Goal: Transaction & Acquisition: Purchase product/service

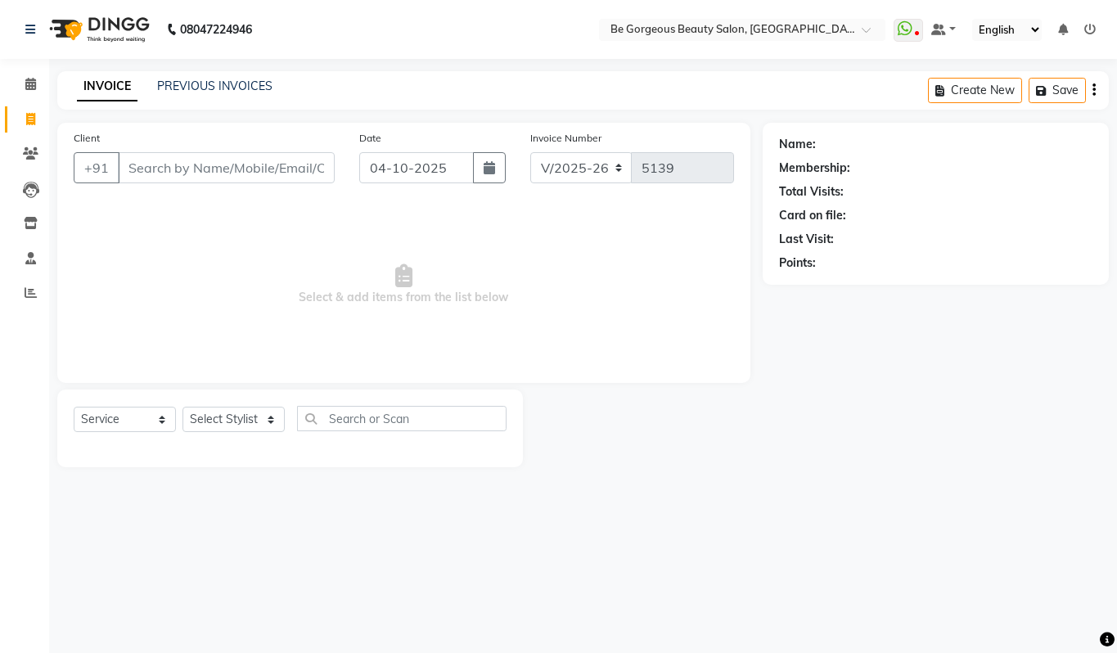
select select "5405"
select select "service"
click at [211, 423] on select "Select Stylist Akram Anas Gayatri Kalpana lata Manager Munu Pooja Raanjet Rehba…" at bounding box center [233, 419] width 102 height 25
select select "36200"
click at [182, 407] on select "Select Stylist Akram Anas Gayatri Kalpana lata Manager Munu Pooja Raanjet Rehba…" at bounding box center [233, 419] width 102 height 25
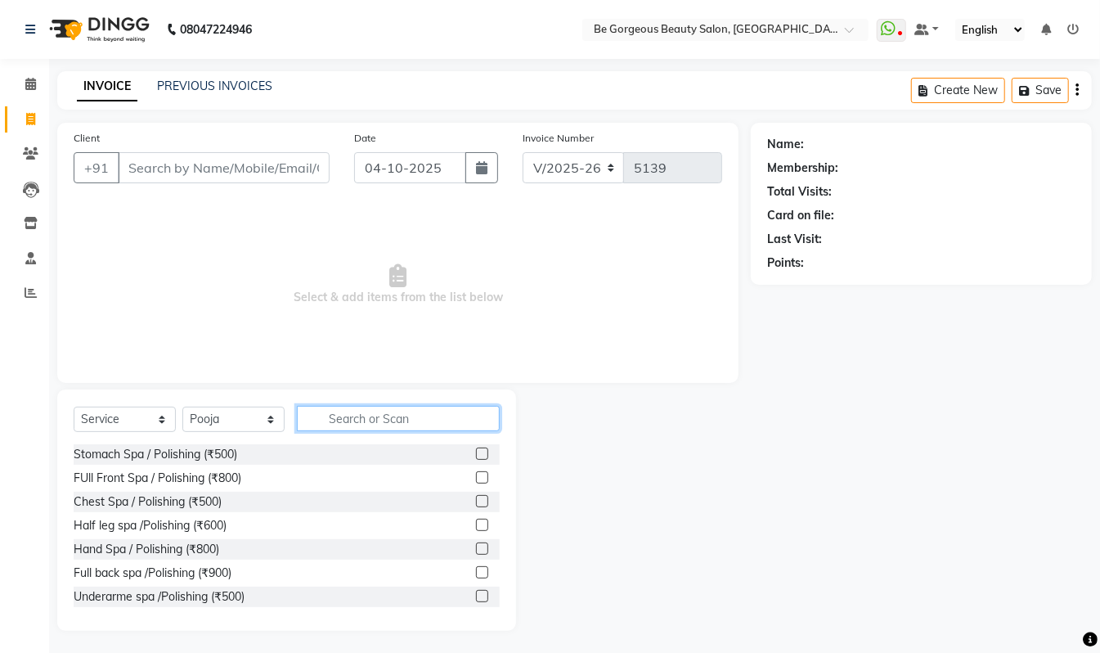
click at [367, 416] on input "text" at bounding box center [398, 418] width 203 height 25
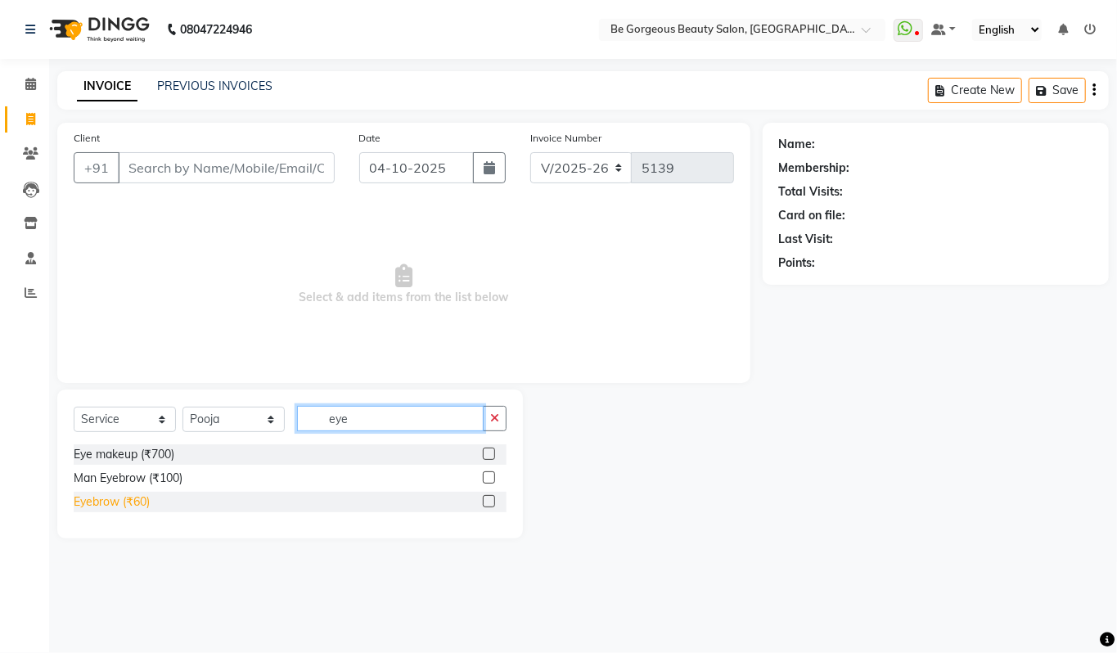
type input "eye"
click at [129, 496] on div "Eyebrow (₹60)" at bounding box center [112, 501] width 76 height 17
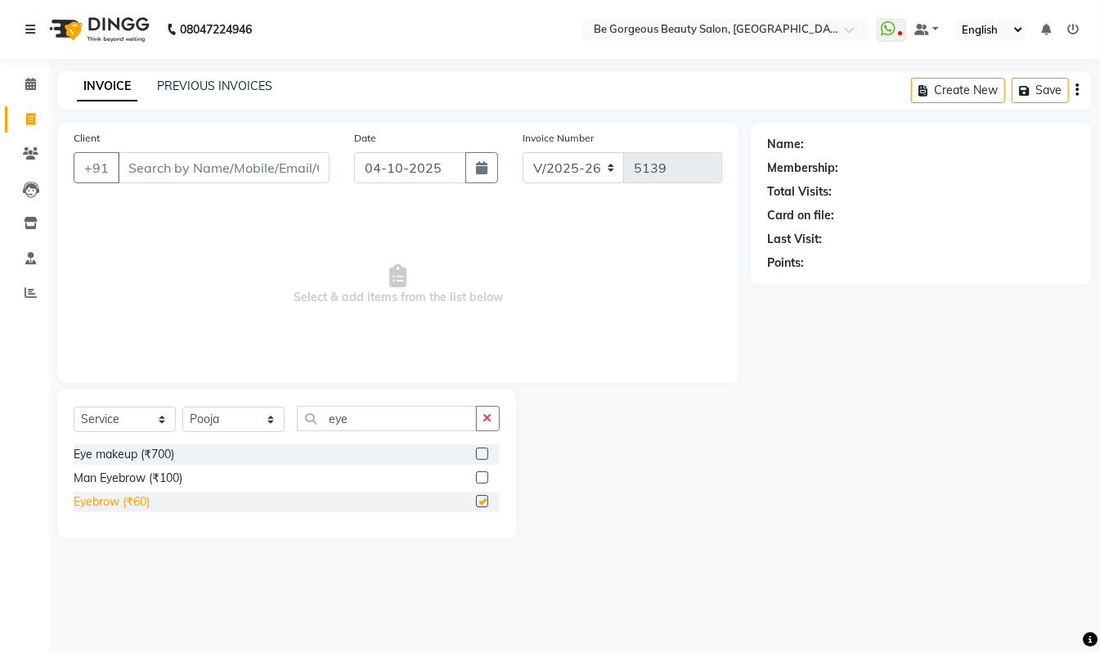
checkbox input "false"
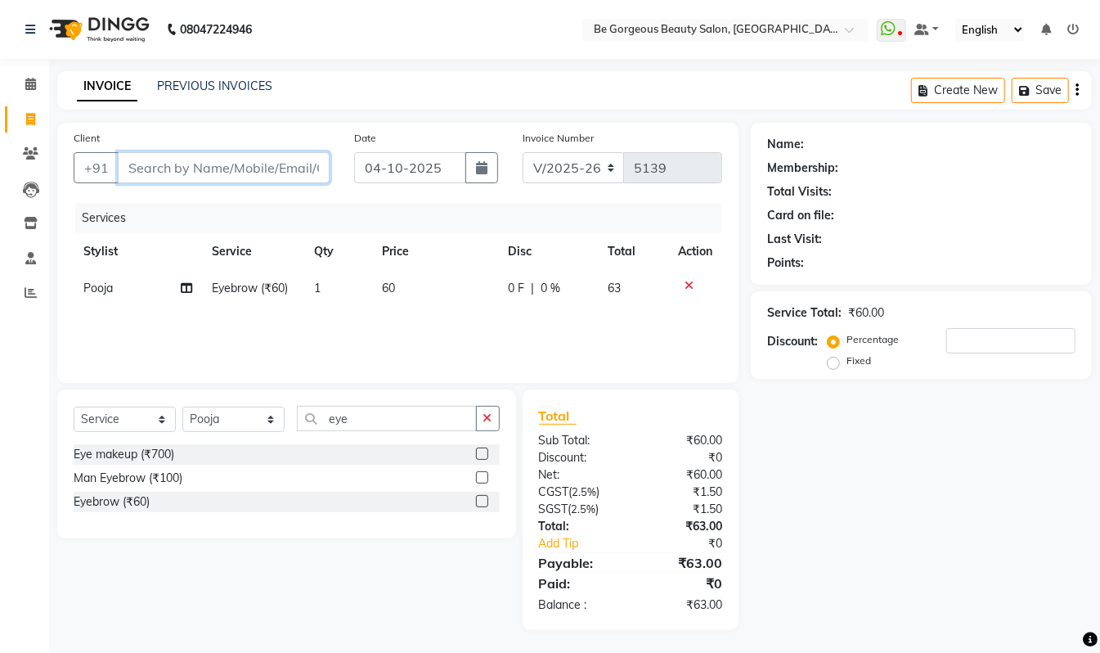
click at [220, 174] on input "Client" at bounding box center [224, 167] width 212 height 31
click at [223, 173] on input "Client" at bounding box center [224, 167] width 212 height 31
type input "9"
type input "0"
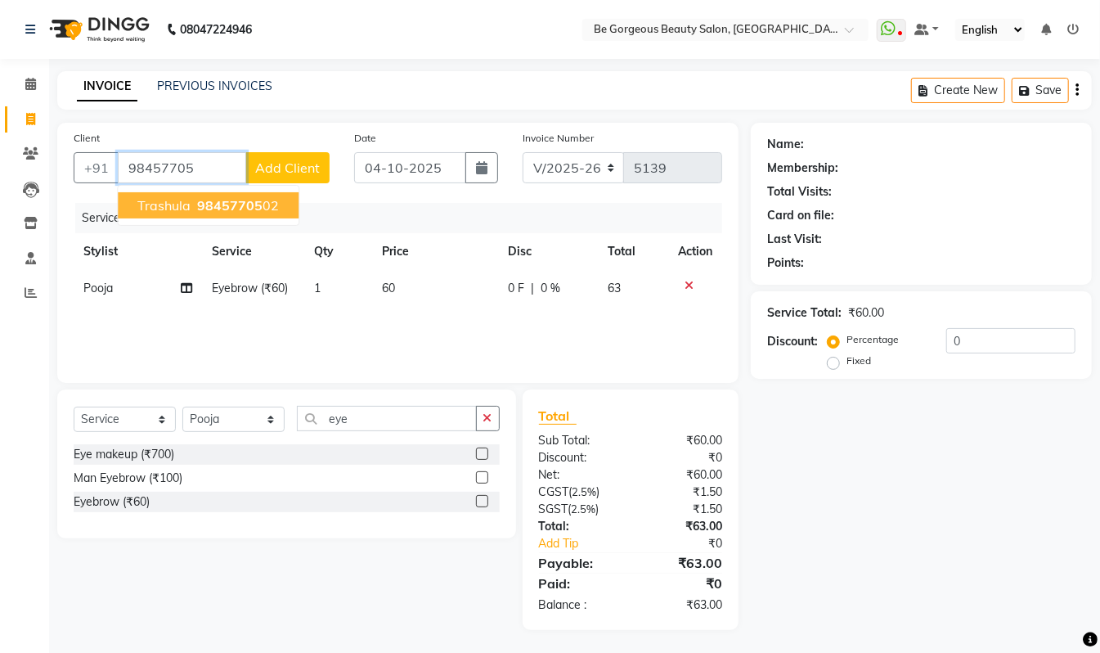
click at [214, 207] on span "98457705" at bounding box center [229, 205] width 65 height 16
type input "9845770502"
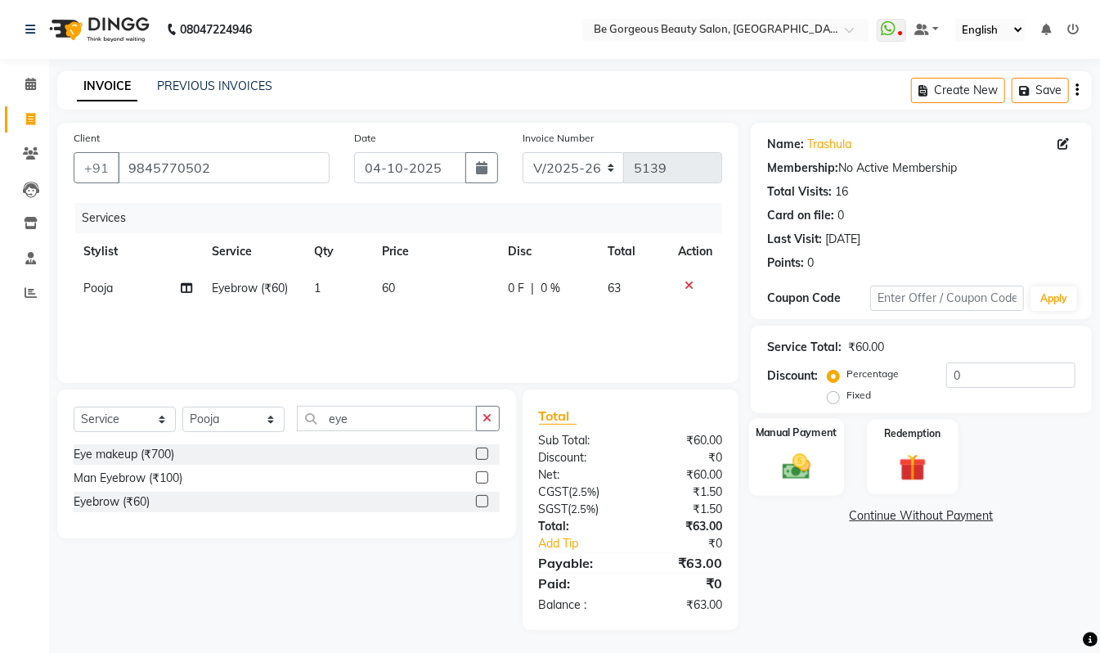
click at [782, 457] on img at bounding box center [797, 466] width 46 height 33
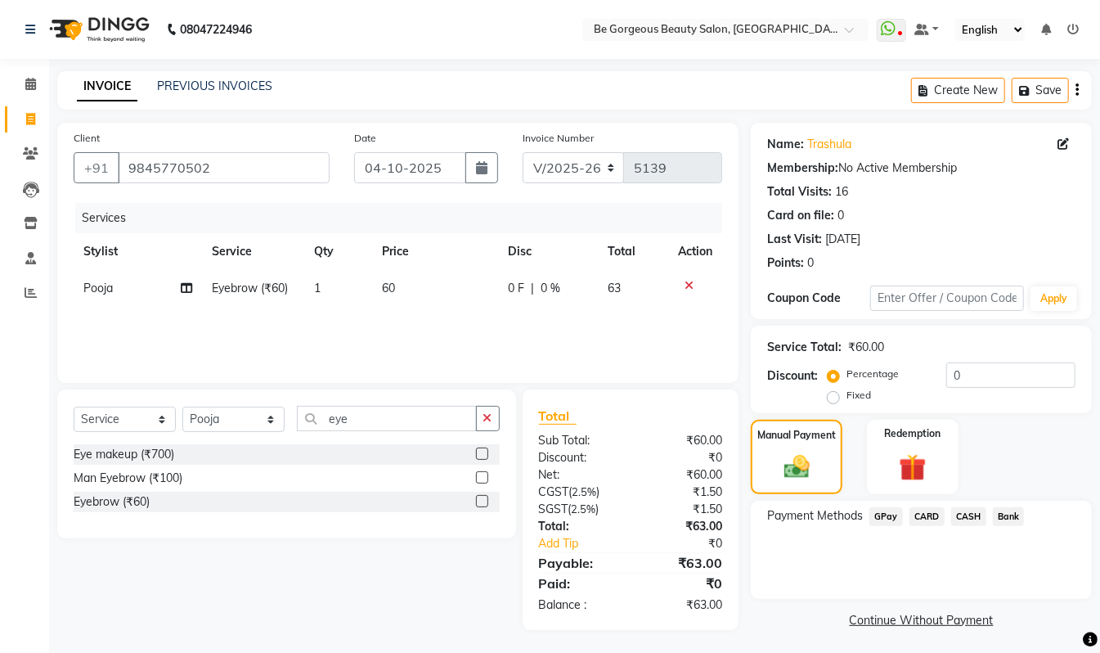
click at [963, 515] on span "CASH" at bounding box center [968, 516] width 35 height 19
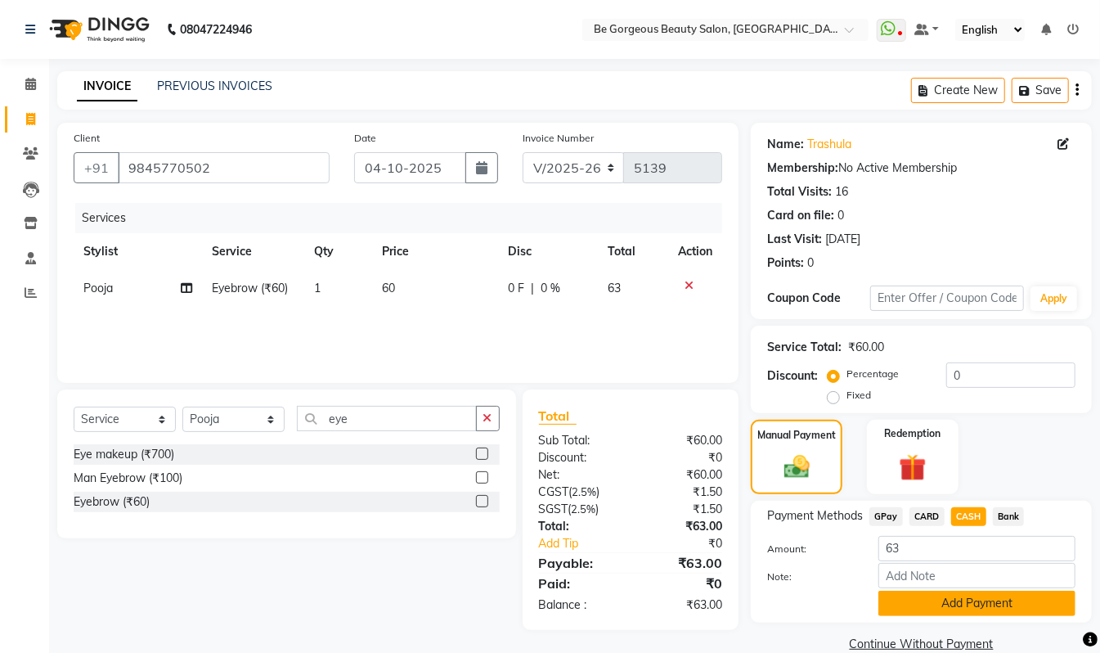
click at [956, 606] on button "Add Payment" at bounding box center [977, 603] width 197 height 25
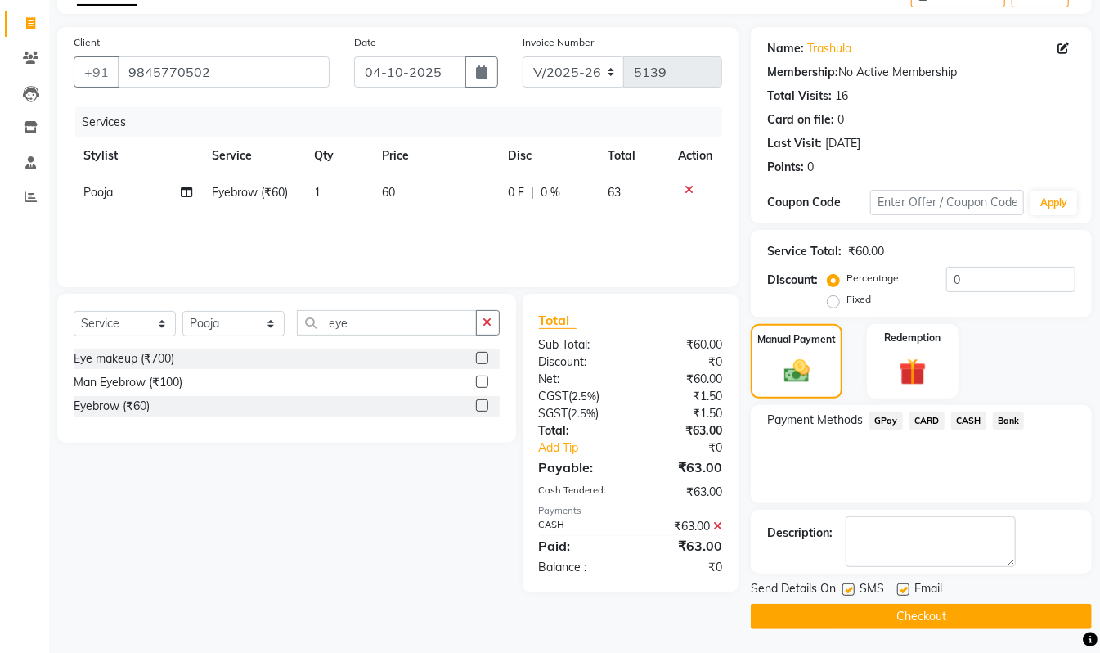
scroll to position [97, 0]
click at [1019, 616] on button "Checkout" at bounding box center [921, 615] width 341 height 25
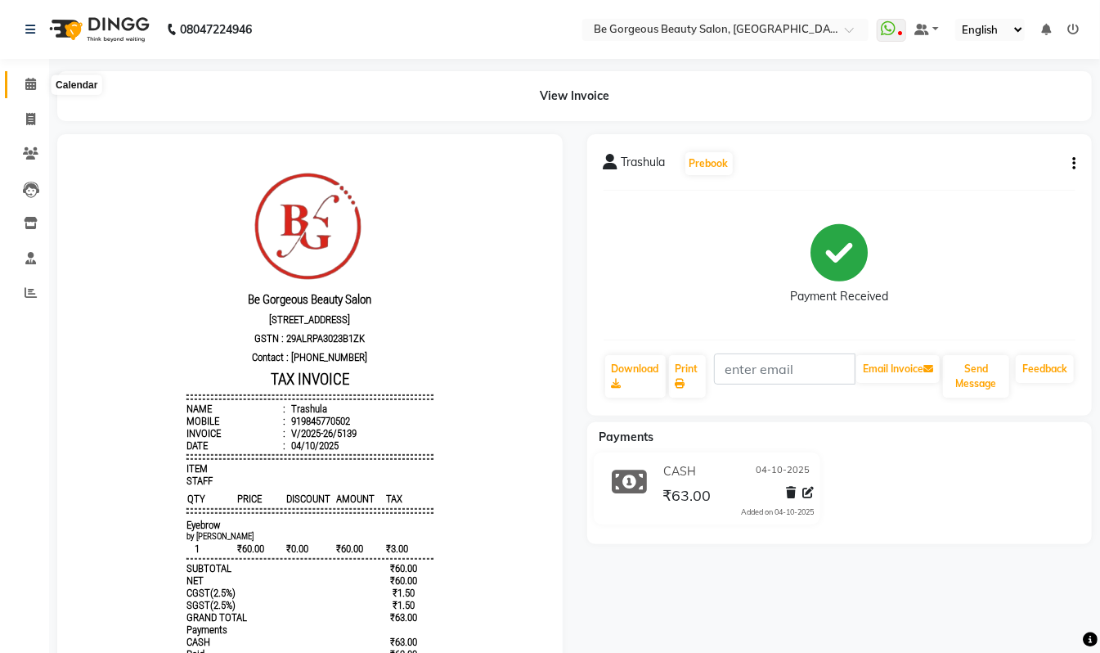
click at [31, 80] on icon at bounding box center [30, 84] width 11 height 12
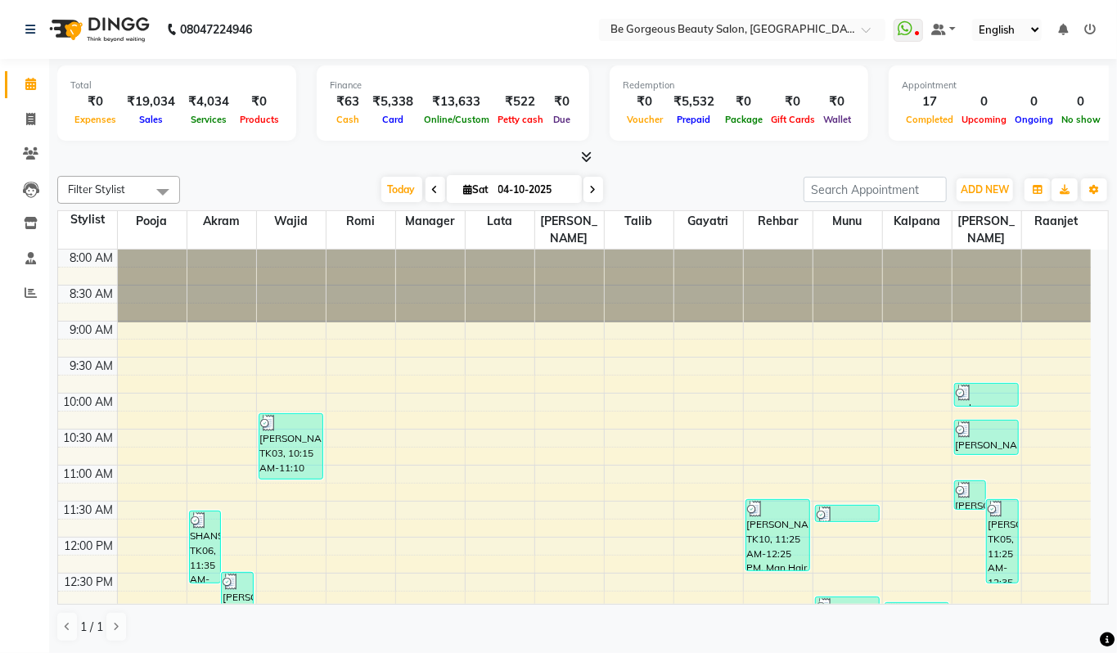
click at [583, 164] on span at bounding box center [582, 157] width 17 height 17
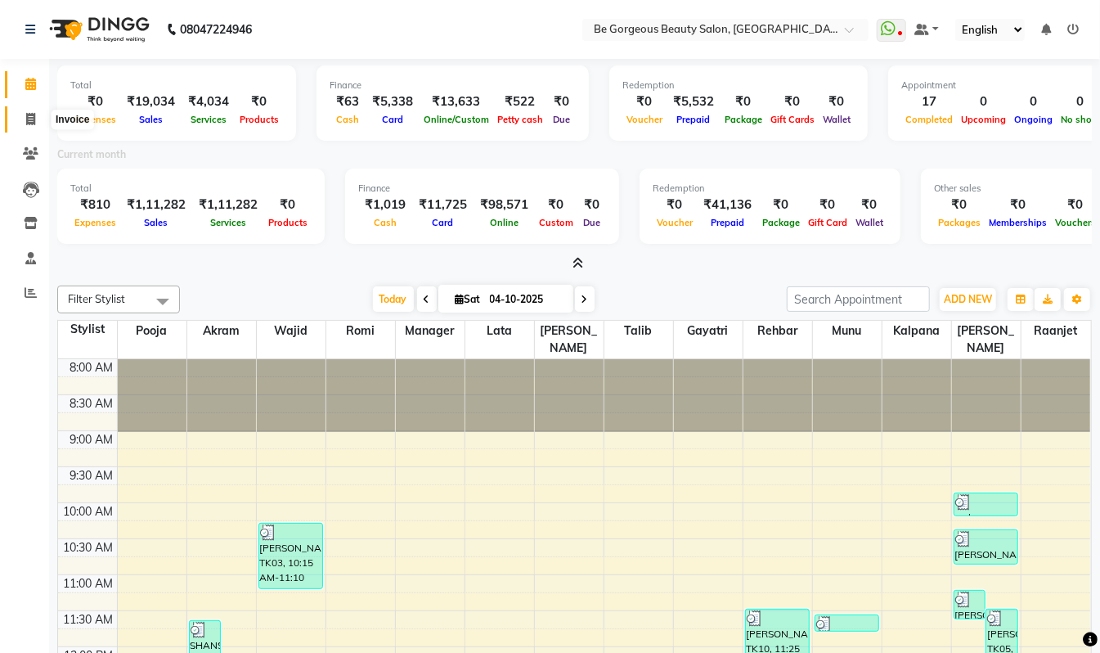
click at [33, 113] on icon at bounding box center [30, 119] width 9 height 12
select select "service"
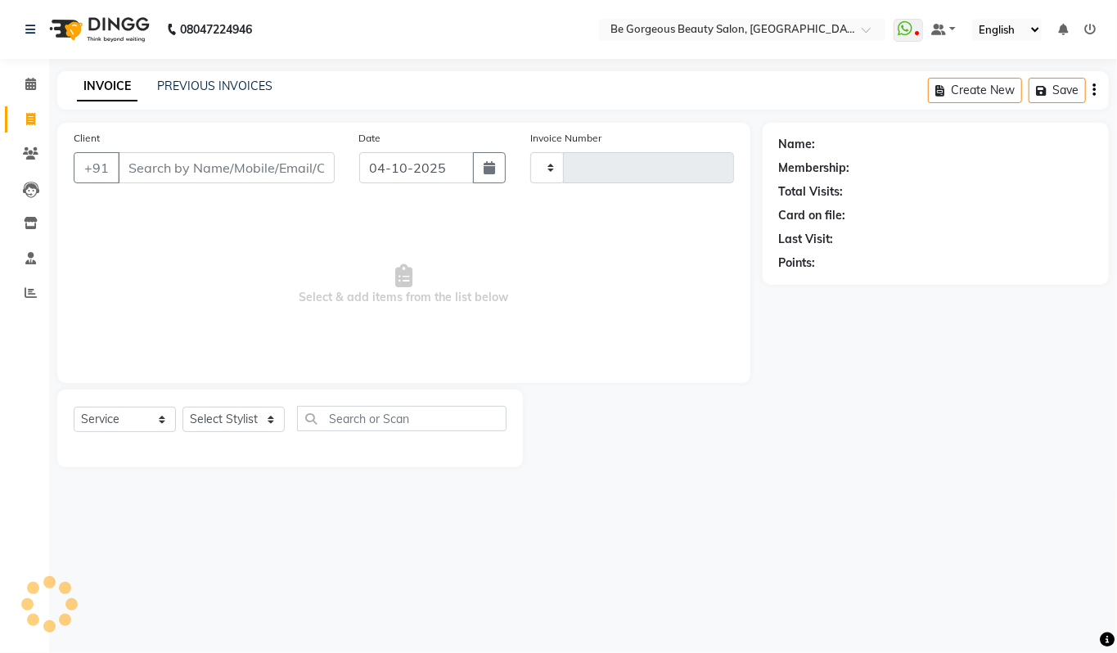
type input "5140"
select select "5405"
click at [243, 79] on link "PREVIOUS INVOICES" at bounding box center [214, 86] width 115 height 15
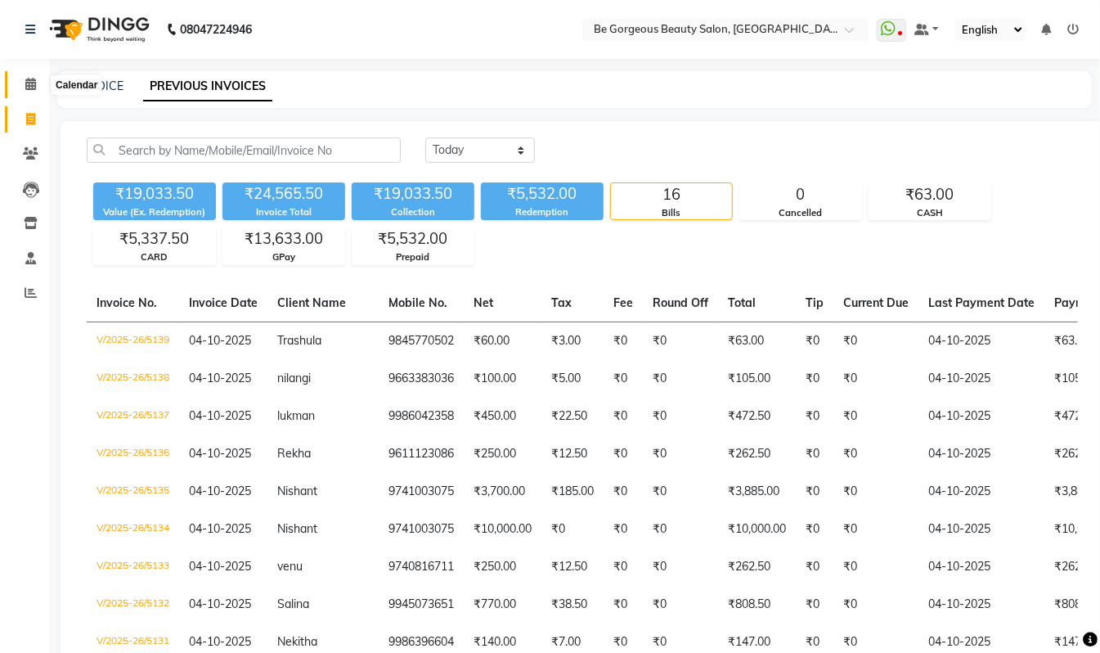
click at [31, 83] on icon at bounding box center [30, 84] width 11 height 12
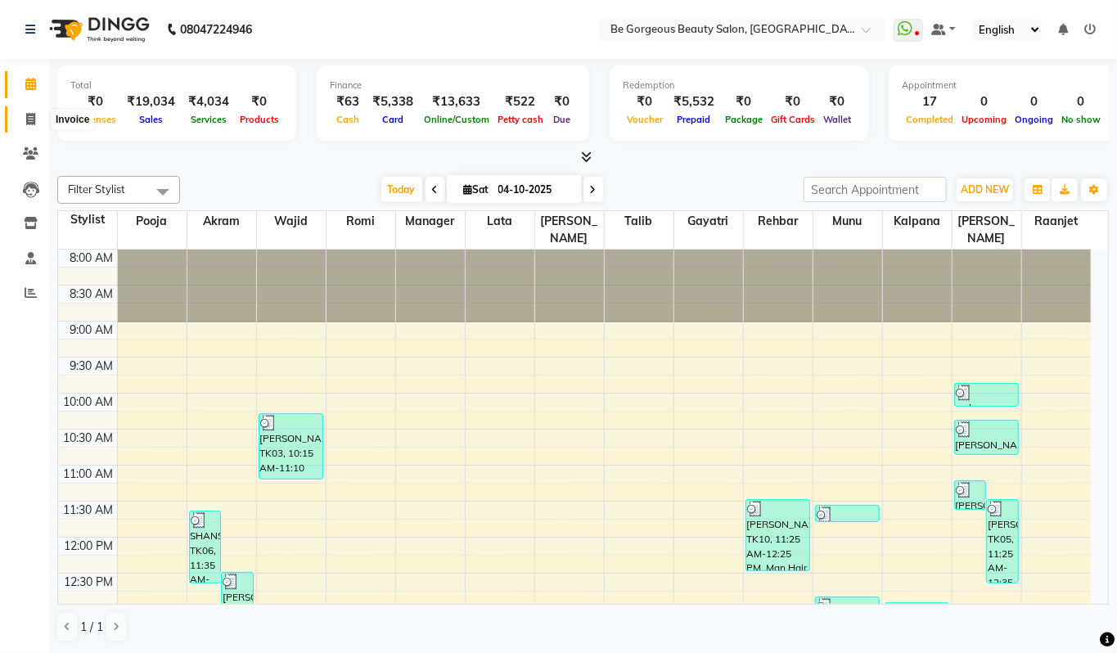
click at [34, 119] on icon at bounding box center [30, 119] width 9 height 12
select select "service"
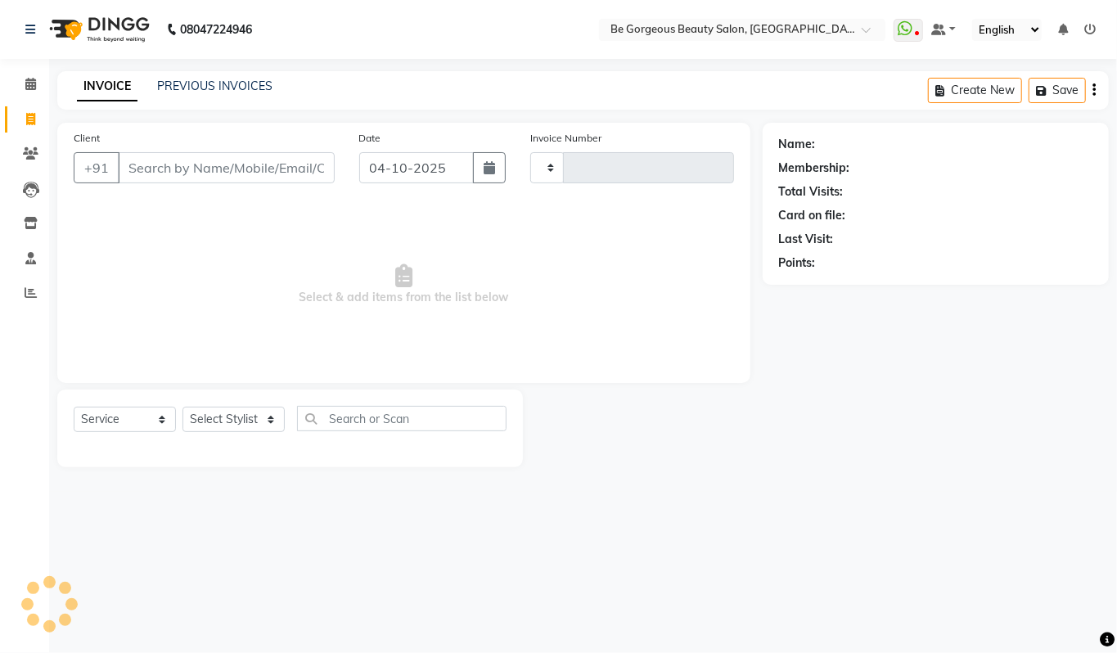
type input "5140"
select select "5405"
drag, startPoint x: 33, startPoint y: 295, endPoint x: 51, endPoint y: 280, distance: 23.3
click at [34, 295] on icon at bounding box center [31, 292] width 12 height 12
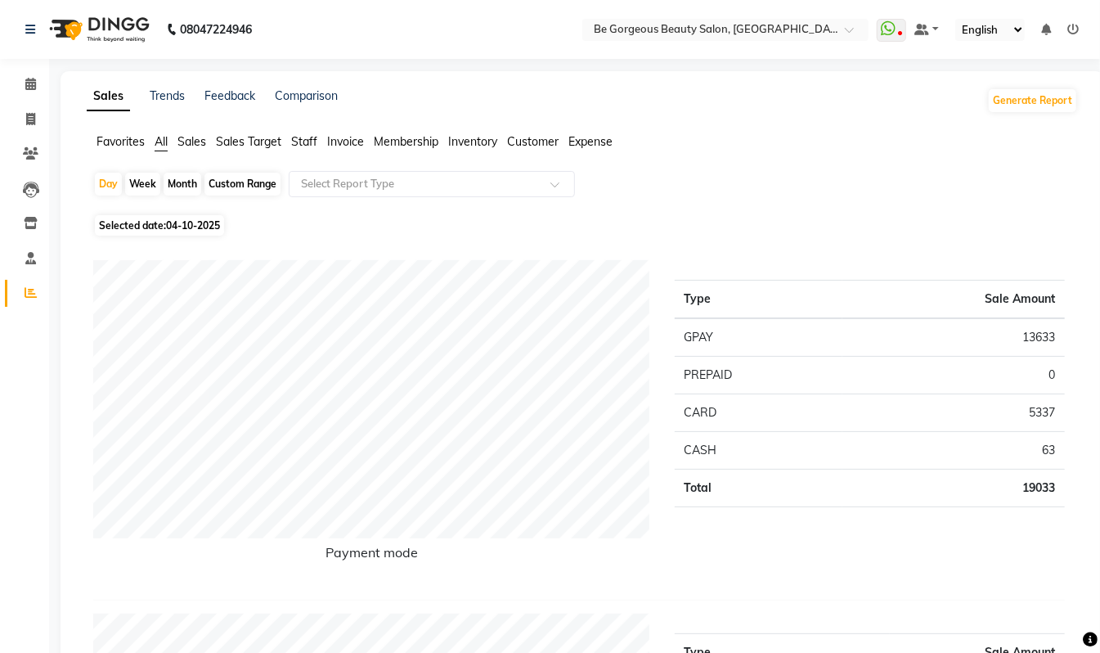
click at [298, 142] on span "Staff" at bounding box center [304, 141] width 26 height 15
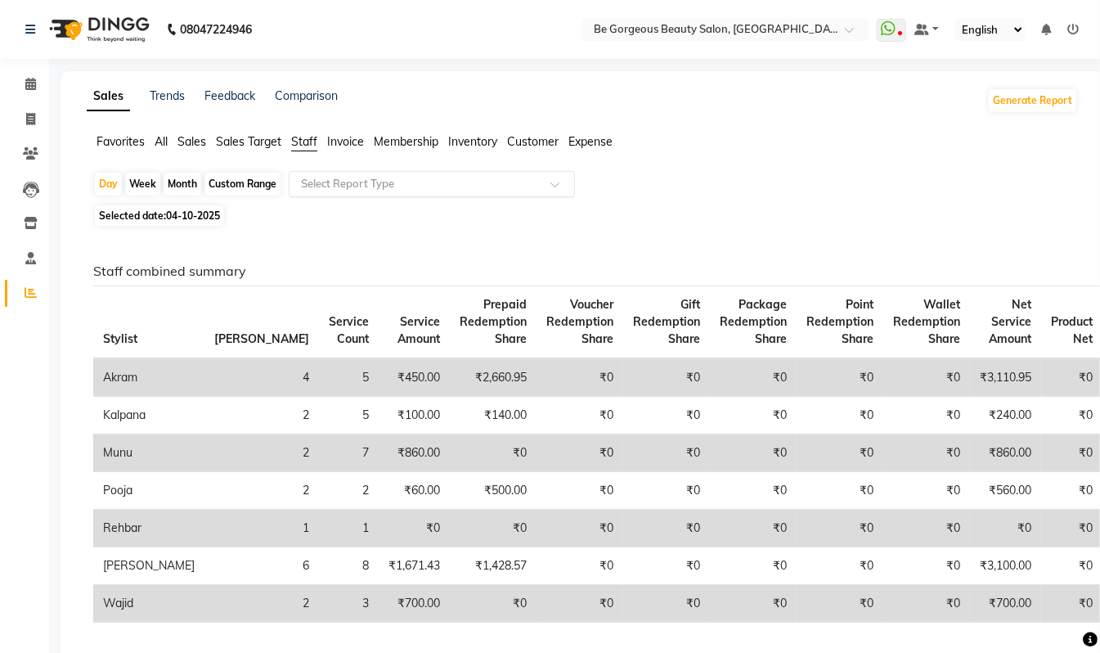
click at [325, 178] on input "text" at bounding box center [416, 184] width 236 height 16
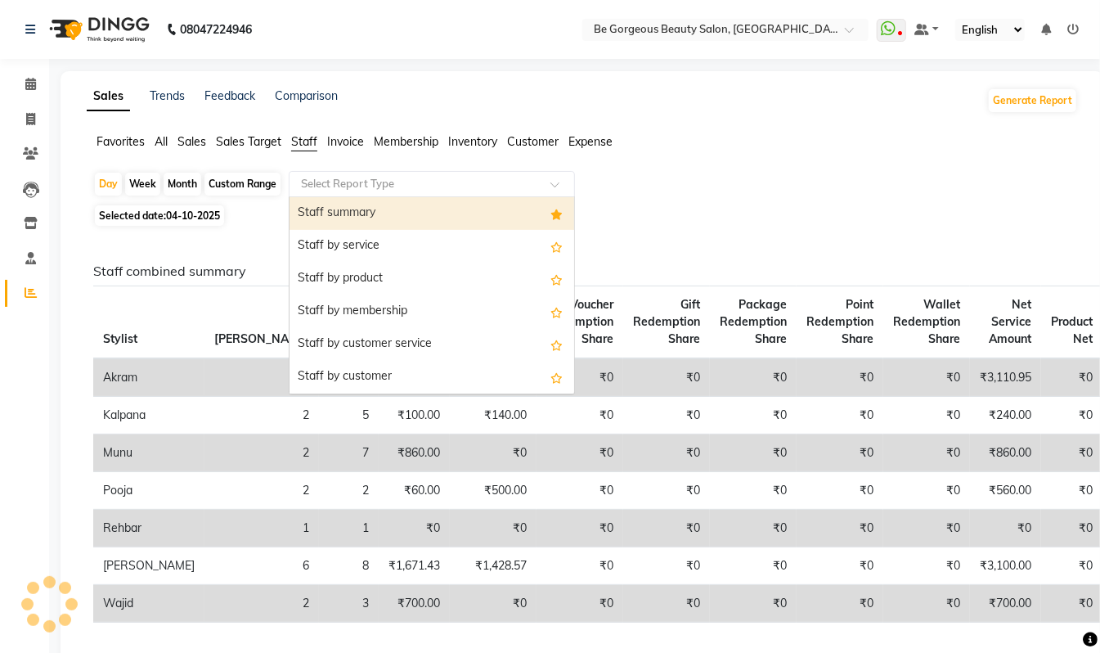
drag, startPoint x: 316, startPoint y: 214, endPoint x: 659, endPoint y: 239, distance: 343.7
click at [317, 214] on div "Staff summary" at bounding box center [432, 213] width 285 height 33
select select "csv"
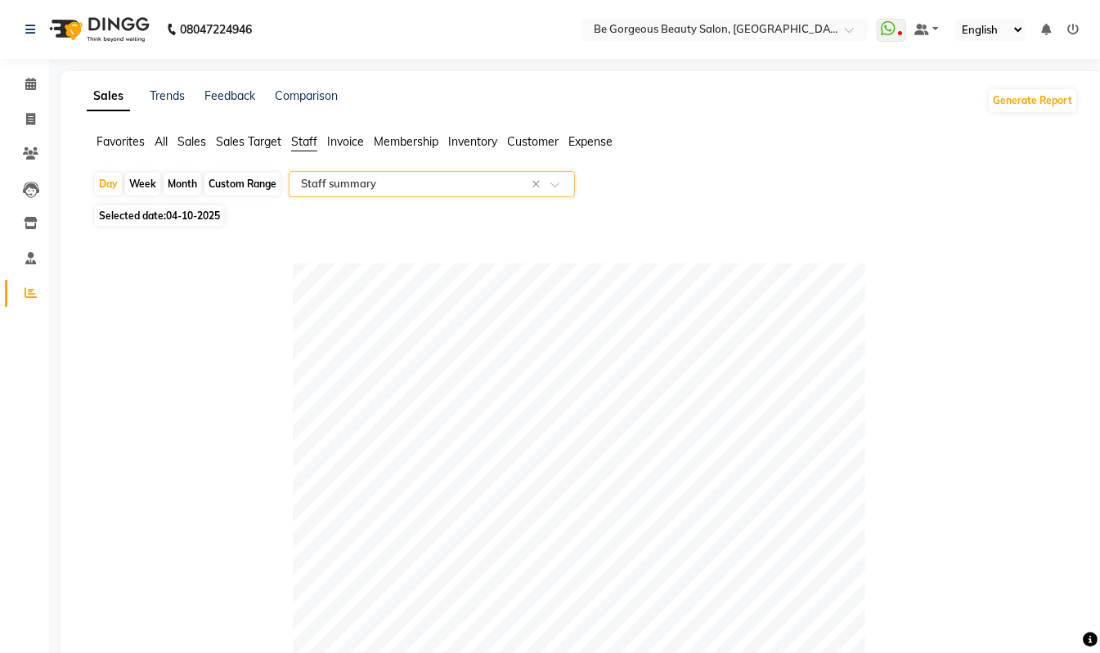
click at [319, 188] on input "text" at bounding box center [416, 184] width 236 height 16
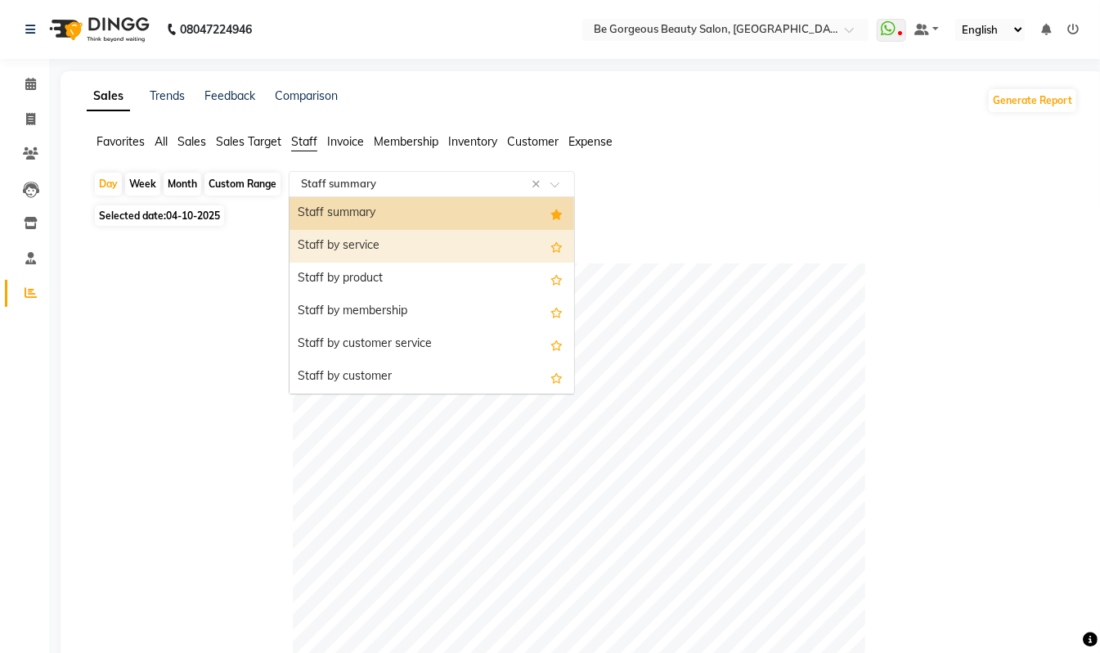
click at [340, 241] on div "Staff by service" at bounding box center [432, 246] width 285 height 33
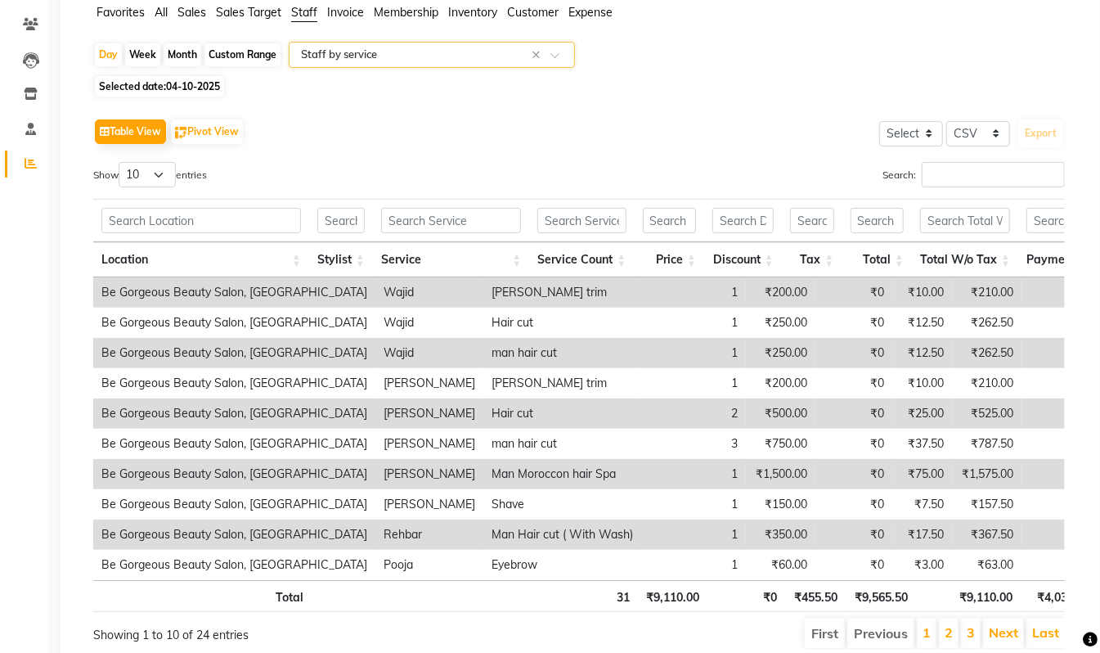
scroll to position [216, 0]
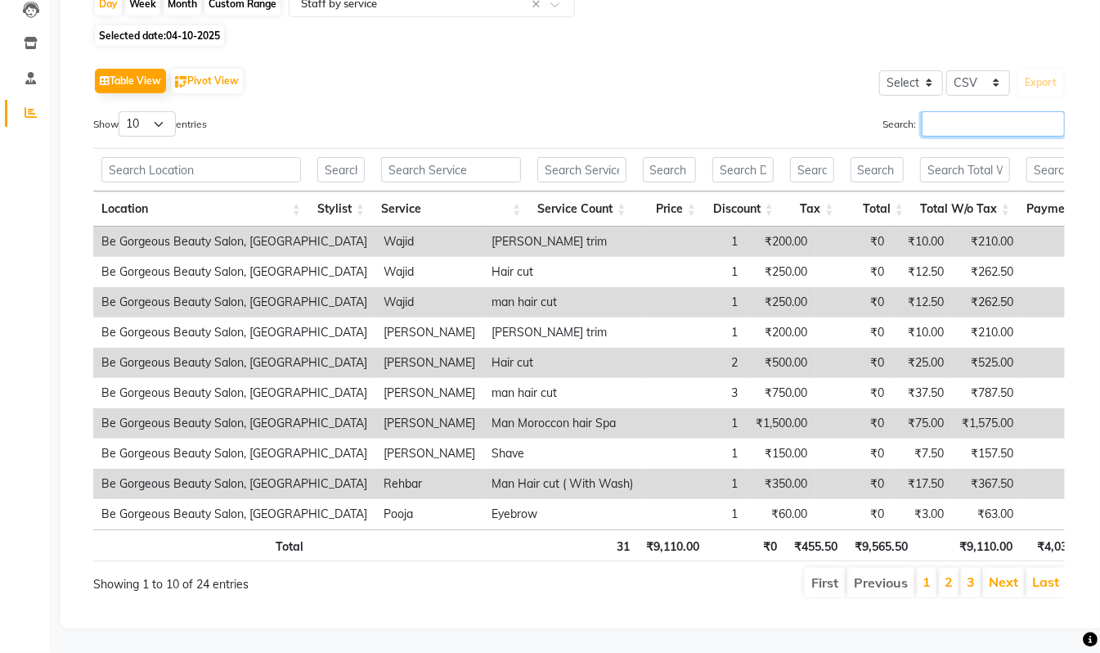
click at [940, 111] on input "Search:" at bounding box center [993, 123] width 143 height 25
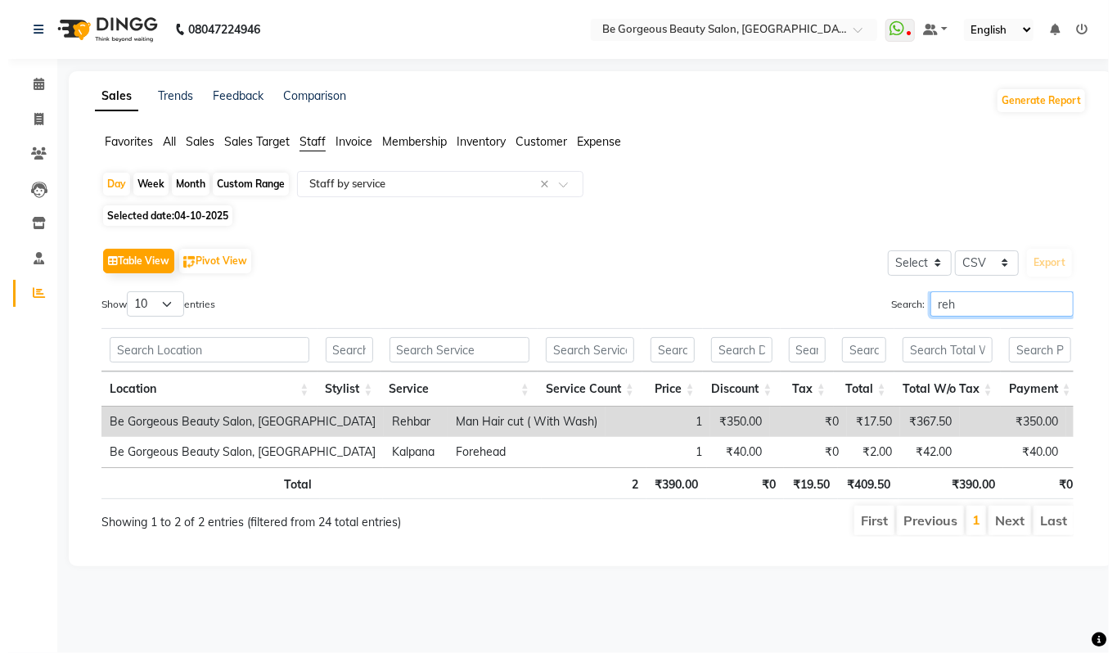
scroll to position [0, 0]
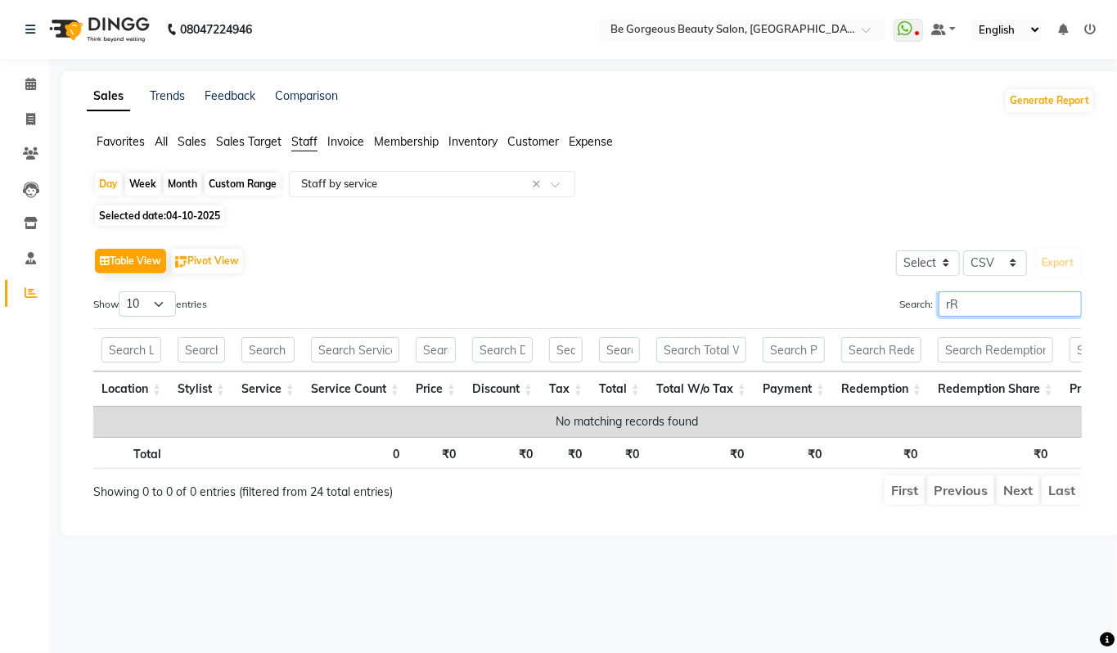
type input "r"
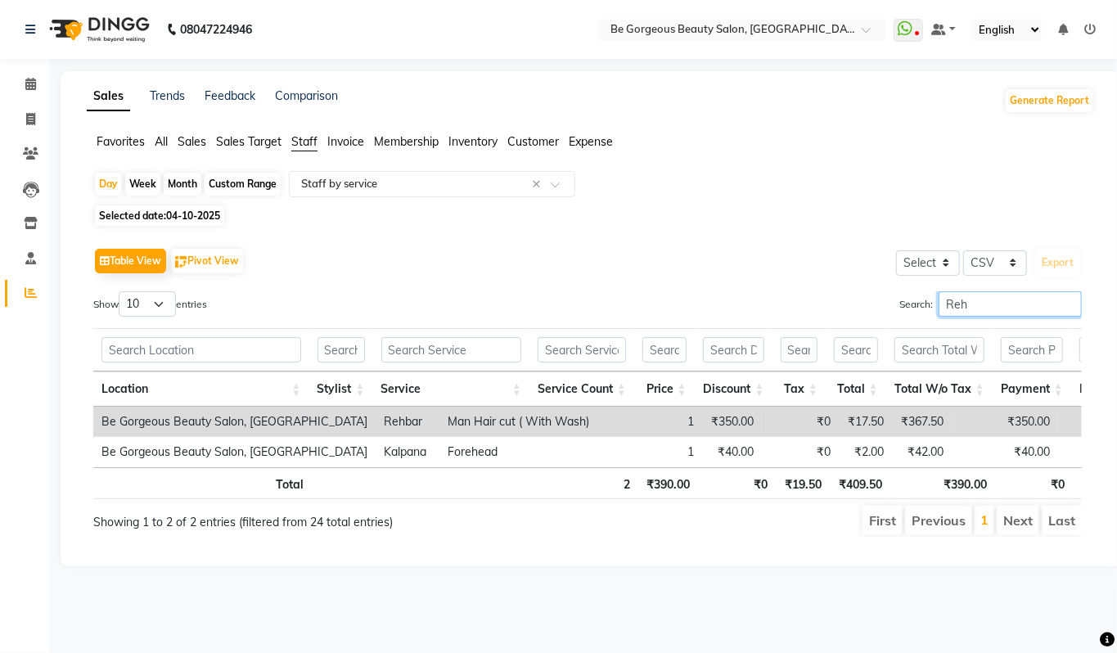
type input "Reh"
click at [164, 306] on select "10 25 50 100" at bounding box center [147, 303] width 57 height 25
select select "100"
click at [121, 292] on select "10 25 50 100" at bounding box center [147, 303] width 57 height 25
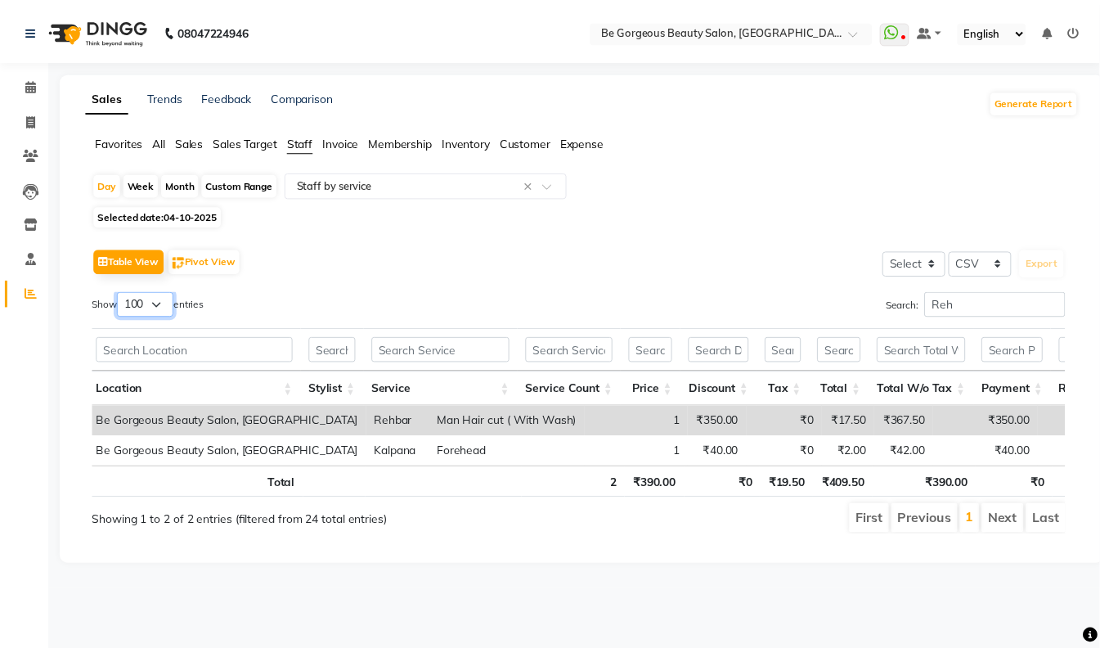
scroll to position [0, 316]
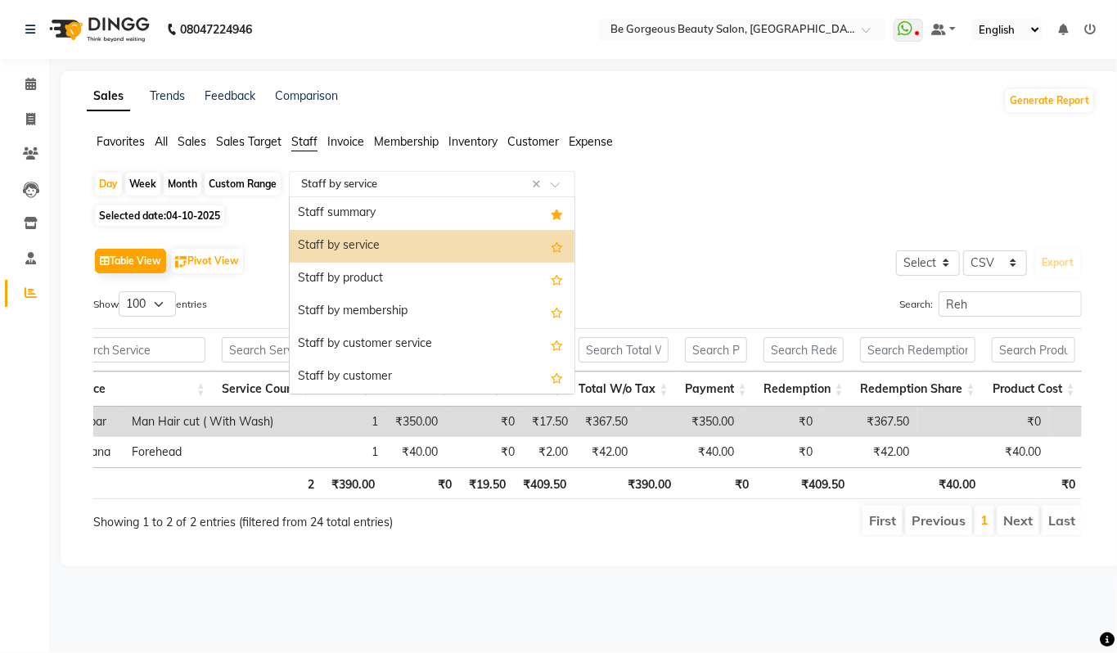
click at [437, 190] on input "text" at bounding box center [416, 184] width 236 height 16
click at [344, 237] on div "Staff by service" at bounding box center [432, 246] width 285 height 33
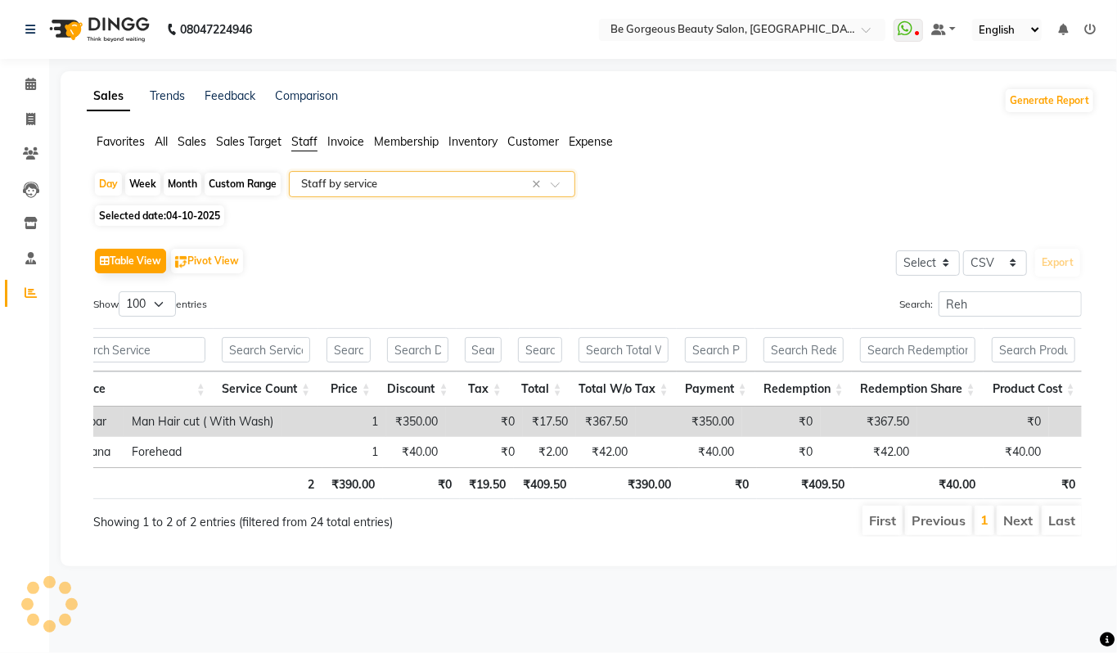
click at [367, 181] on input "text" at bounding box center [416, 184] width 236 height 16
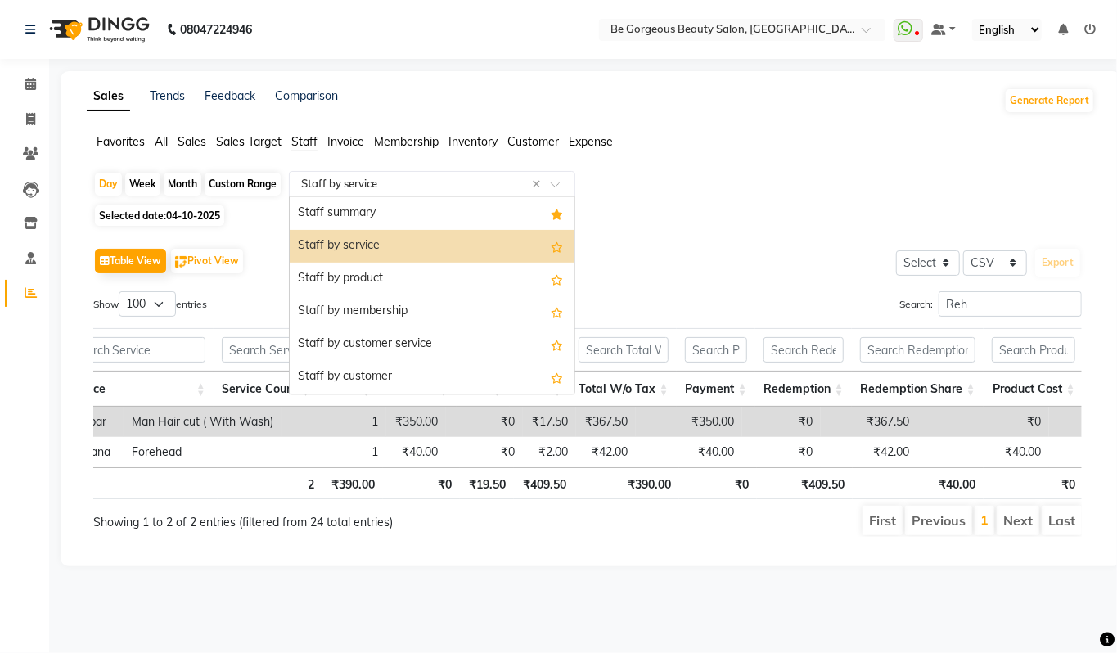
click at [335, 243] on div "Staff by service" at bounding box center [432, 246] width 285 height 33
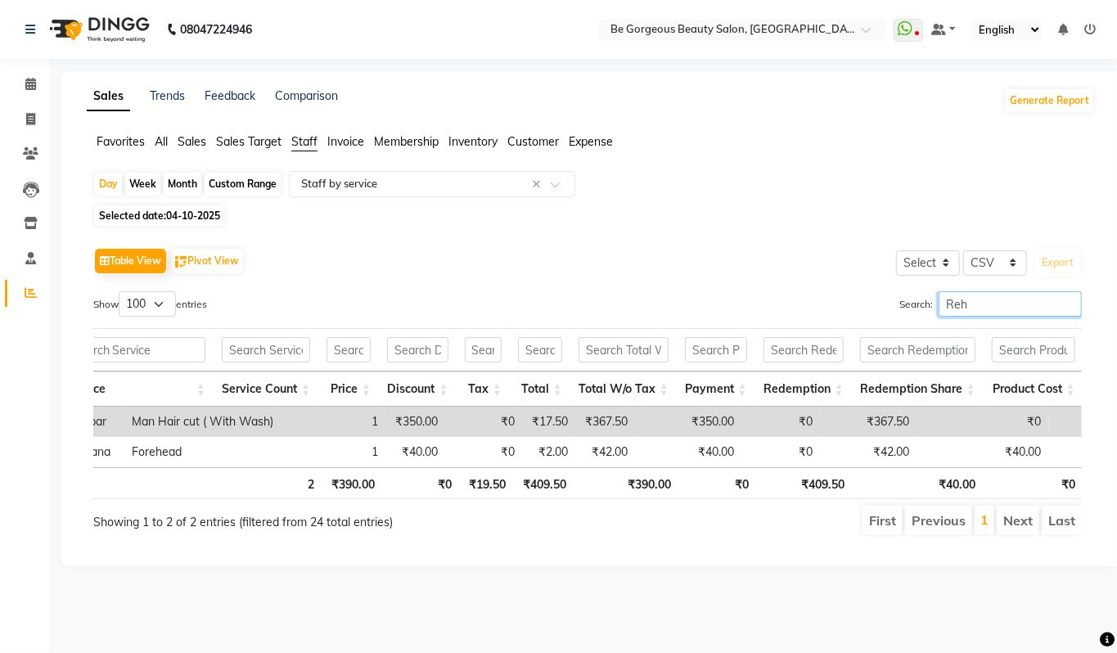
click at [963, 306] on input "Reh" at bounding box center [1009, 303] width 143 height 25
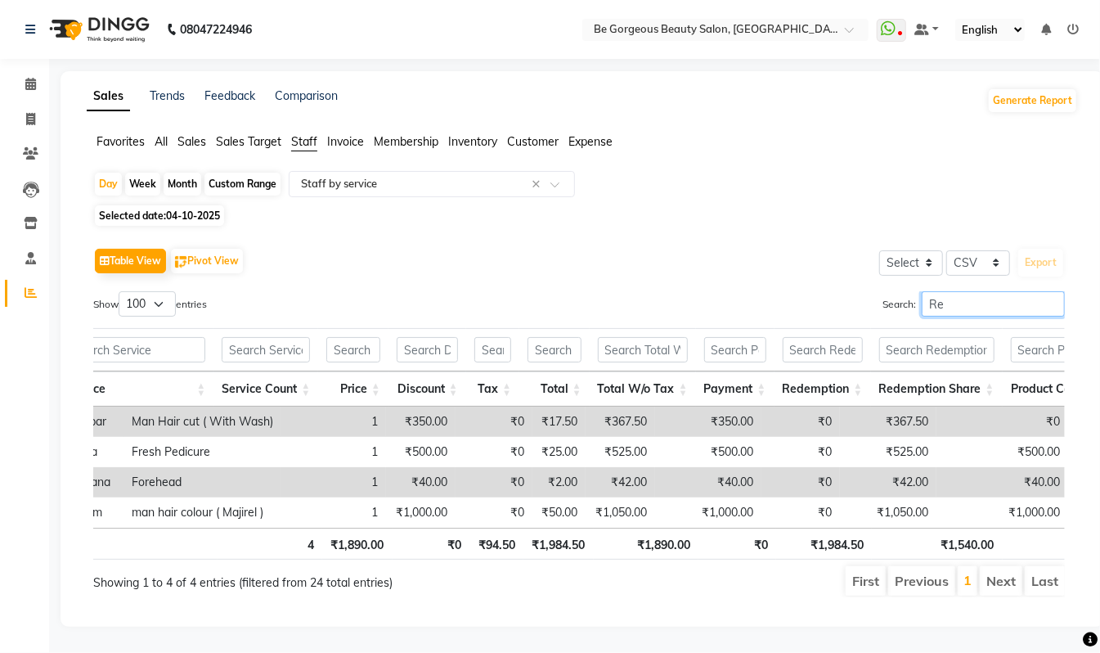
type input "R"
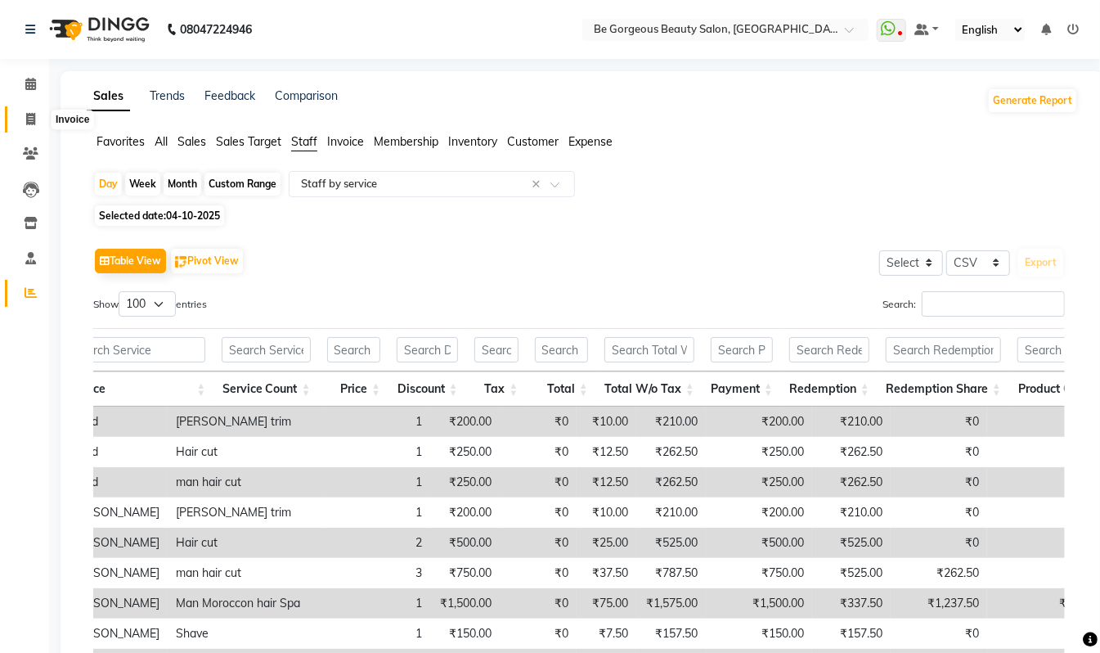
click at [31, 119] on icon at bounding box center [30, 119] width 9 height 12
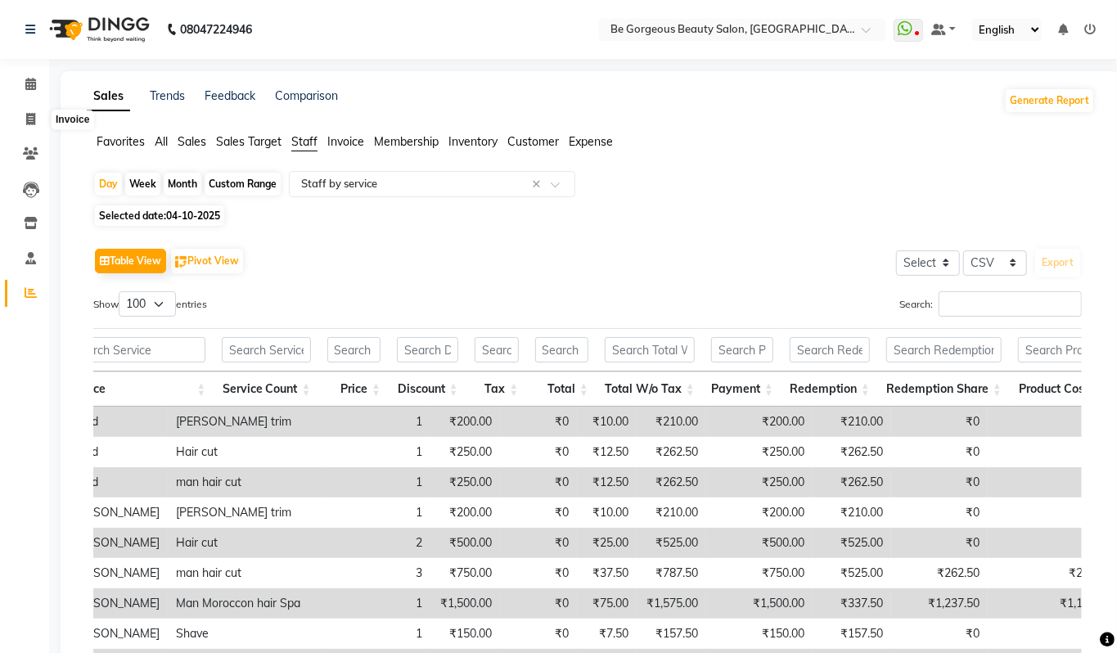
select select "5405"
select select "service"
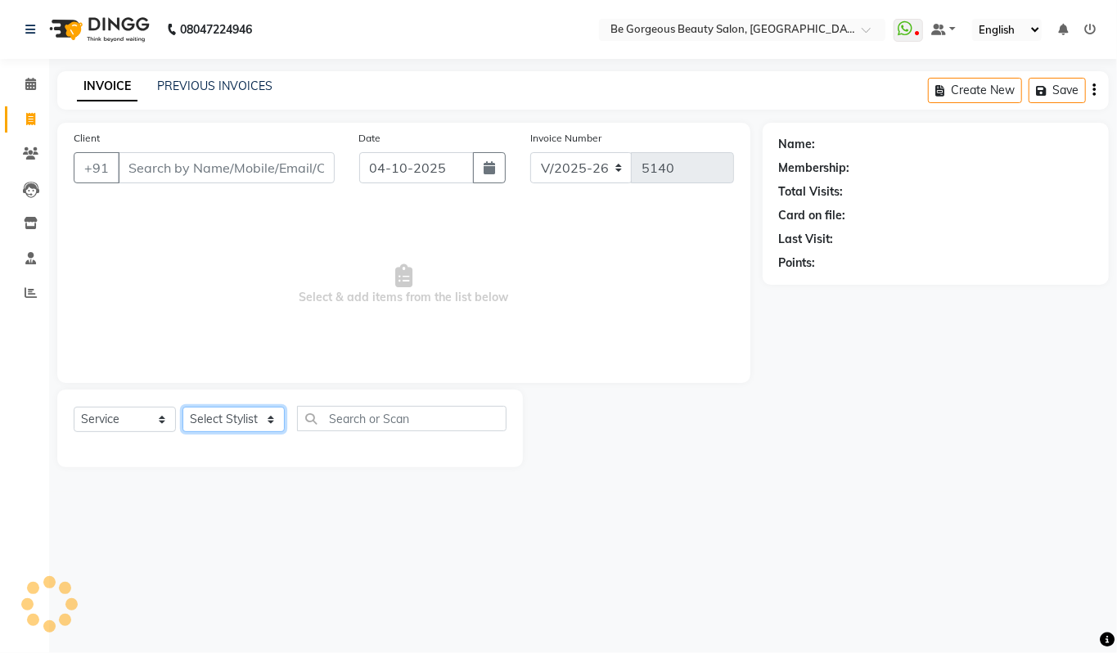
click at [216, 425] on select "Select Stylist" at bounding box center [233, 419] width 102 height 25
select select "90706"
click at [182, 407] on select "Select Stylist Akram Anas Gayatri Kalpana lata Manager Munu Pooja Raanjet Rehba…" at bounding box center [233, 419] width 102 height 25
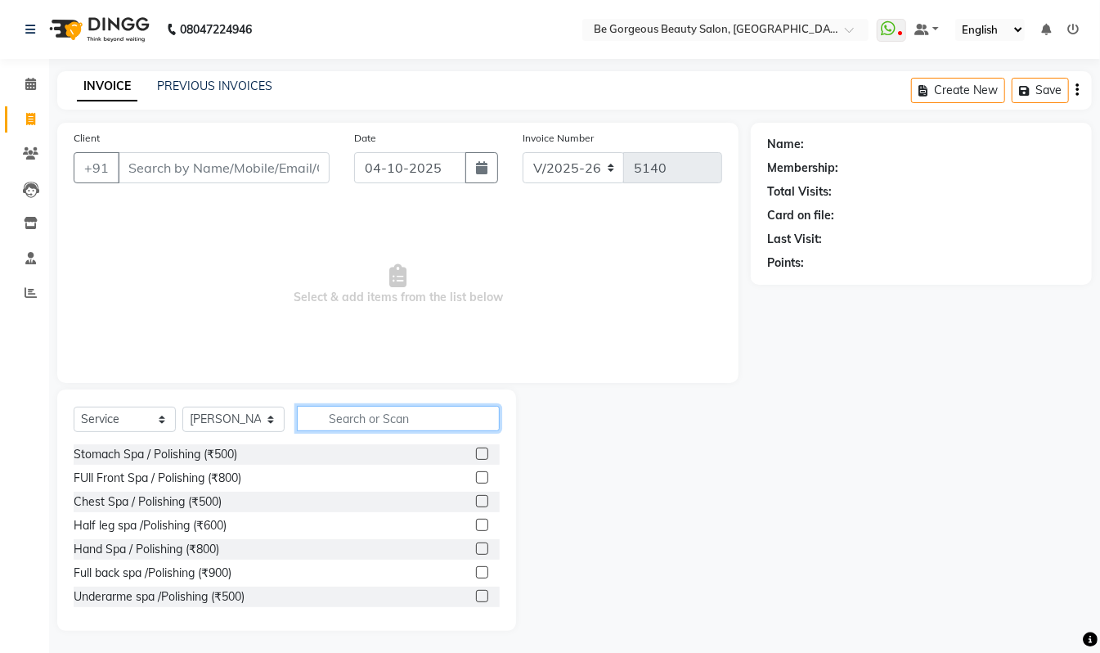
click at [370, 424] on input "text" at bounding box center [398, 418] width 203 height 25
type input "man cu"
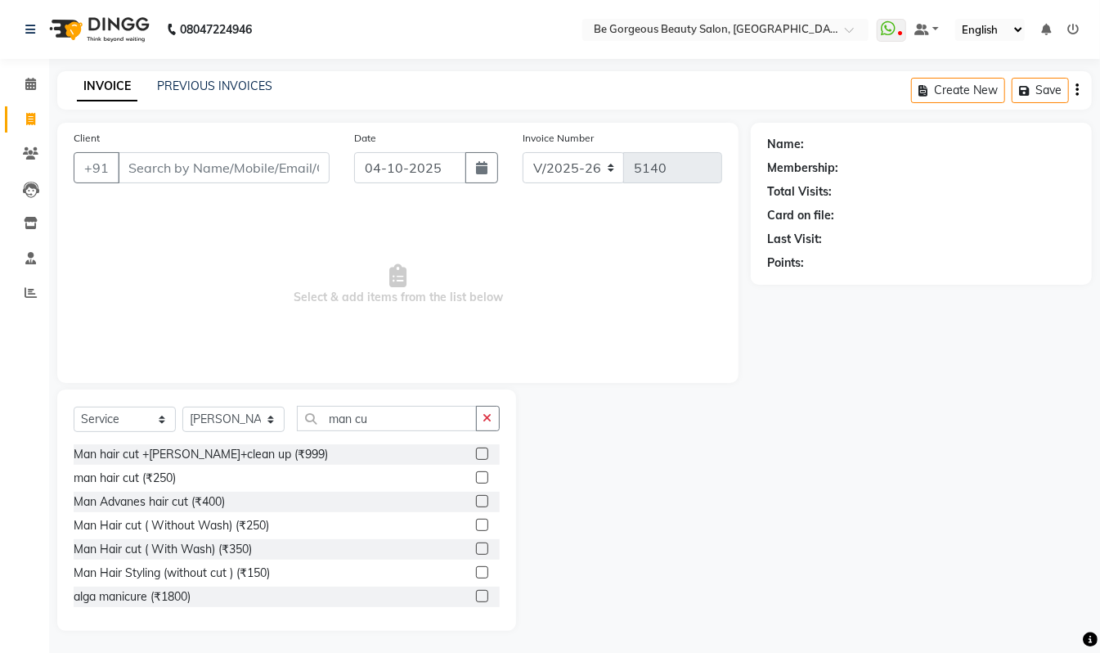
click at [476, 478] on label at bounding box center [482, 477] width 12 height 12
click at [476, 478] on input "checkbox" at bounding box center [481, 478] width 11 height 11
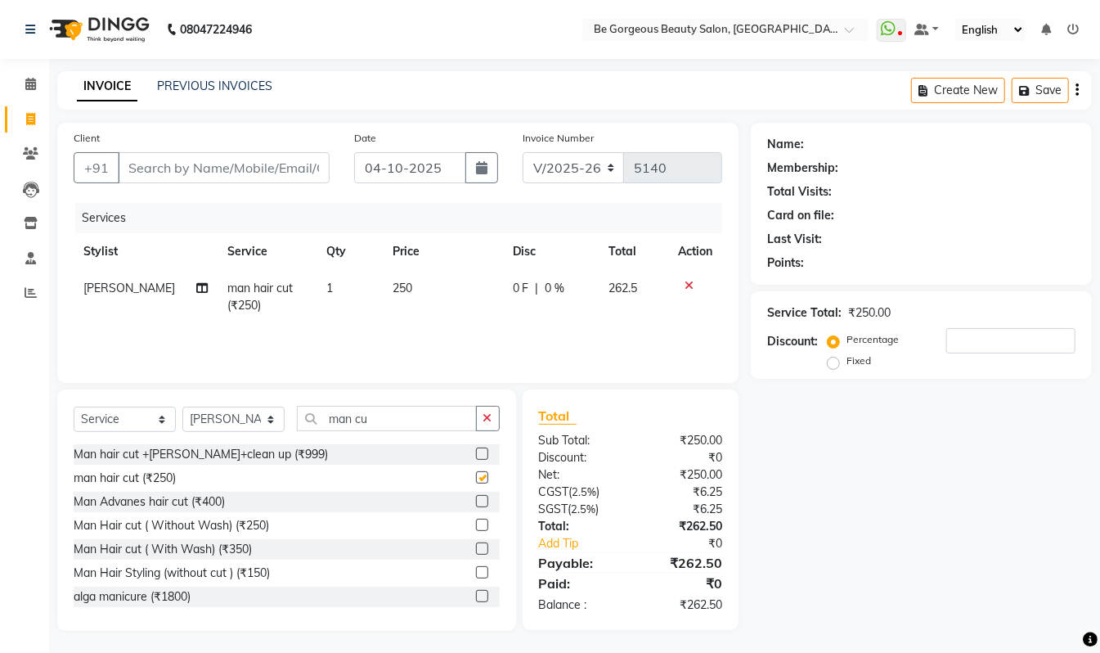
checkbox input "false"
click at [387, 419] on input "man cu" at bounding box center [387, 418] width 180 height 25
type input "m"
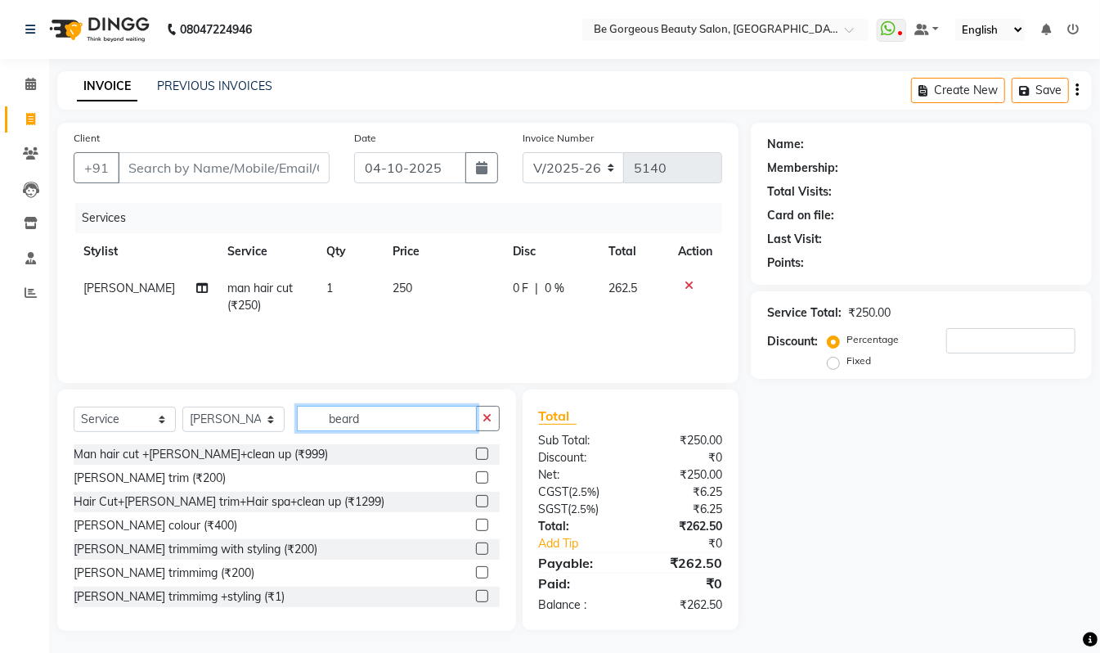
type input "beard"
click at [476, 473] on label at bounding box center [482, 477] width 12 height 12
click at [476, 473] on input "checkbox" at bounding box center [481, 478] width 11 height 11
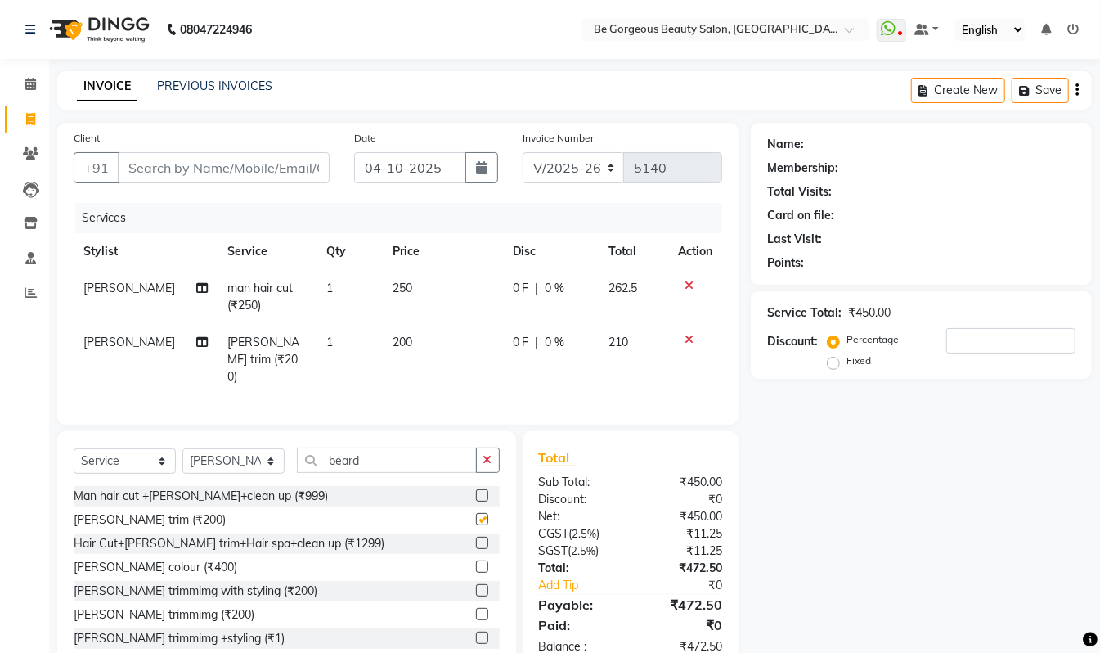
checkbox input "false"
click at [142, 167] on input "Client" at bounding box center [224, 167] width 212 height 31
type input "9"
type input "0"
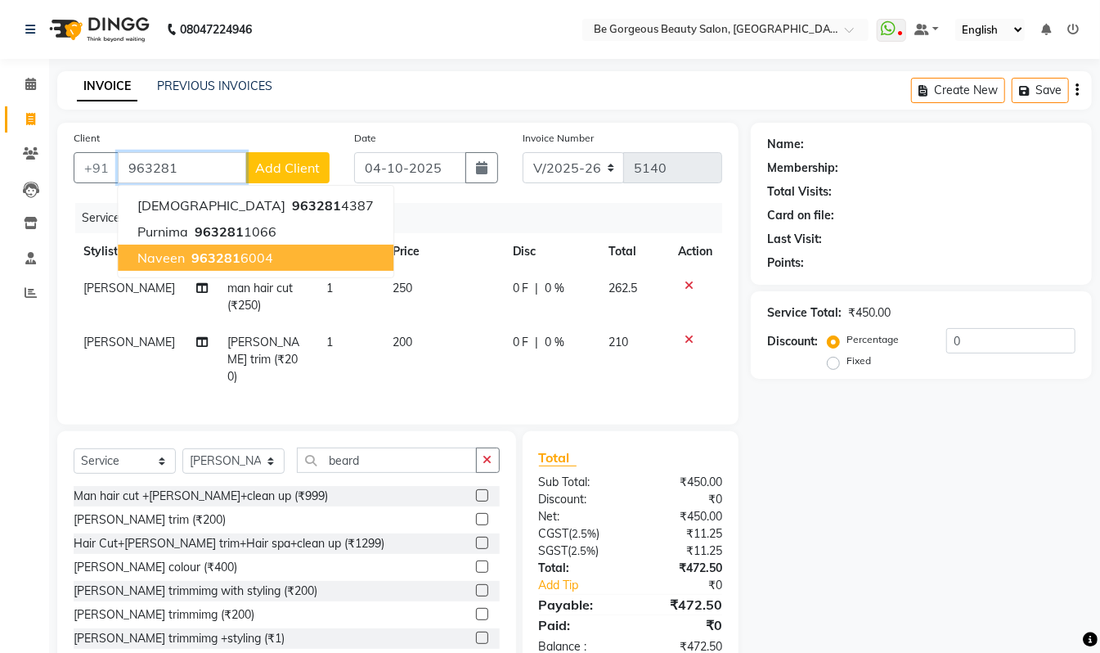
click at [190, 257] on ngb-highlight "963281 6004" at bounding box center [230, 258] width 85 height 16
type input "9632816004"
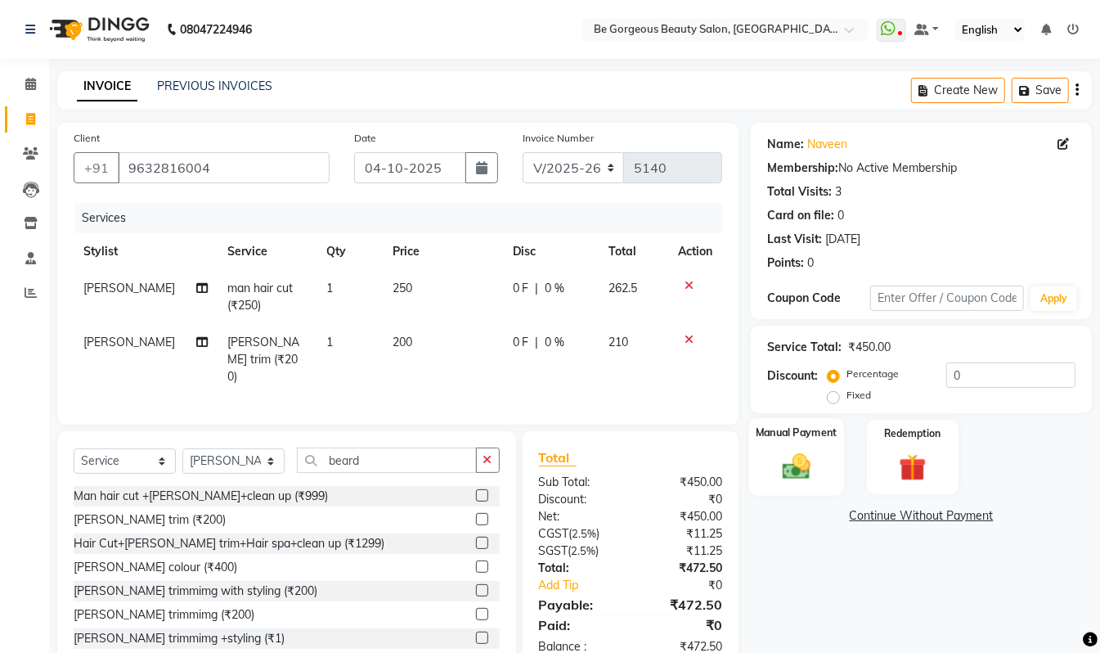
click at [787, 463] on img at bounding box center [797, 466] width 46 height 33
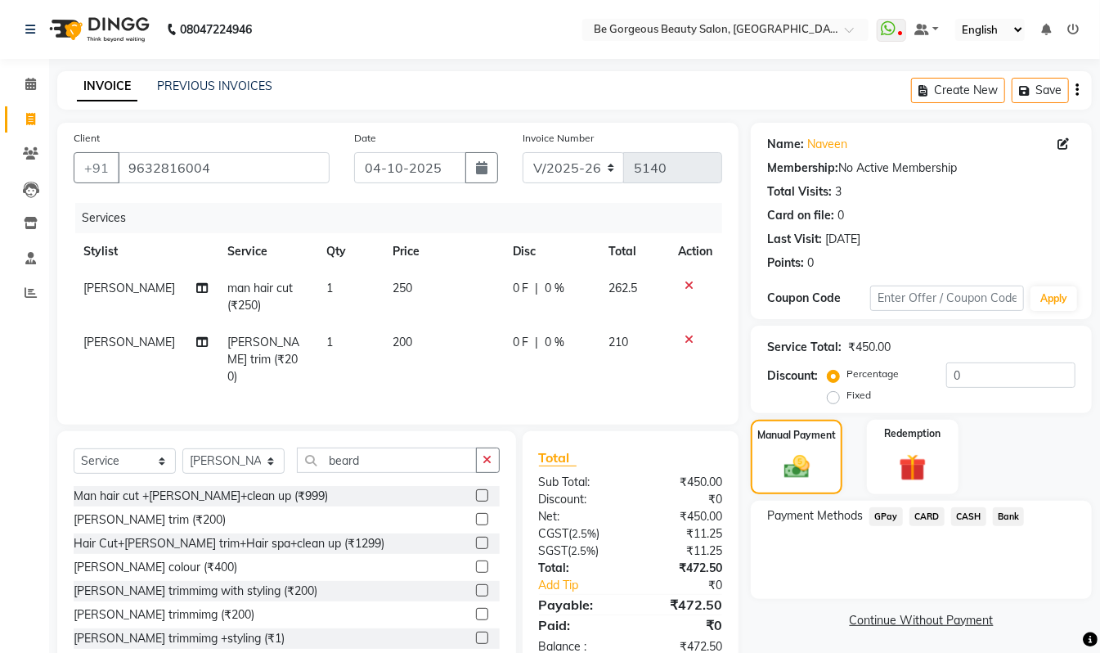
click at [878, 511] on span "GPay" at bounding box center [887, 516] width 34 height 19
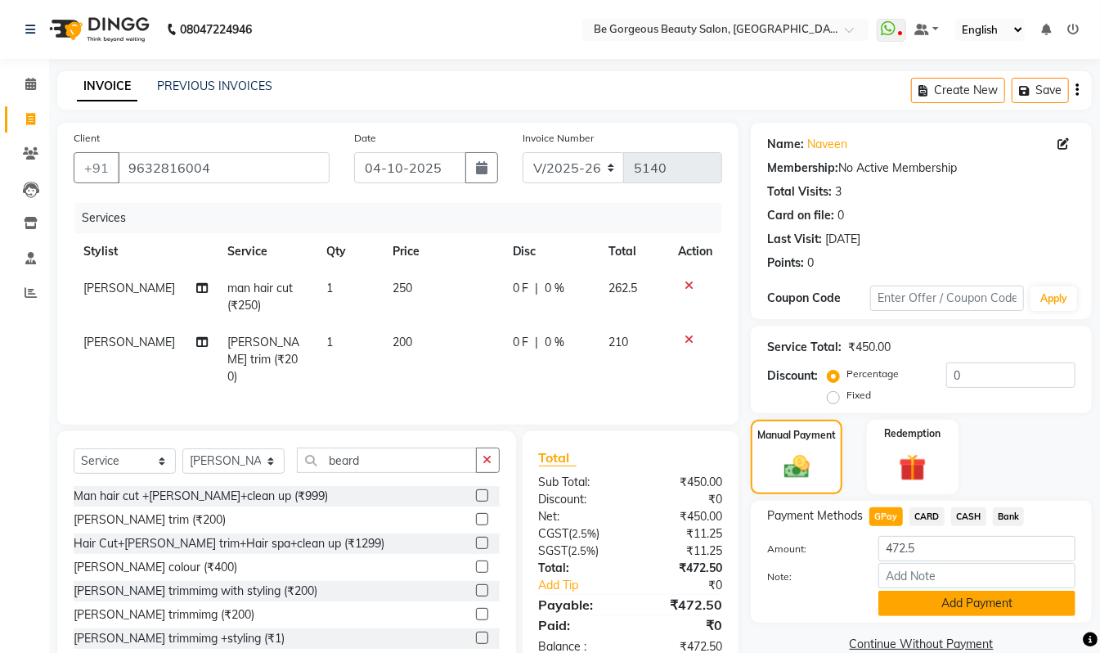
click at [970, 603] on button "Add Payment" at bounding box center [977, 603] width 197 height 25
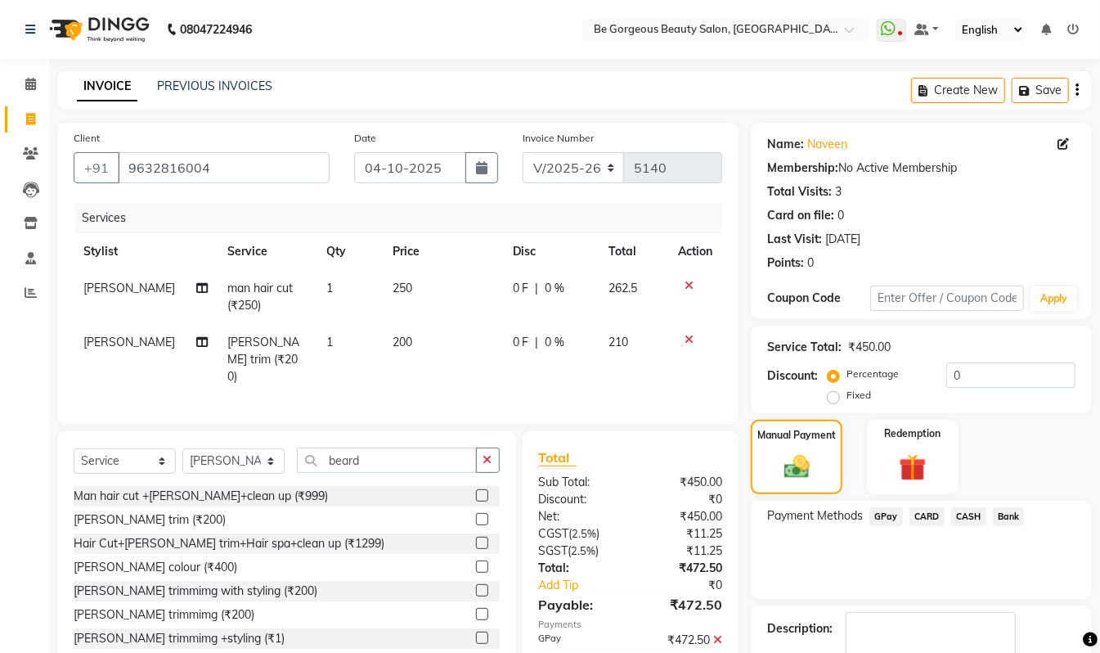
scroll to position [97, 0]
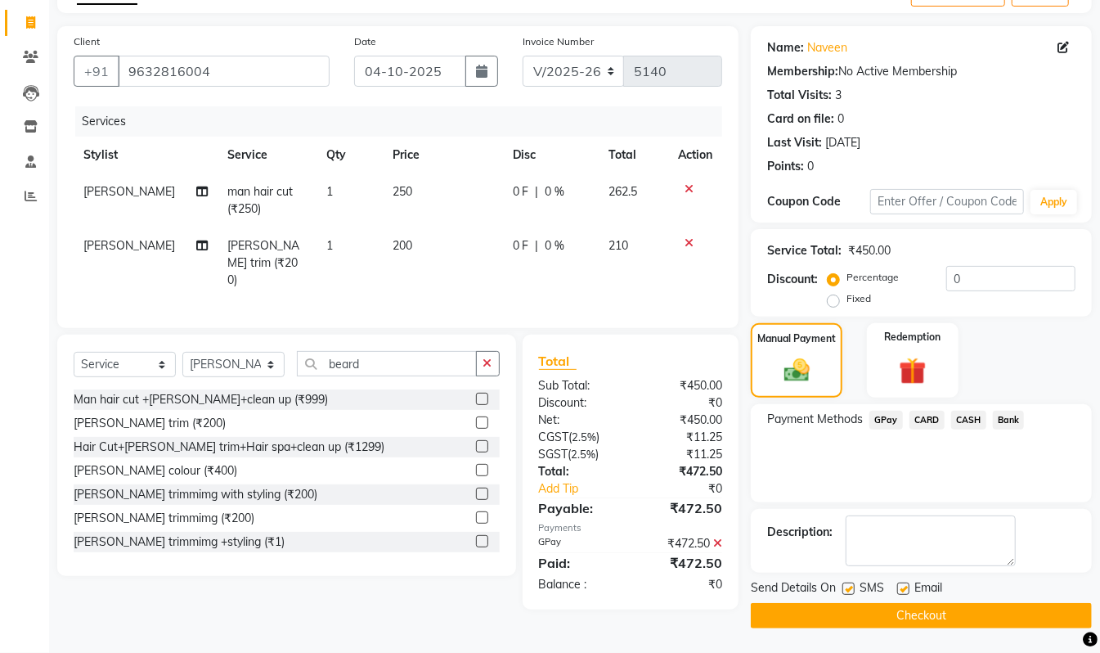
click at [1018, 615] on button "Checkout" at bounding box center [921, 615] width 341 height 25
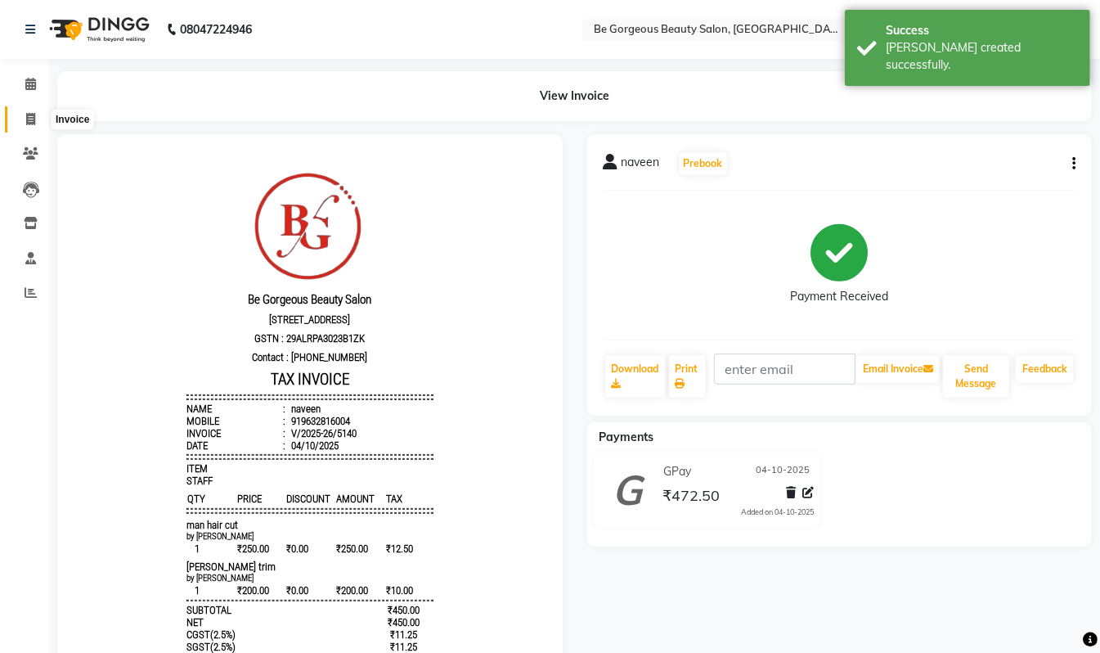
click at [37, 112] on span at bounding box center [30, 119] width 29 height 19
select select "5405"
select select "service"
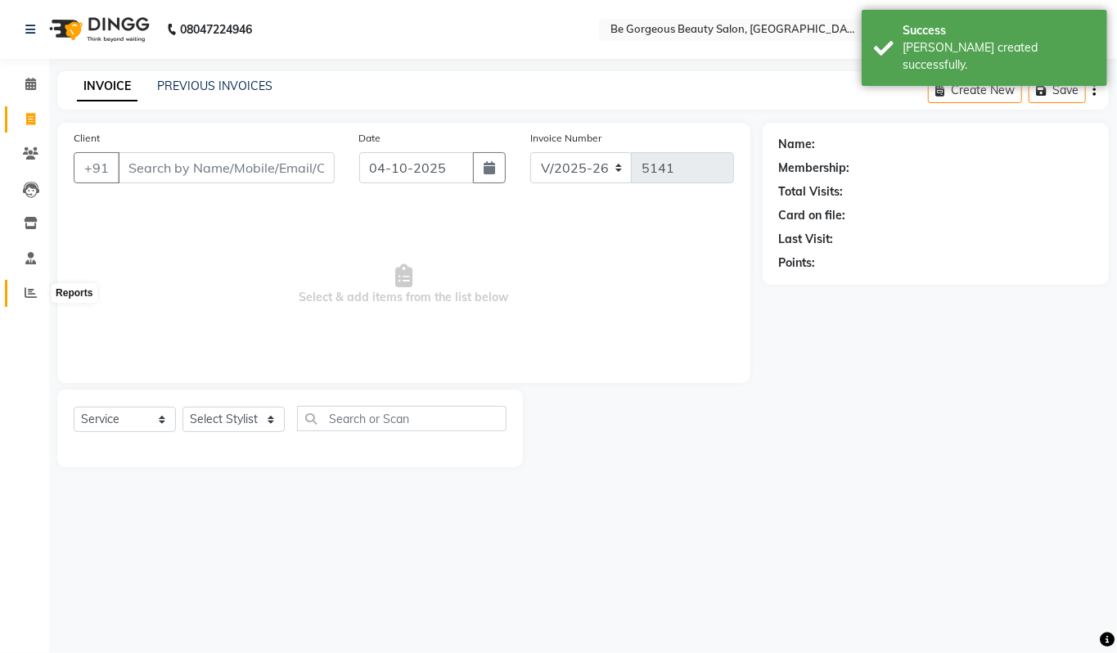
click at [34, 291] on icon at bounding box center [31, 292] width 12 height 12
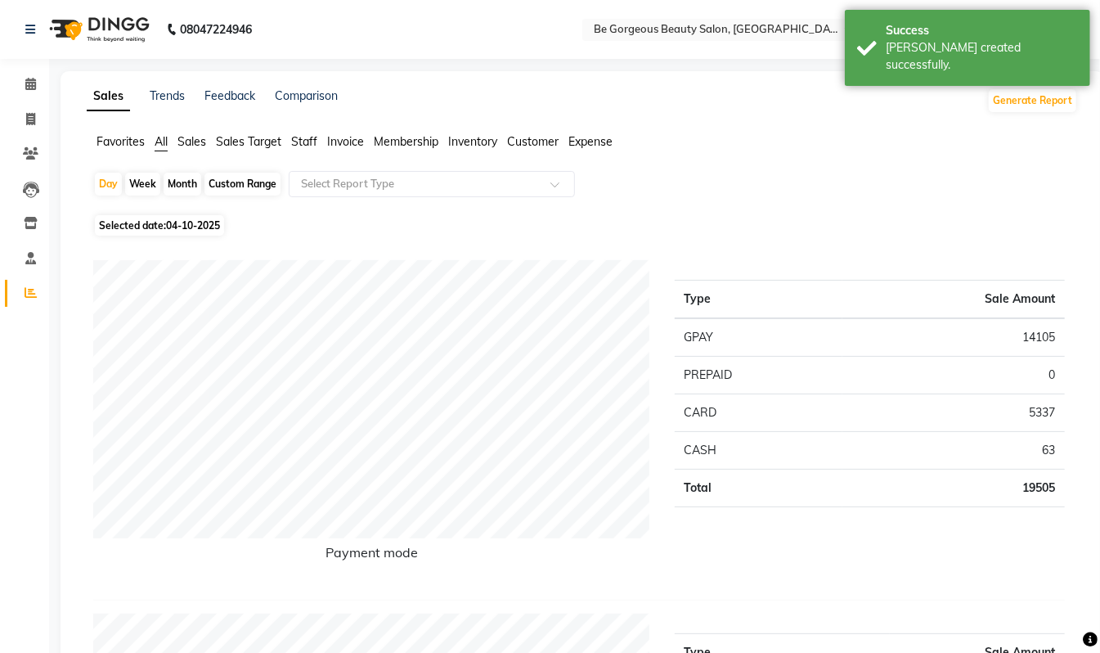
click at [312, 139] on span "Staff" at bounding box center [304, 141] width 26 height 15
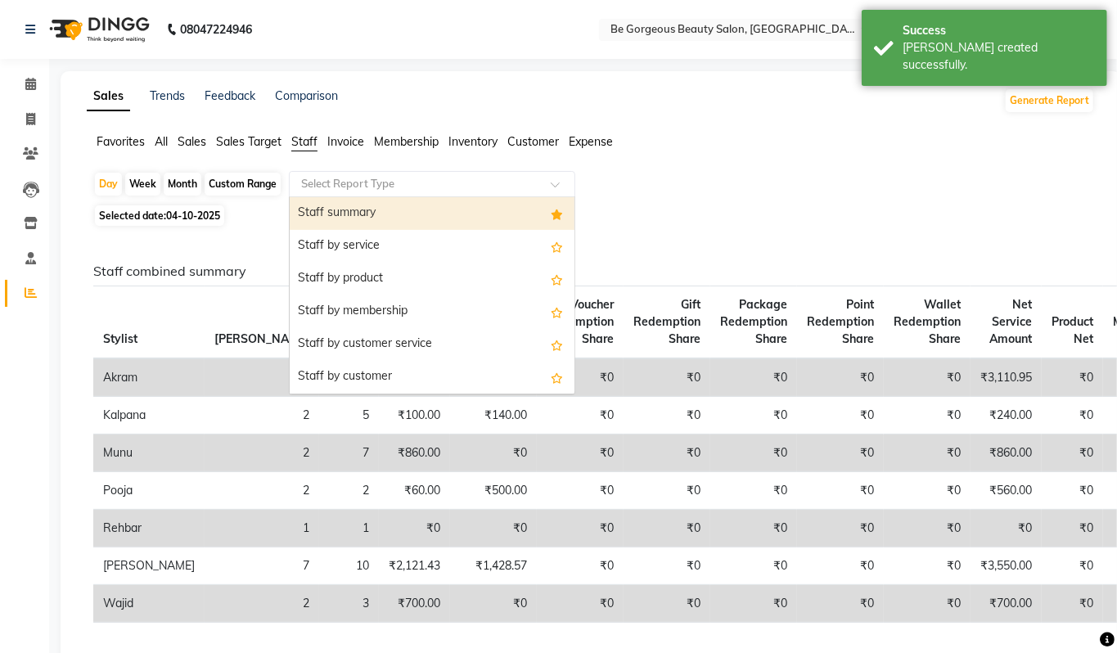
click at [316, 177] on input "text" at bounding box center [416, 184] width 236 height 16
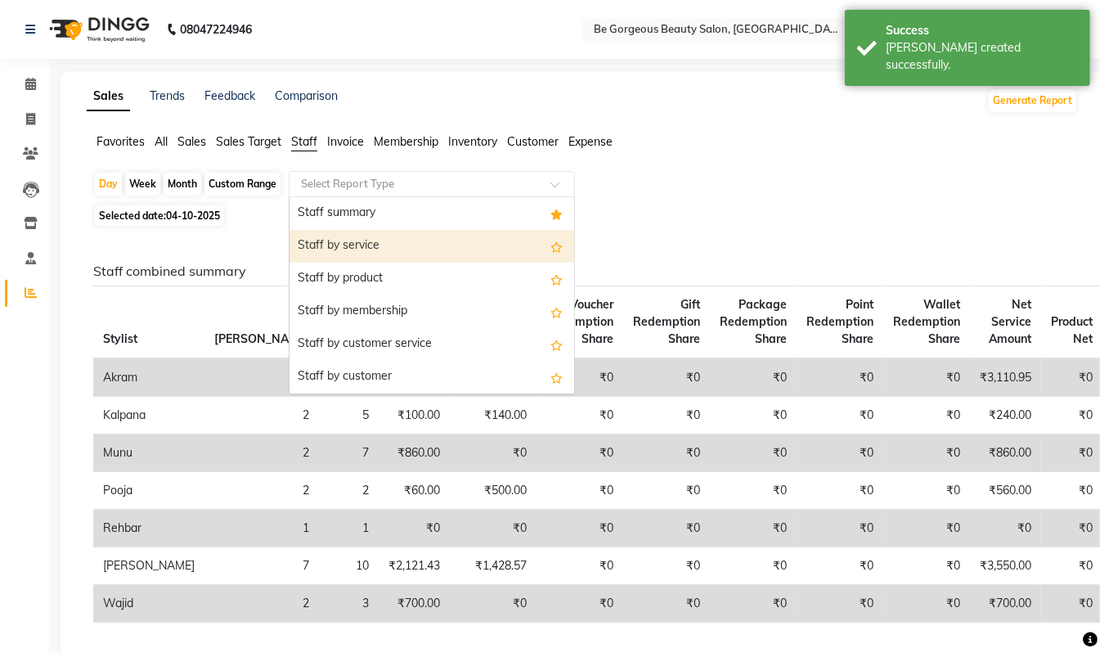
click at [326, 243] on div "Staff by service" at bounding box center [432, 246] width 285 height 33
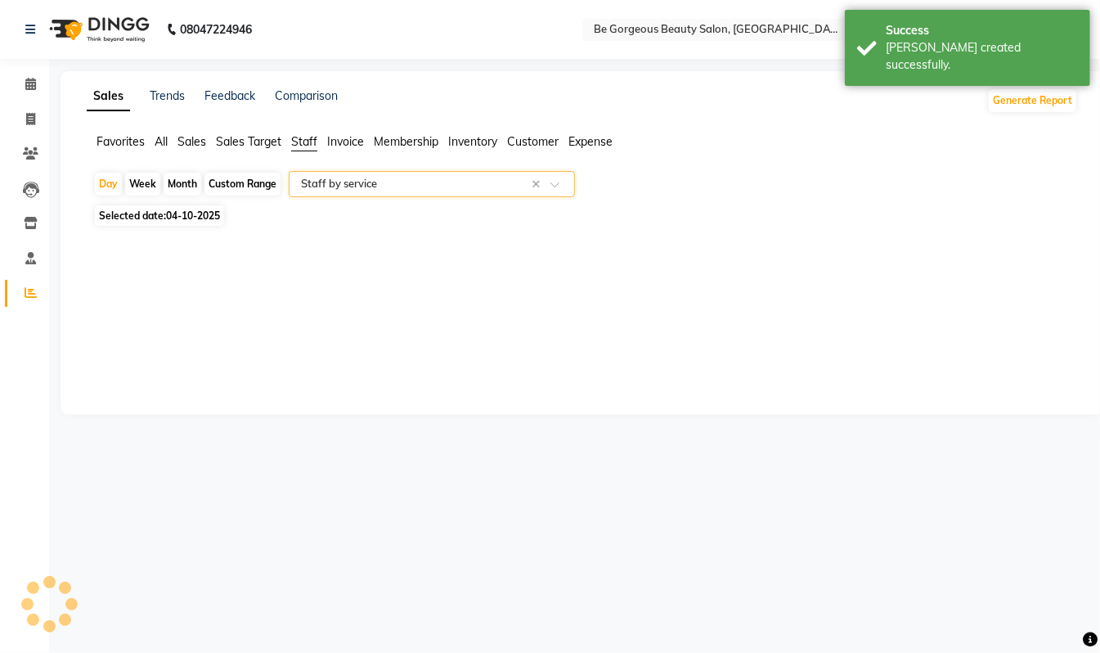
select select "csv"
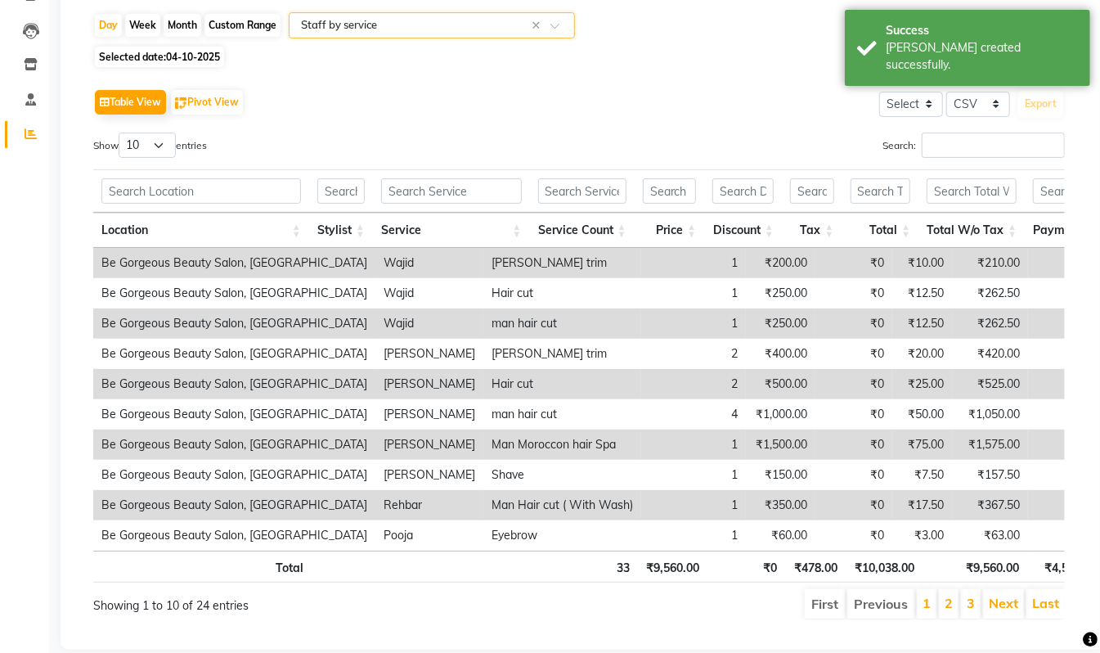
scroll to position [175, 0]
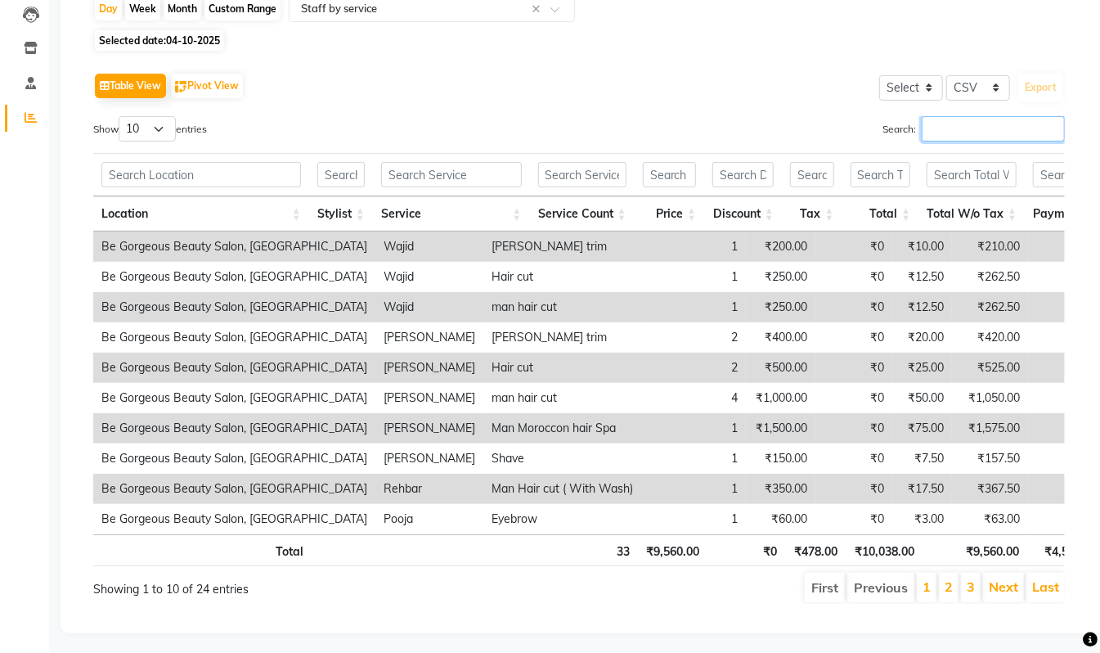
click at [934, 122] on input "Search:" at bounding box center [993, 128] width 143 height 25
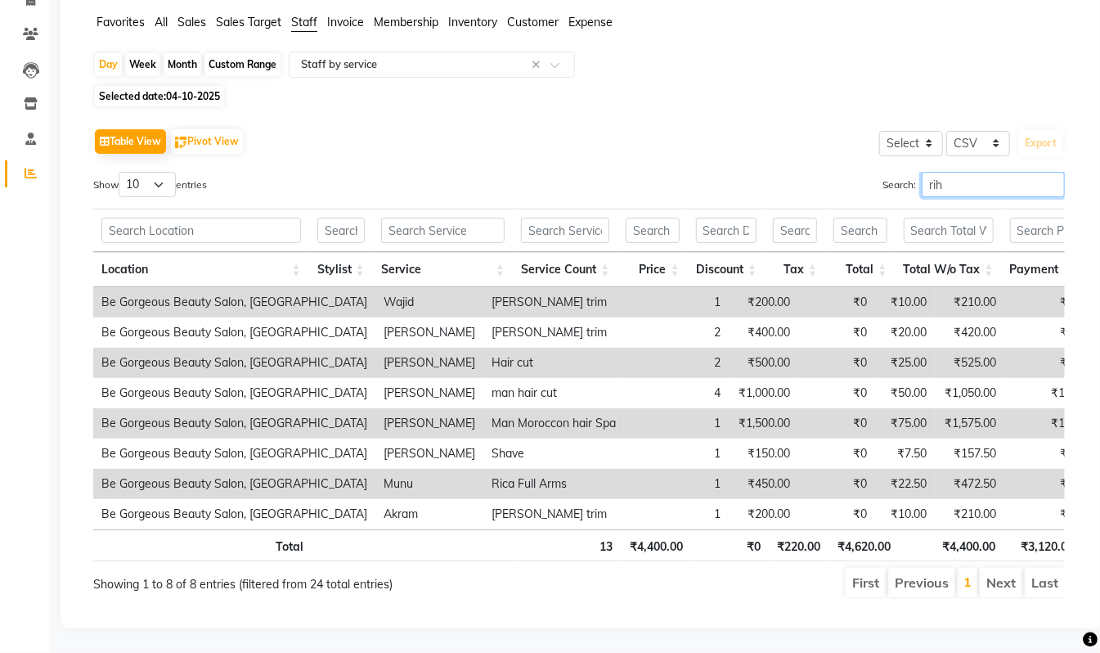
scroll to position [65, 0]
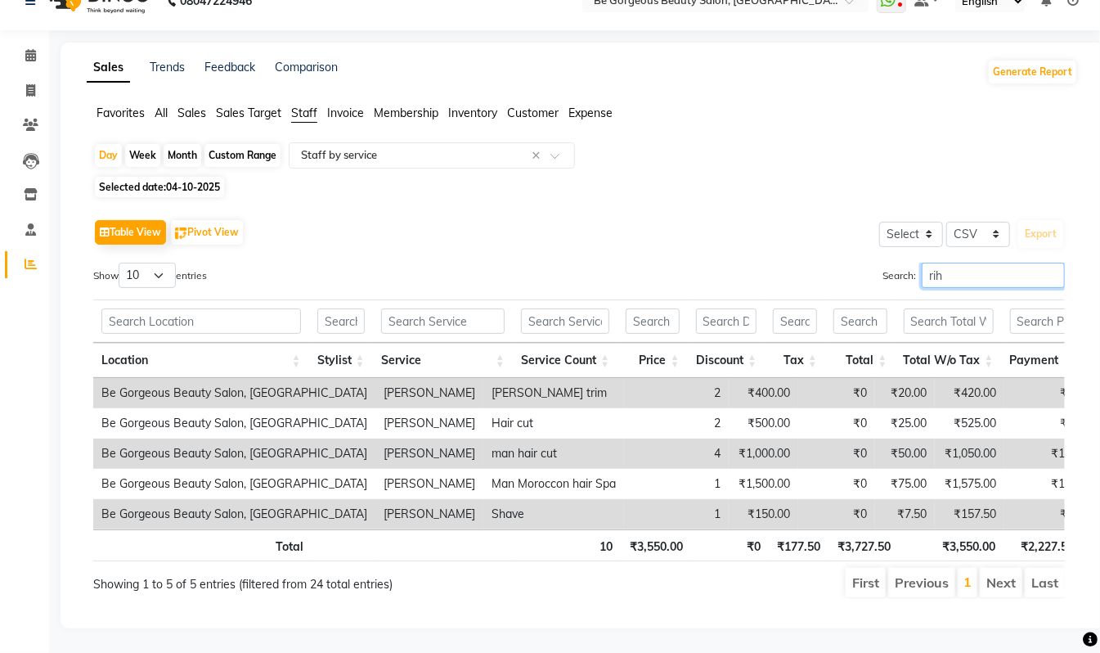
click at [938, 263] on input "rih" at bounding box center [993, 275] width 143 height 25
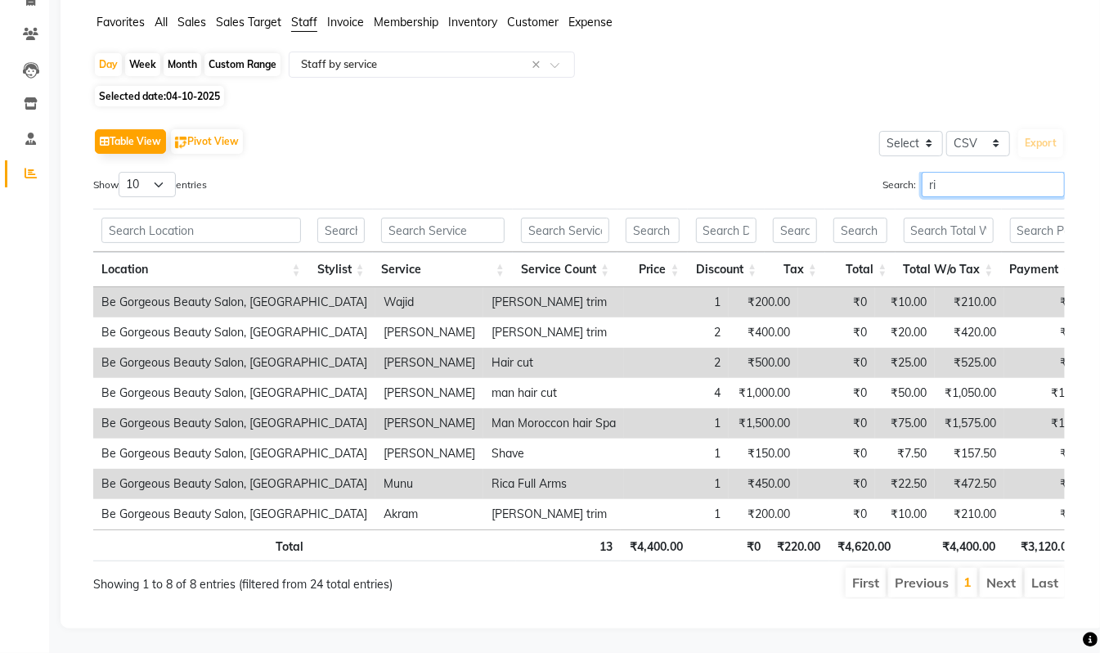
type input "r"
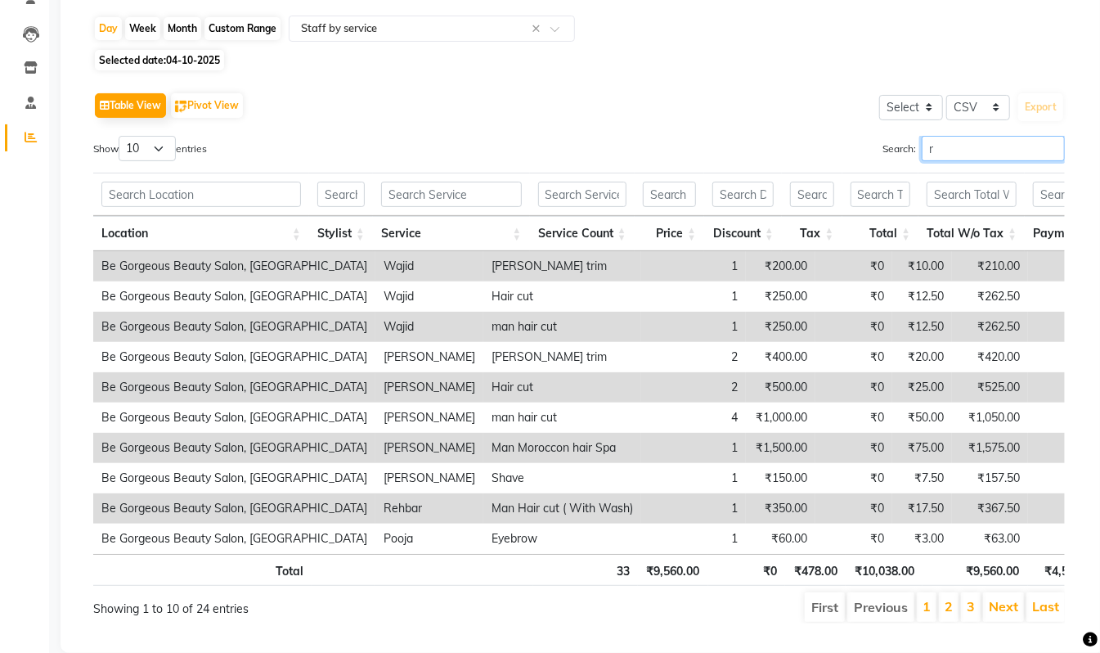
scroll to position [175, 0]
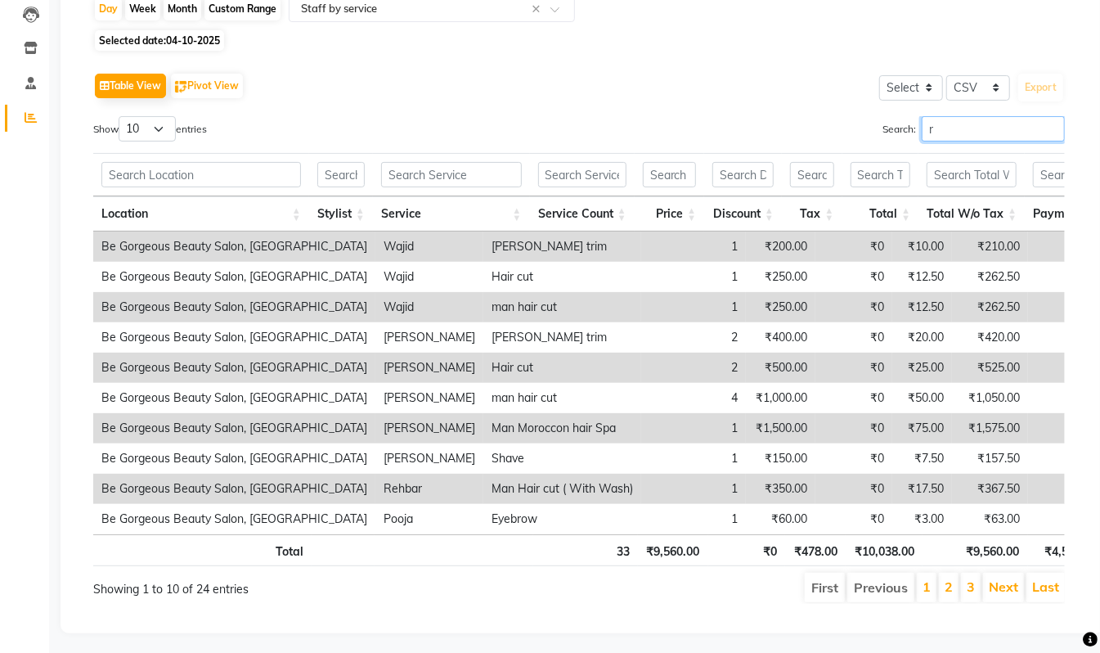
type input "re"
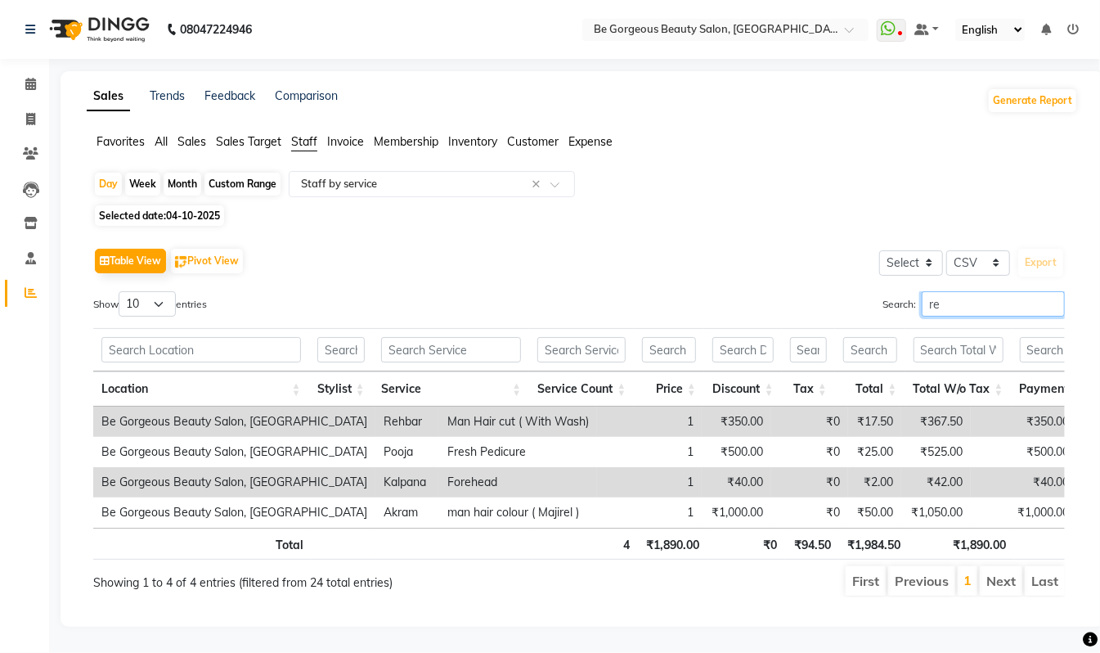
scroll to position [0, 0]
click at [1055, 306] on input "re" at bounding box center [993, 303] width 143 height 25
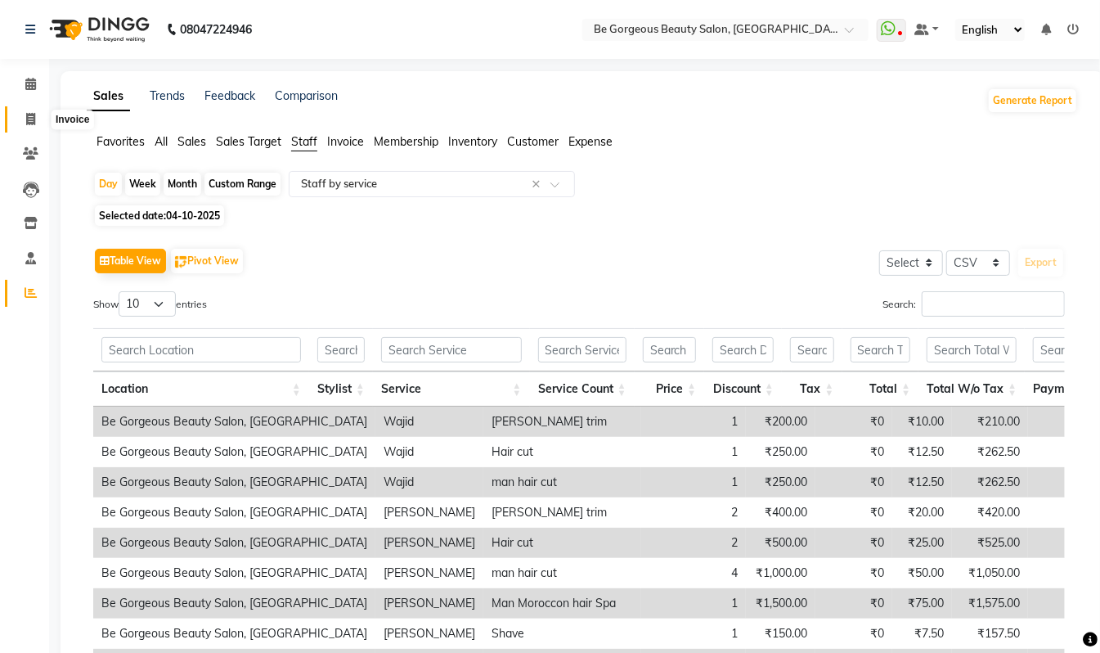
click at [27, 119] on icon at bounding box center [30, 119] width 9 height 12
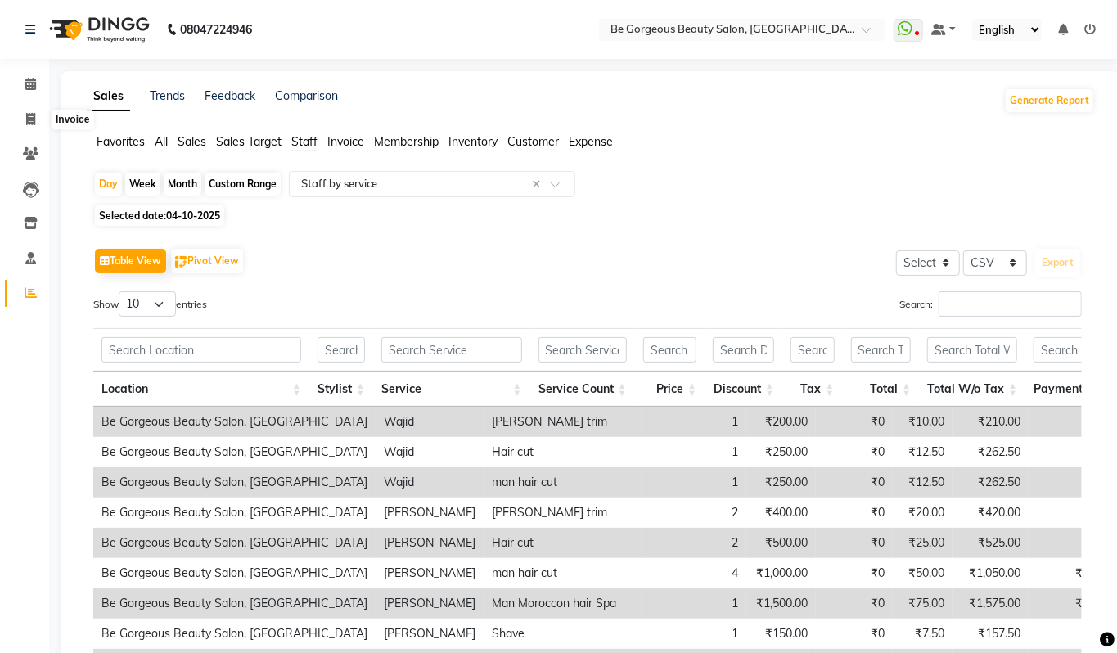
select select "5405"
select select "service"
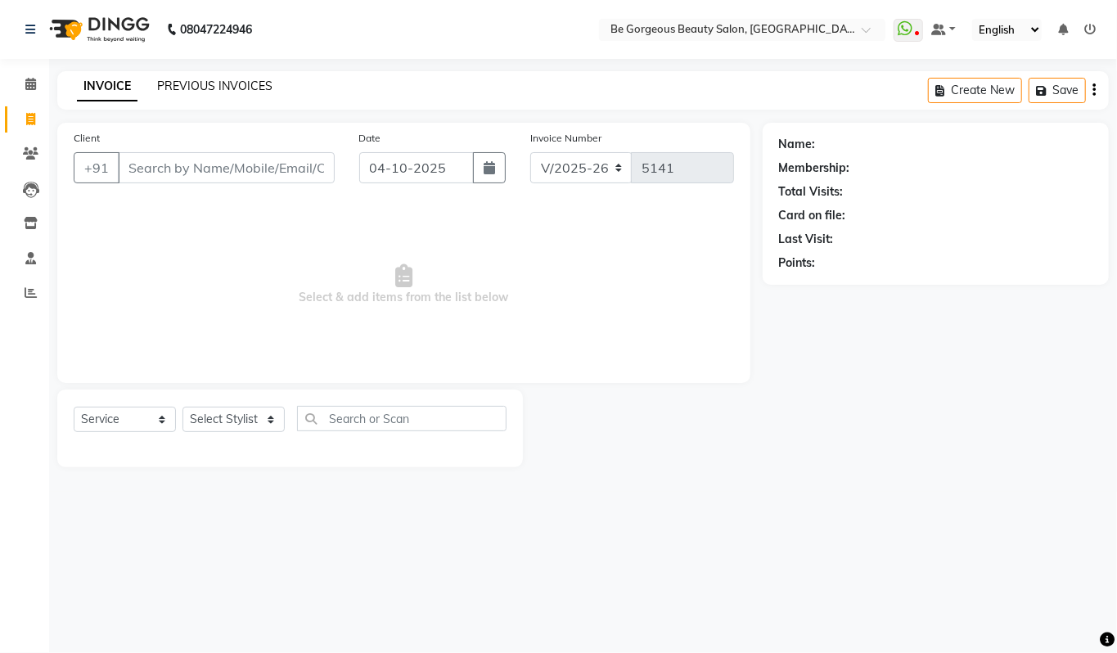
click at [204, 83] on link "PREVIOUS INVOICES" at bounding box center [214, 86] width 115 height 15
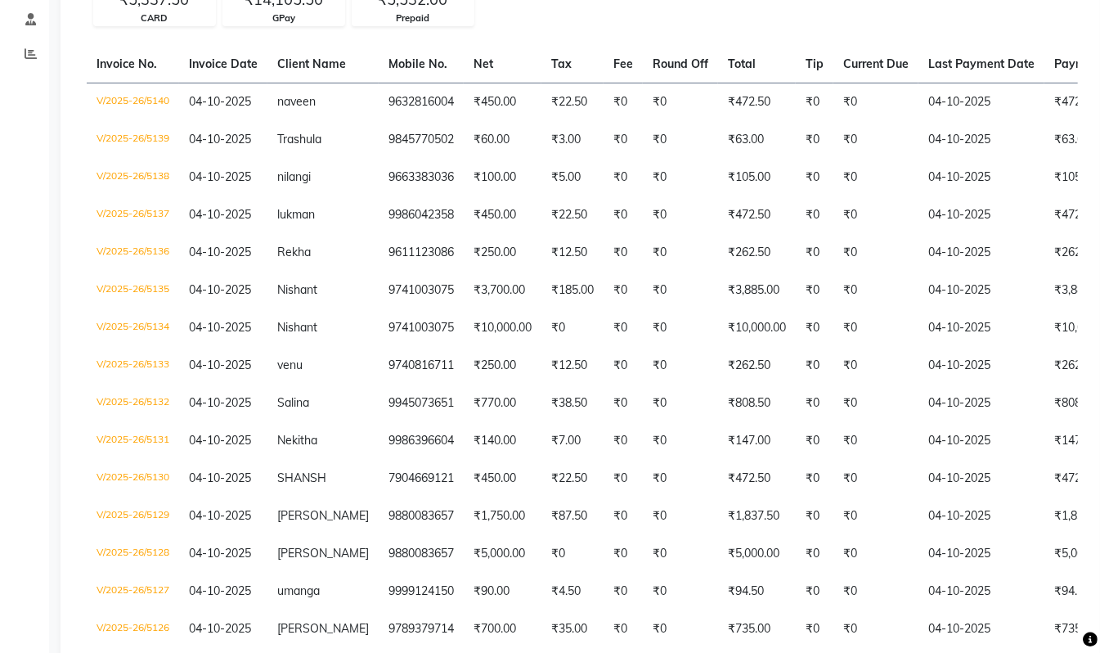
scroll to position [241, 0]
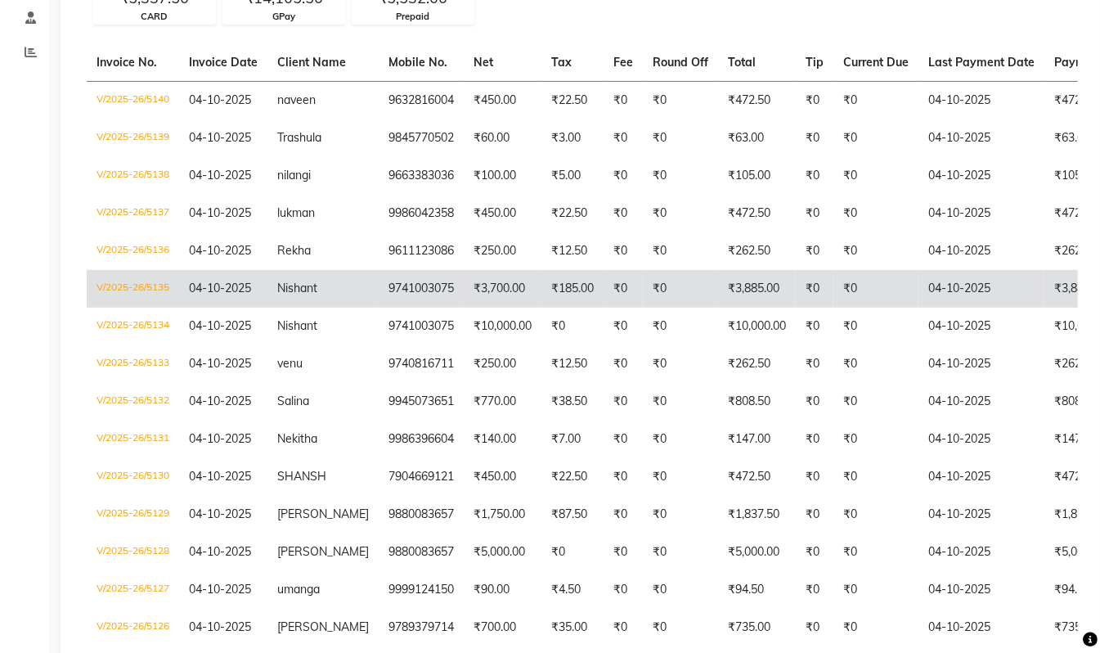
click at [722, 286] on td "₹3,885.00" at bounding box center [757, 289] width 78 height 38
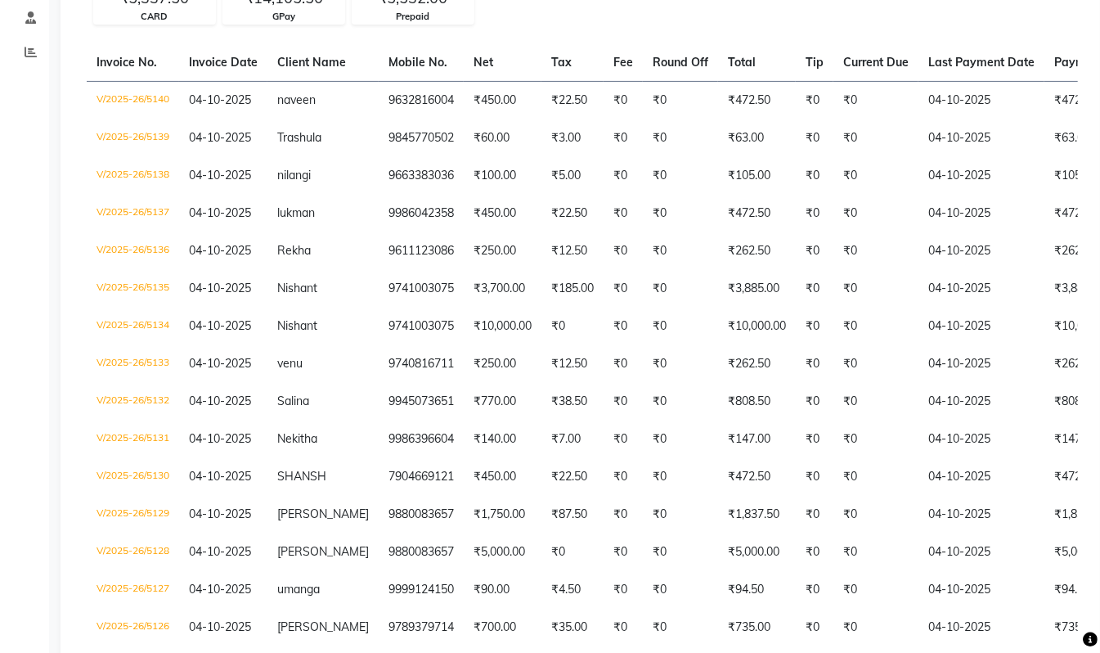
scroll to position [0, 0]
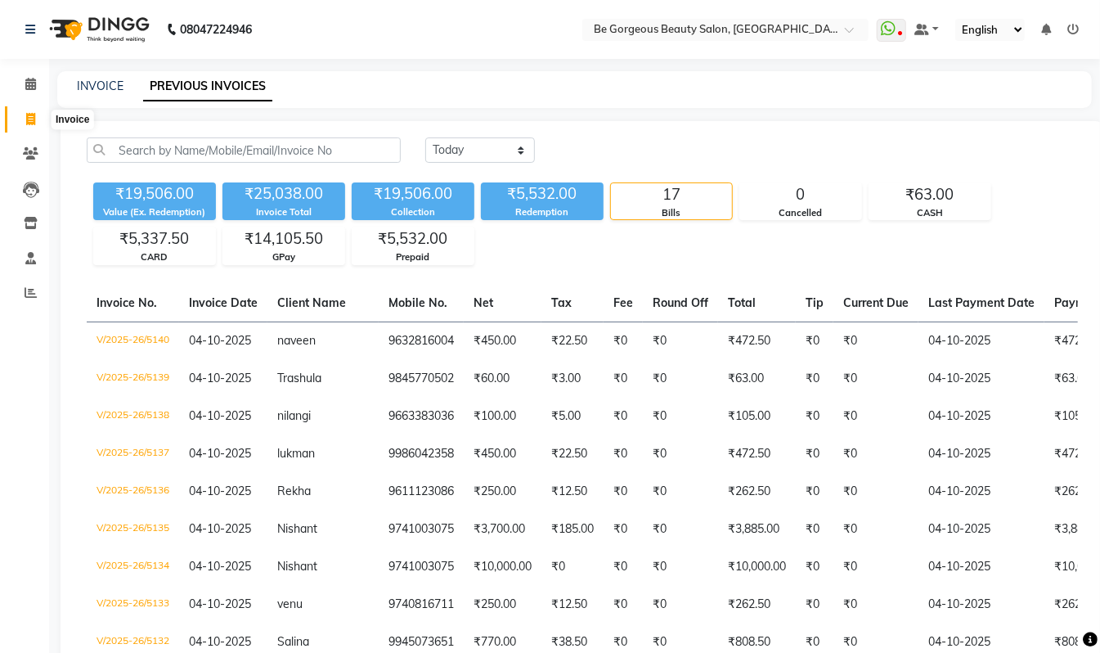
click at [29, 116] on icon at bounding box center [30, 119] width 9 height 12
select select "5405"
select select "service"
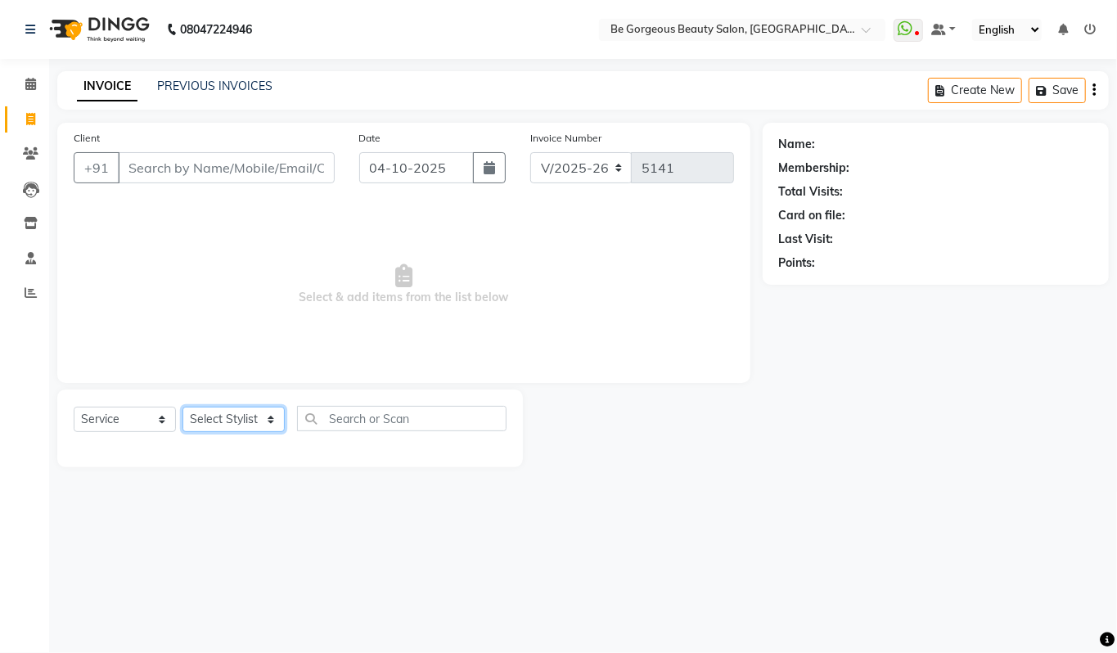
click at [208, 425] on select "Select Stylist Akram Anas Gayatri Kalpana lata Manager Munu Pooja Raanjet Rehba…" at bounding box center [233, 419] width 102 height 25
select select "36211"
click at [182, 407] on select "Select Stylist Akram Anas Gayatri Kalpana lata Manager Munu Pooja Raanjet Rehba…" at bounding box center [233, 419] width 102 height 25
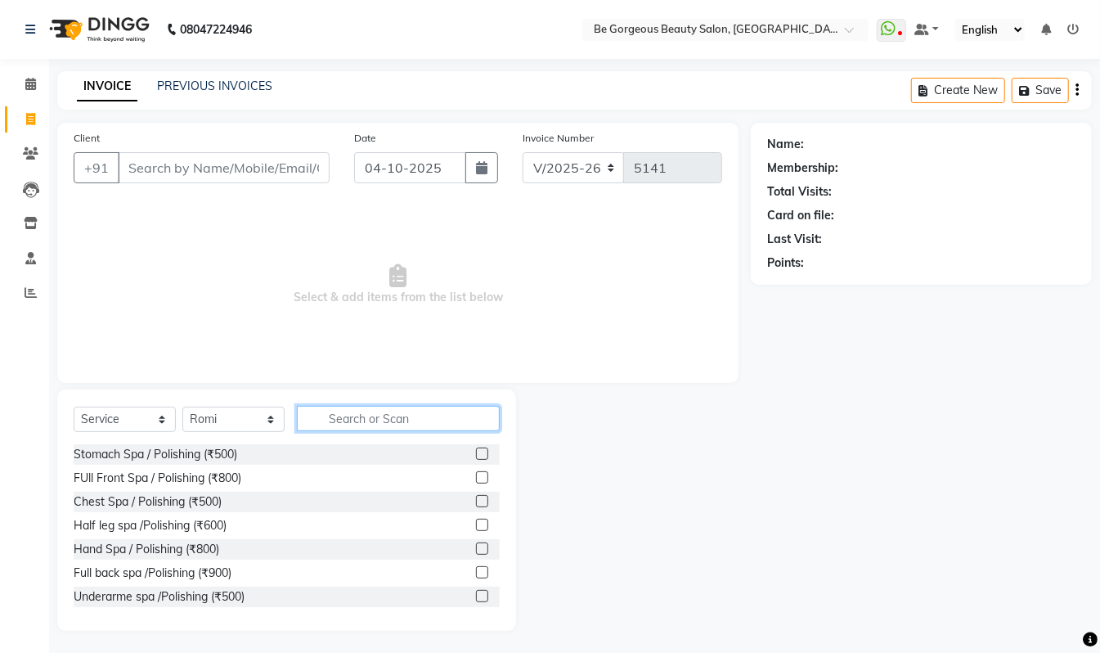
click at [357, 420] on input "text" at bounding box center [398, 418] width 203 height 25
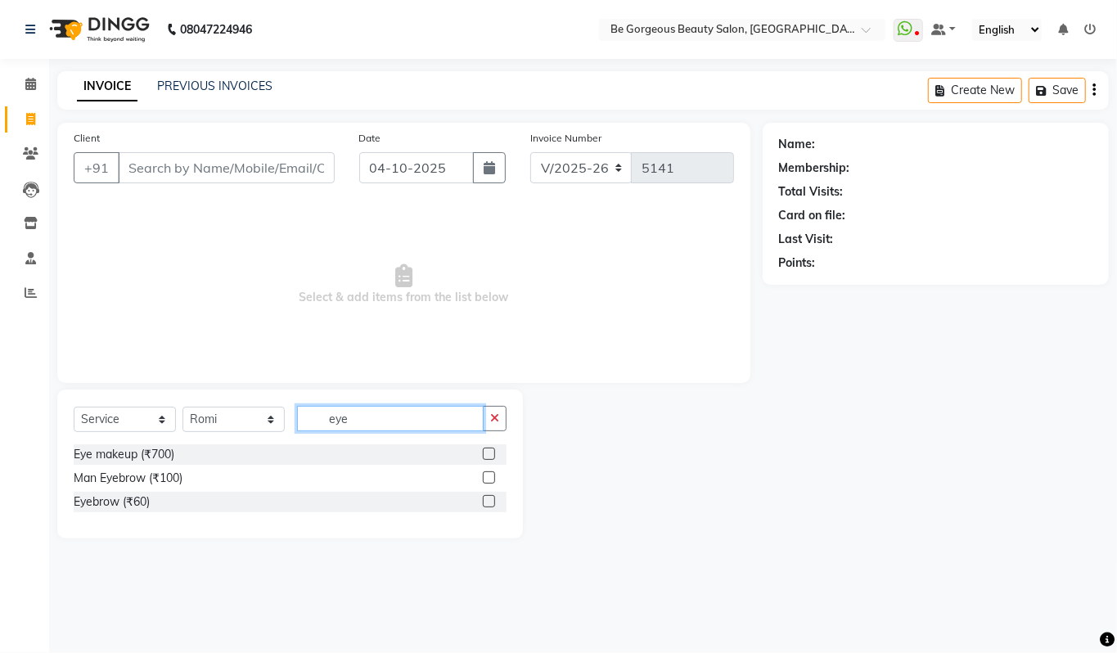
type input "eye"
click at [489, 499] on label at bounding box center [489, 501] width 12 height 12
click at [489, 499] on input "checkbox" at bounding box center [488, 502] width 11 height 11
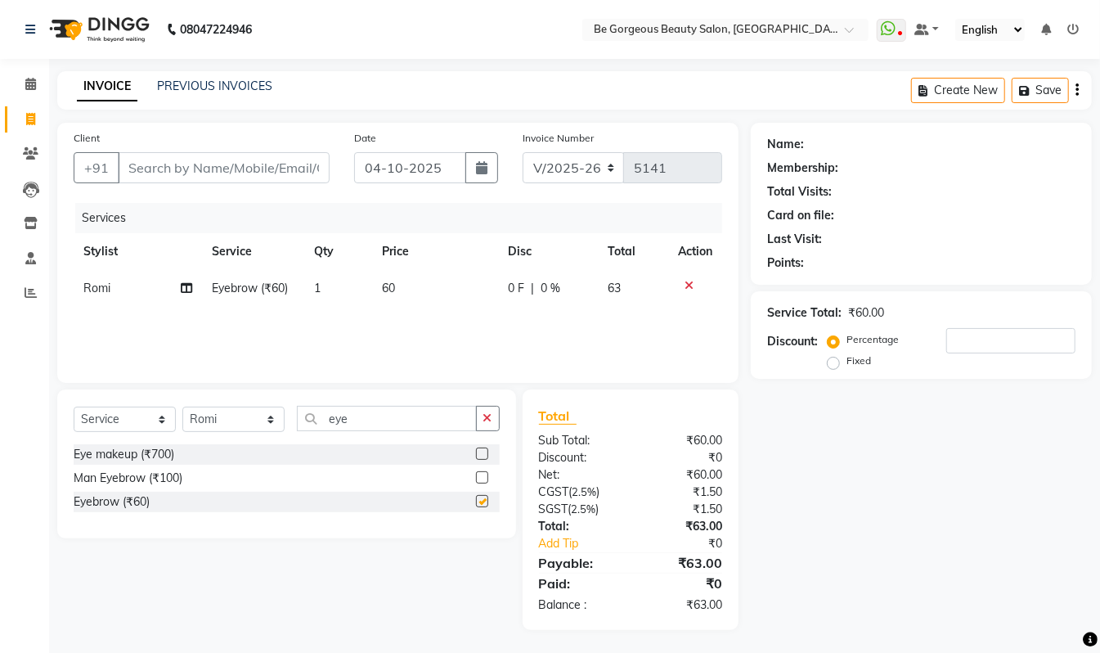
checkbox input "false"
click at [220, 432] on select "Select Stylist Akram Anas Gayatri Kalpana lata Manager Munu Pooja Raanjet Rehba…" at bounding box center [233, 419] width 102 height 25
select select "36207"
click at [182, 407] on select "Select Stylist Akram Anas Gayatri Kalpana lata Manager Munu Pooja Raanjet Rehba…" at bounding box center [233, 419] width 102 height 25
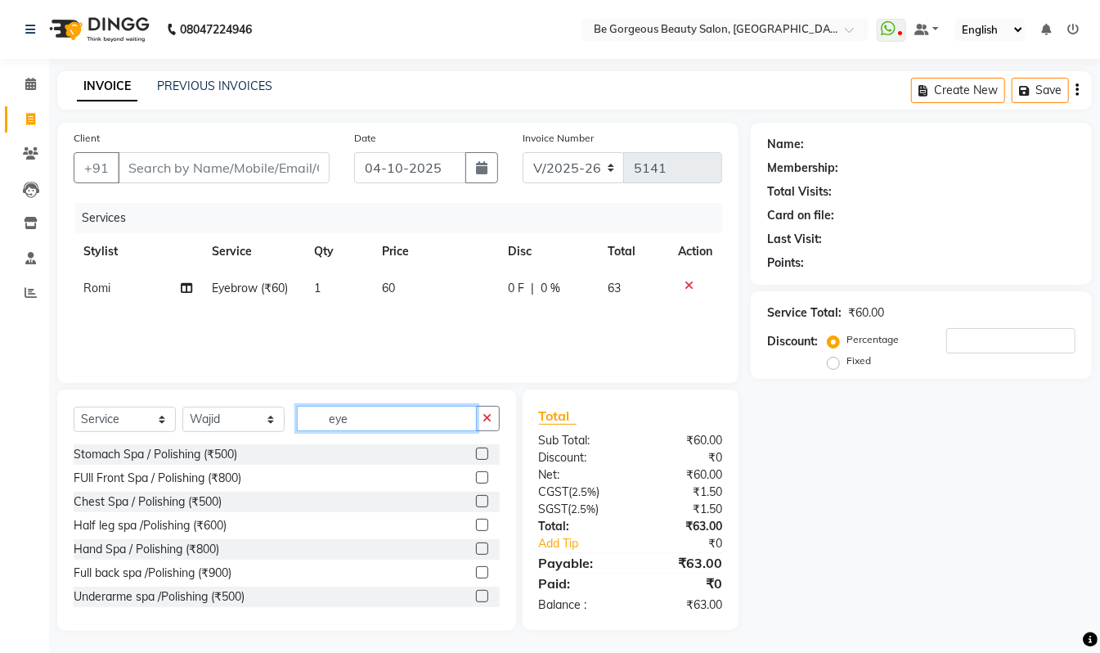
click at [403, 410] on input "eye" at bounding box center [387, 418] width 180 height 25
type input "e"
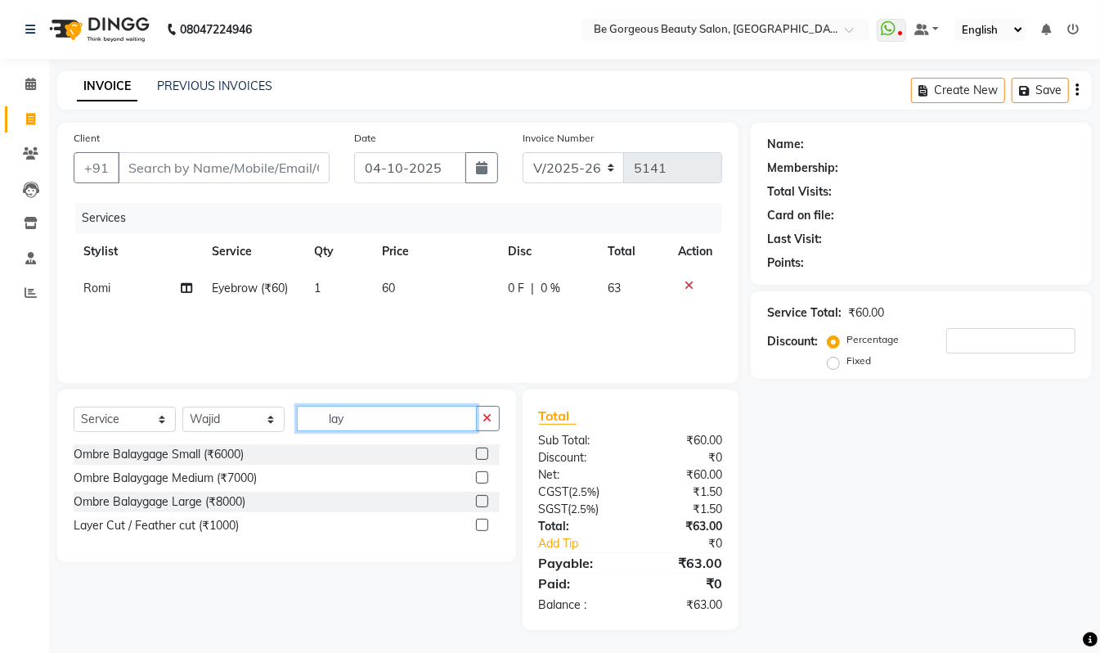
type input "lay"
click at [479, 527] on label at bounding box center [482, 525] width 12 height 12
click at [479, 527] on input "checkbox" at bounding box center [481, 525] width 11 height 11
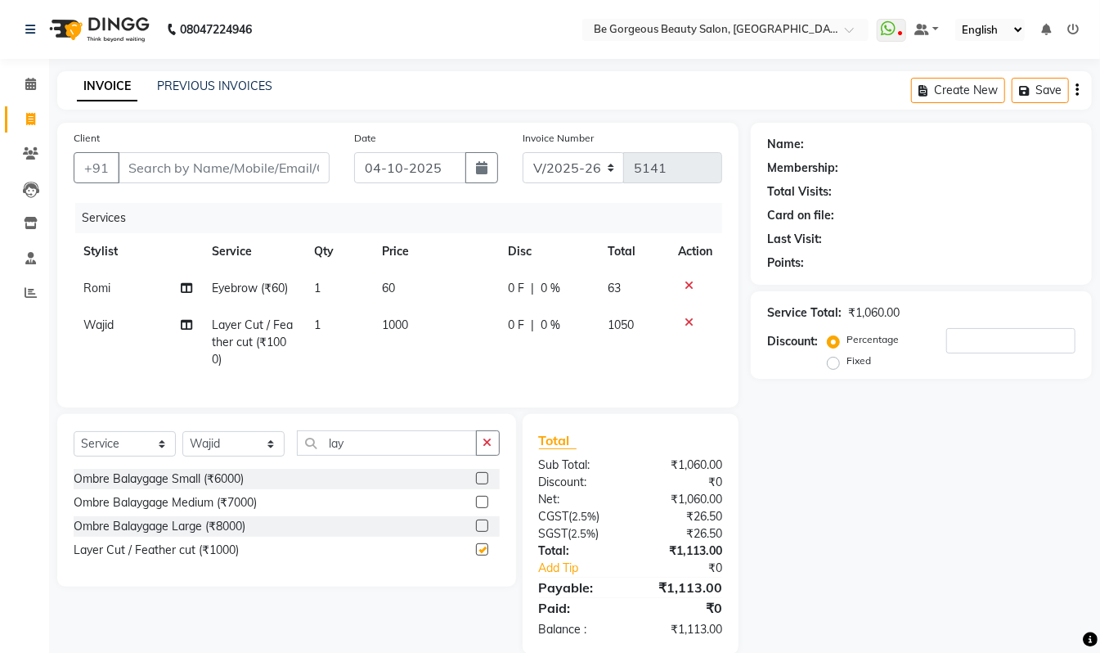
checkbox input "false"
click at [206, 453] on select "Select Stylist Akram Anas Gayatri Kalpana lata Manager Munu Pooja Raanjet Rehba…" at bounding box center [233, 443] width 102 height 25
select select "90705"
click at [182, 448] on select "Select Stylist Akram Anas Gayatri Kalpana lata Manager Munu Pooja Raanjet Rehba…" at bounding box center [233, 443] width 102 height 25
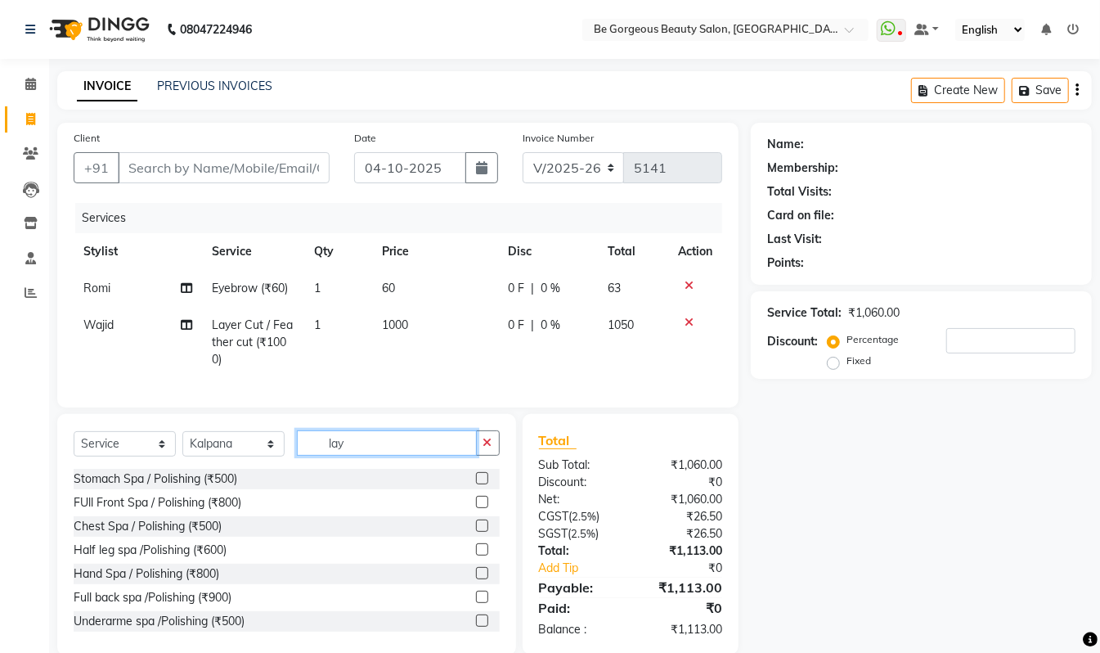
click at [362, 456] on input "lay" at bounding box center [387, 442] width 180 height 25
type input "l"
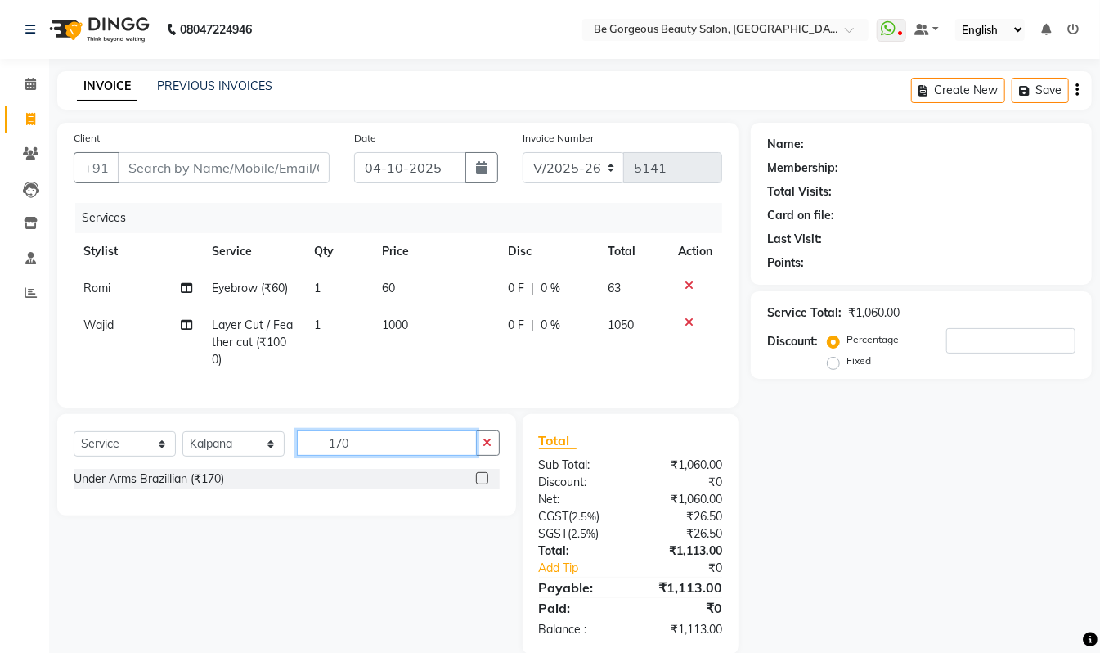
type input "170"
click at [483, 484] on label at bounding box center [482, 478] width 12 height 12
click at [483, 484] on input "checkbox" at bounding box center [481, 479] width 11 height 11
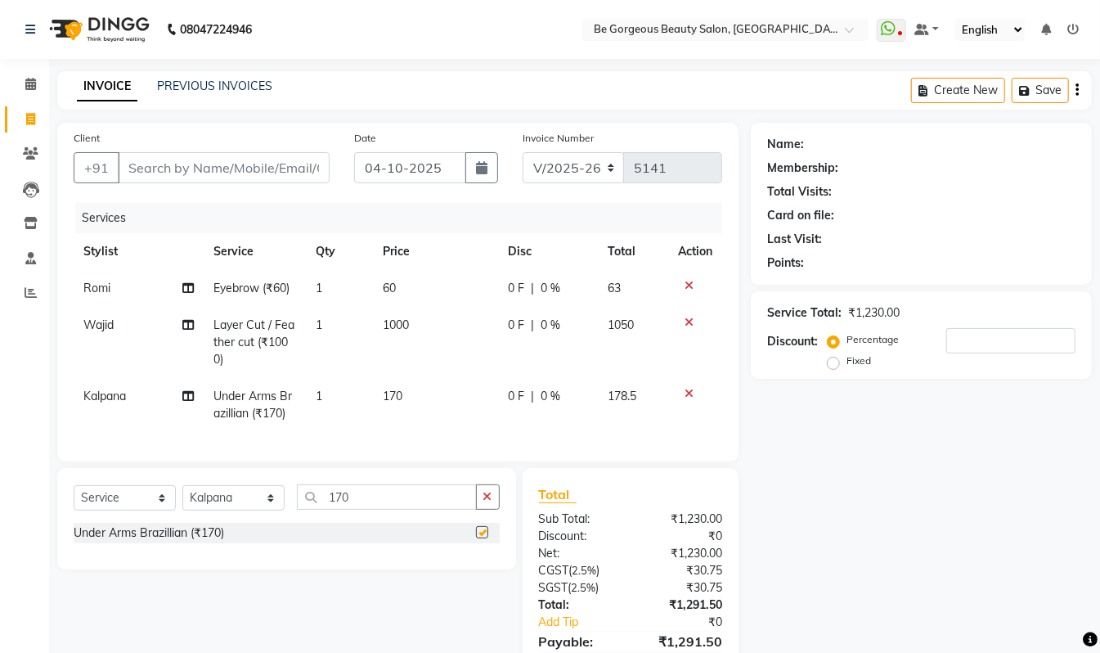
checkbox input "false"
click at [157, 161] on input "Client" at bounding box center [224, 167] width 212 height 31
click at [161, 164] on input "Client" at bounding box center [224, 167] width 212 height 31
type input "9"
type input "0"
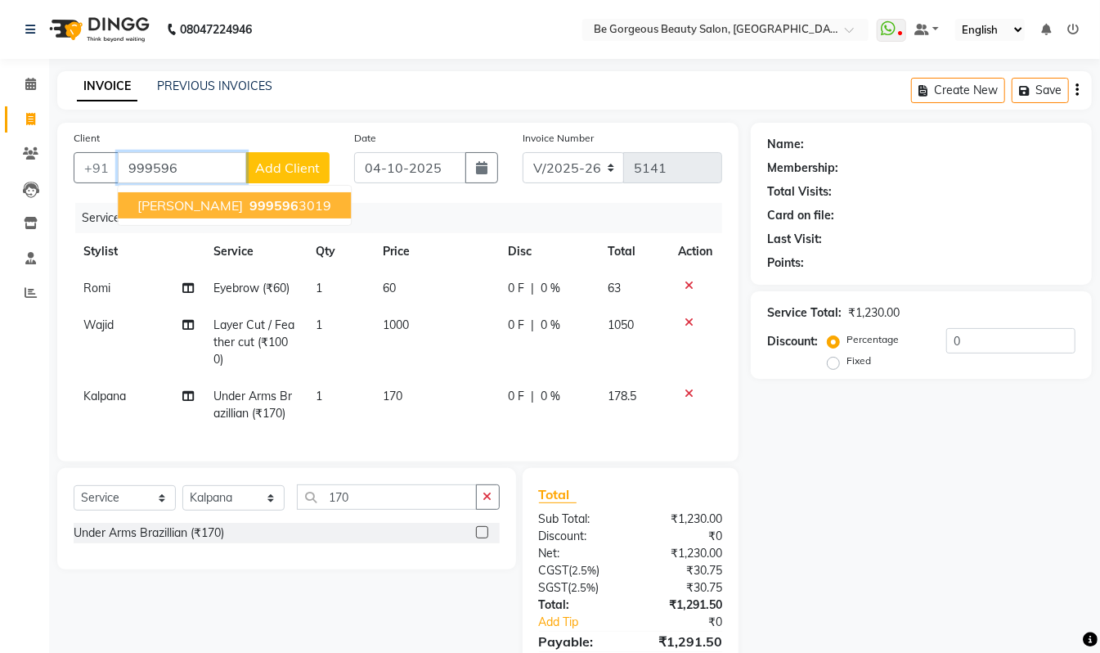
click at [290, 206] on button "Aishwarya 999596 3019" at bounding box center [234, 205] width 233 height 26
type input "9995963019"
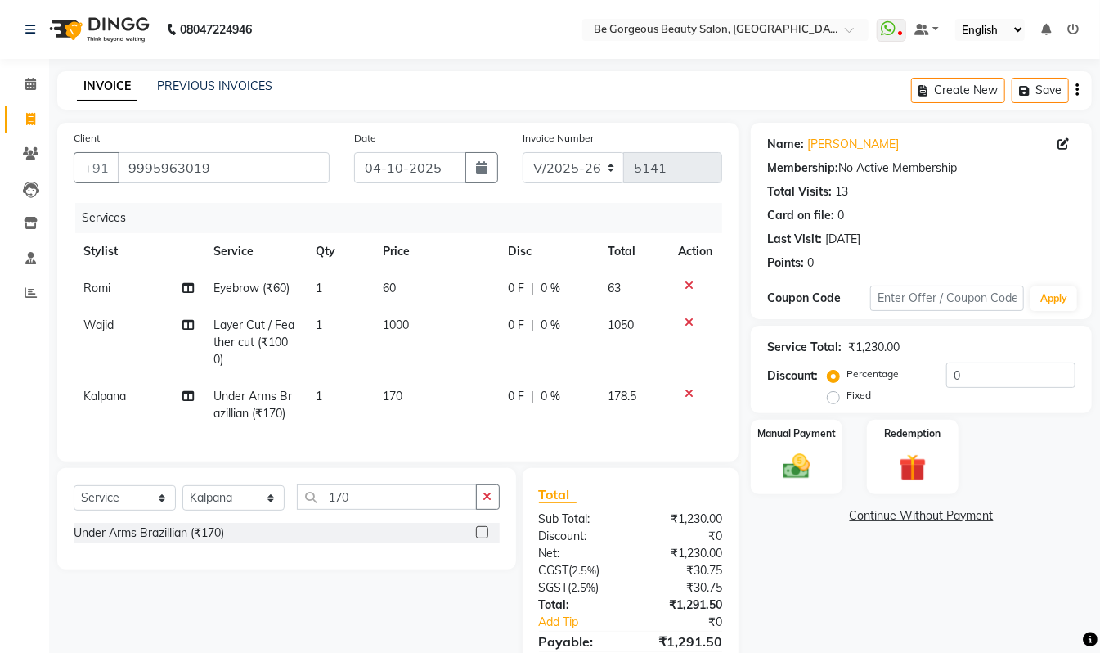
scroll to position [97, 0]
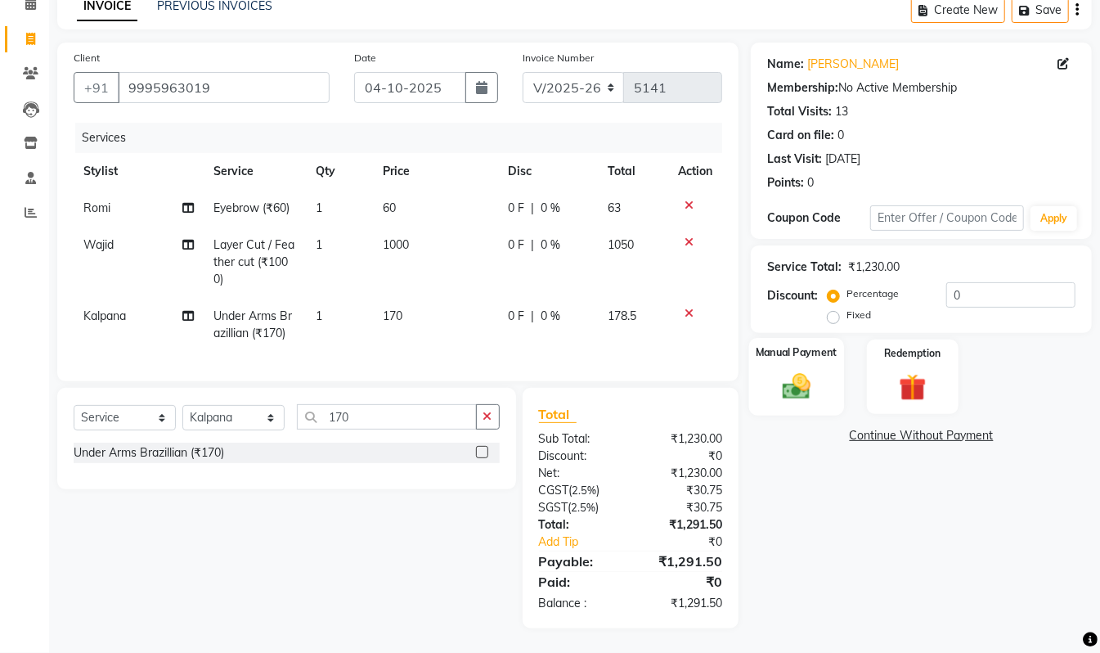
click at [805, 370] on img at bounding box center [797, 386] width 46 height 33
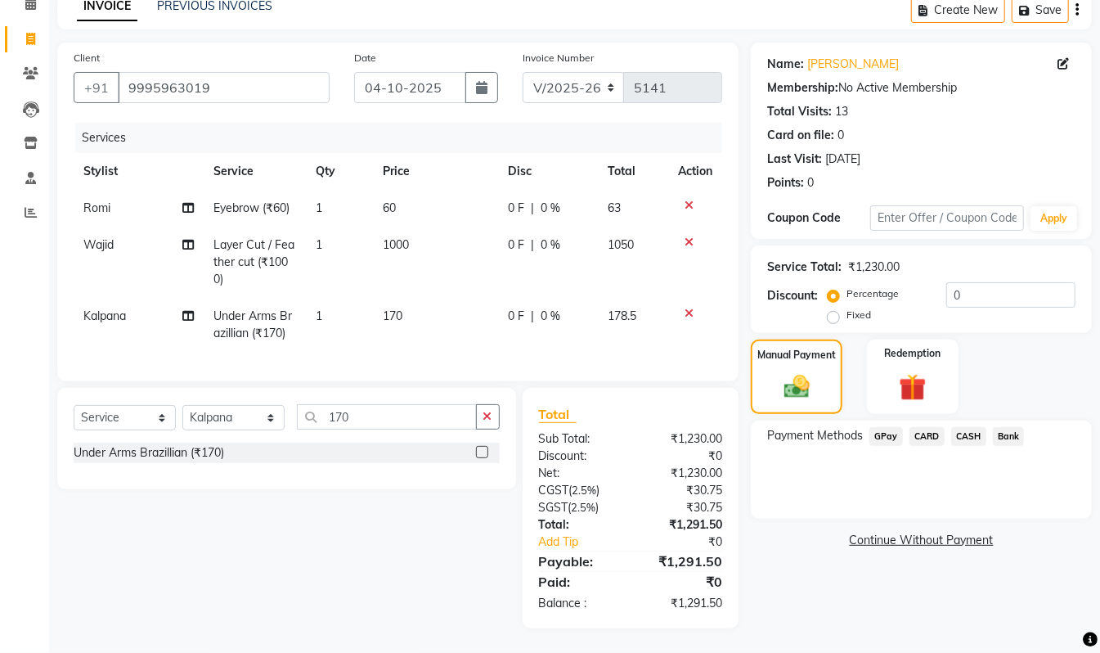
click at [887, 427] on span "GPay" at bounding box center [887, 436] width 34 height 19
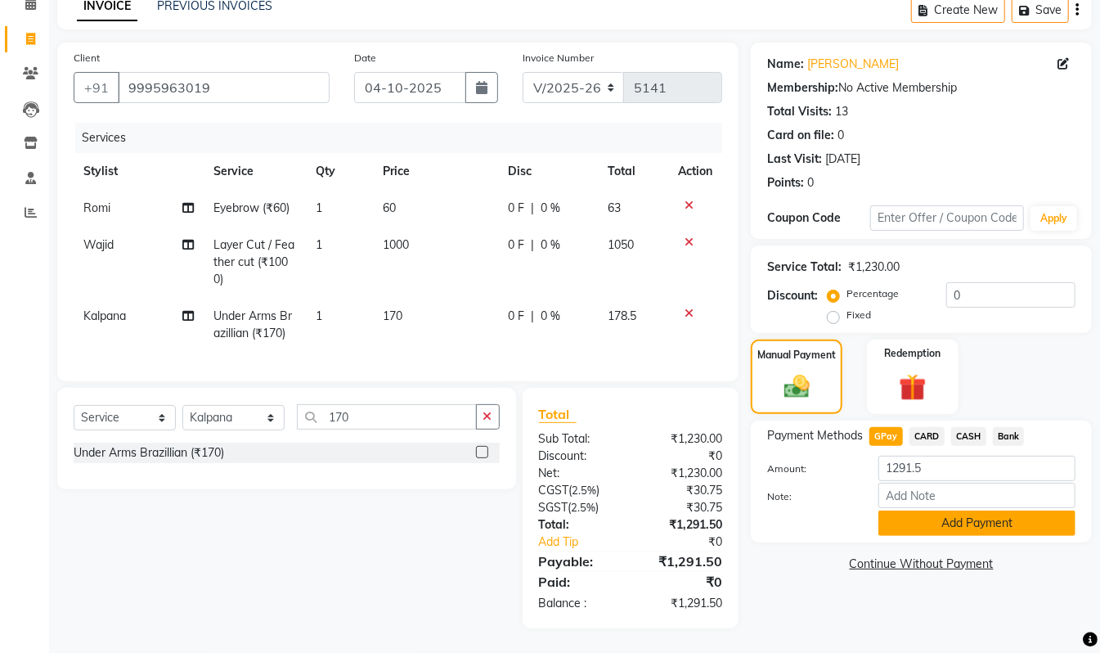
click at [957, 514] on button "Add Payment" at bounding box center [977, 523] width 197 height 25
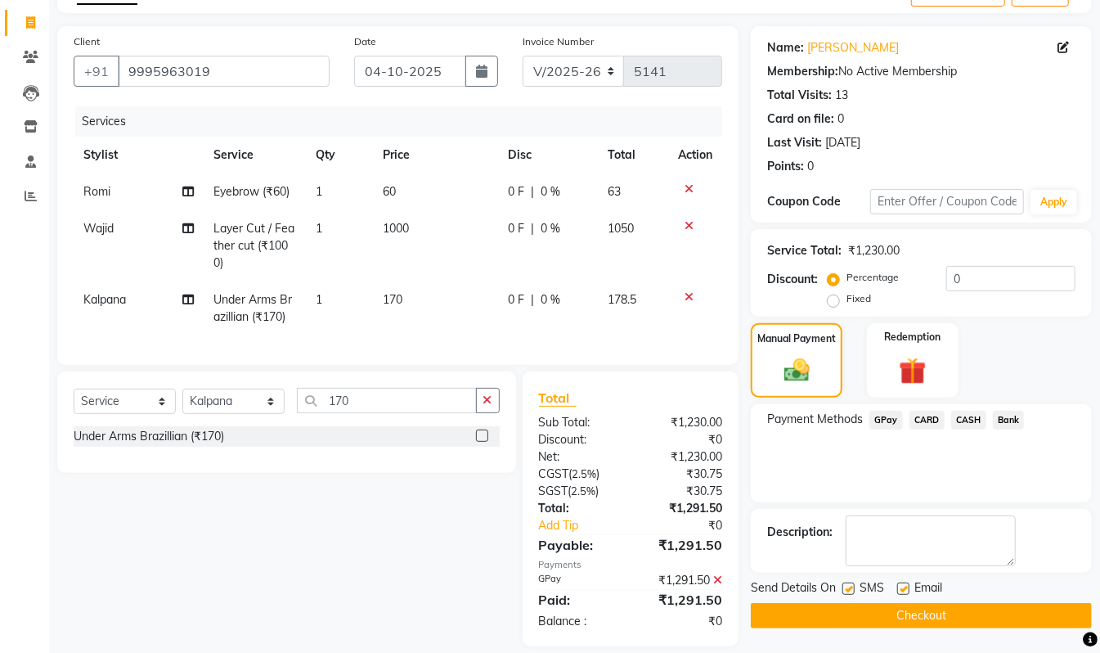
scroll to position [131, 0]
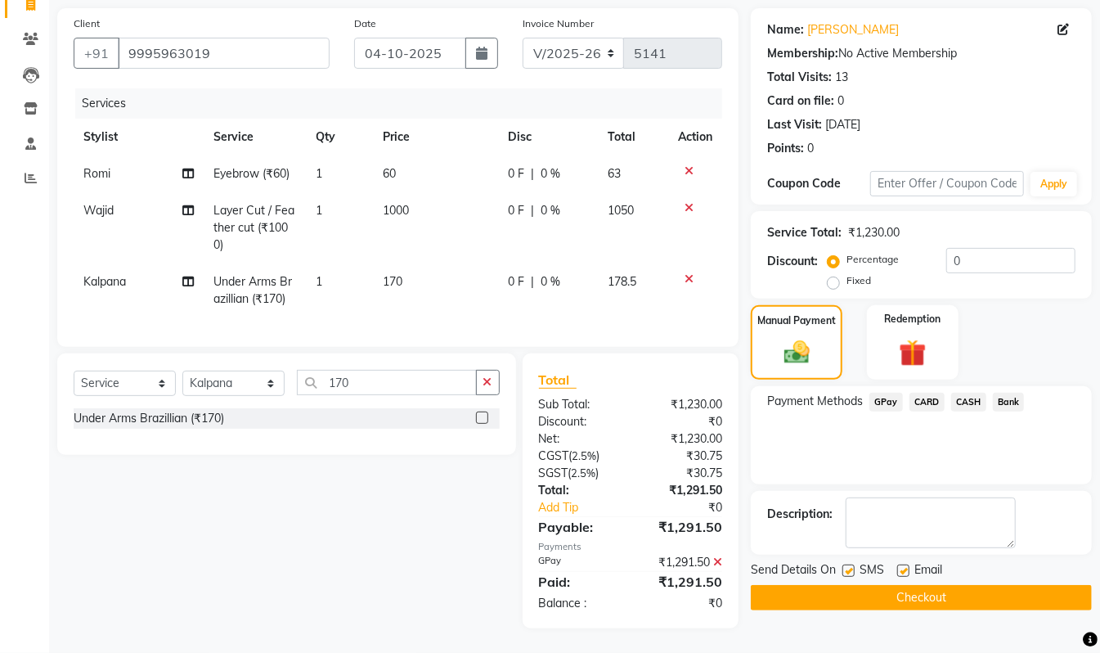
click at [1034, 590] on button "Checkout" at bounding box center [921, 597] width 341 height 25
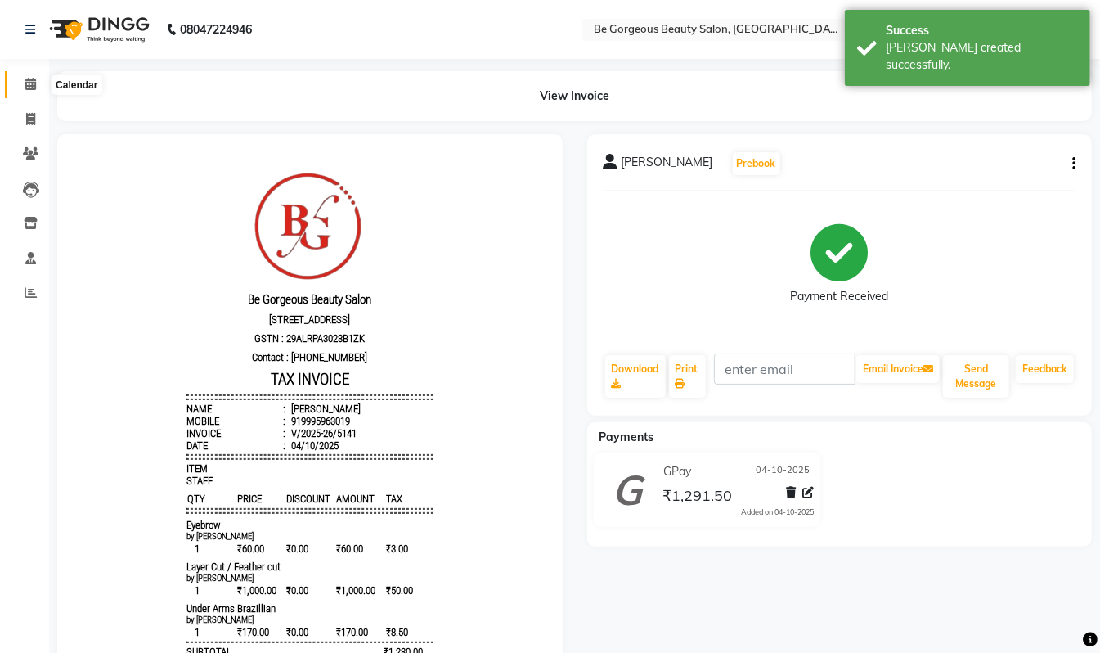
click at [29, 86] on icon at bounding box center [30, 84] width 11 height 12
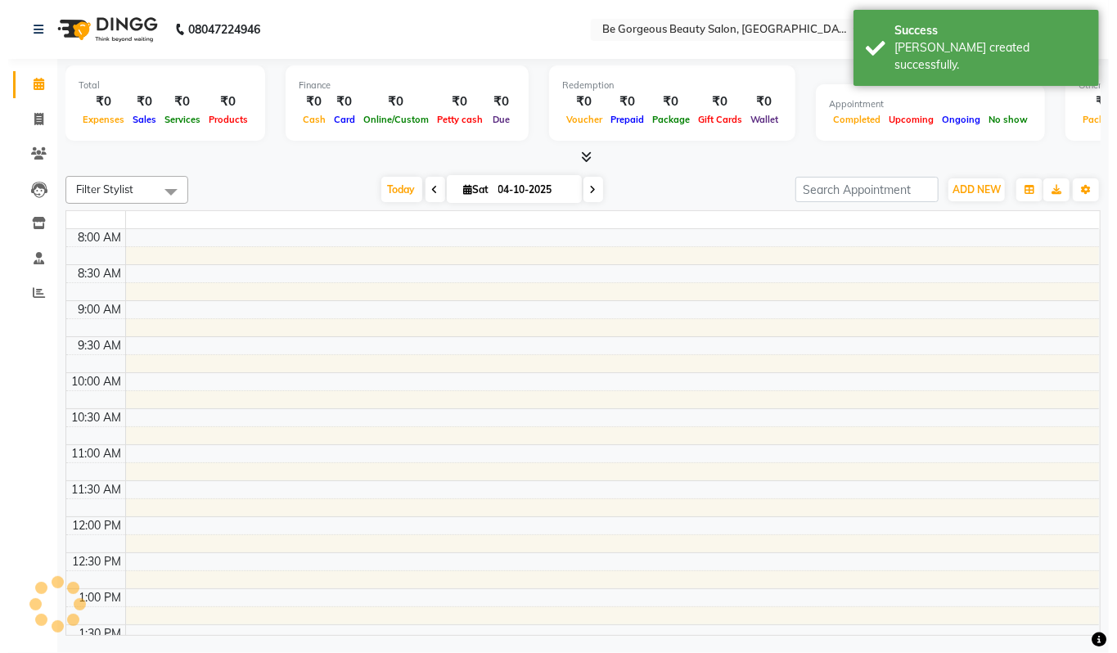
scroll to position [547, 0]
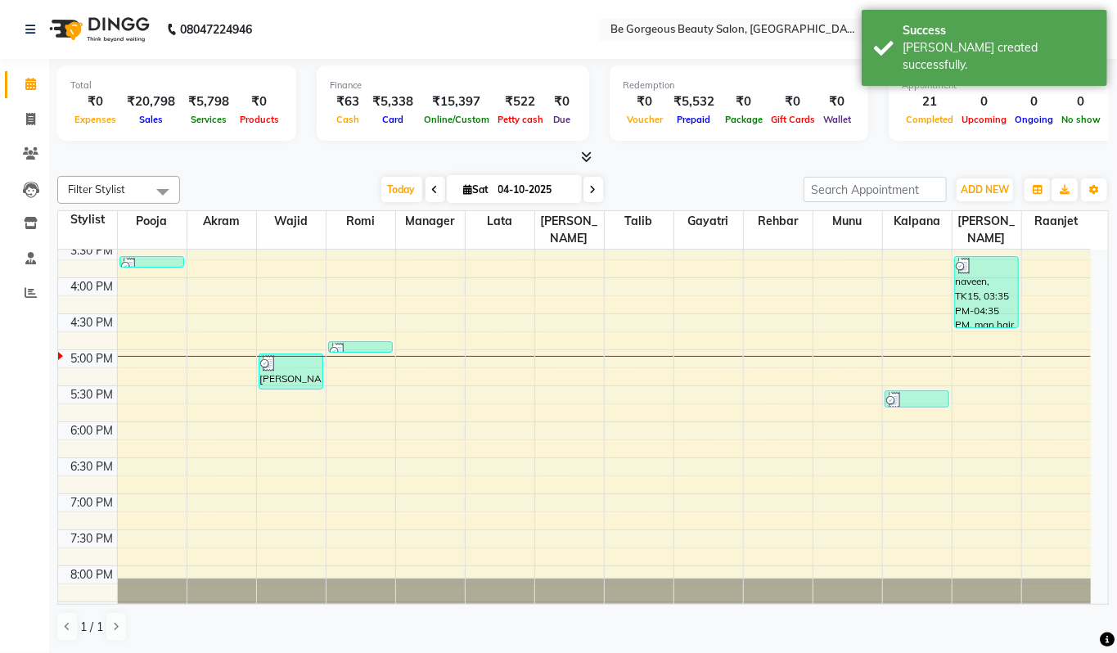
click at [586, 157] on icon at bounding box center [586, 157] width 11 height 12
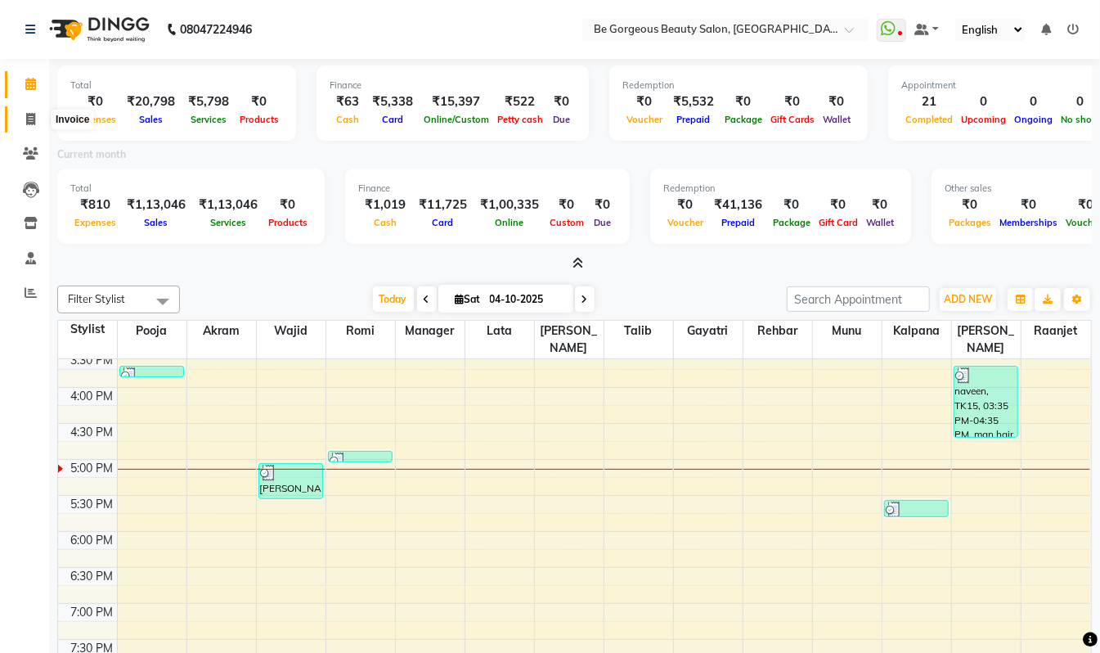
click at [27, 115] on icon at bounding box center [30, 119] width 9 height 12
select select "service"
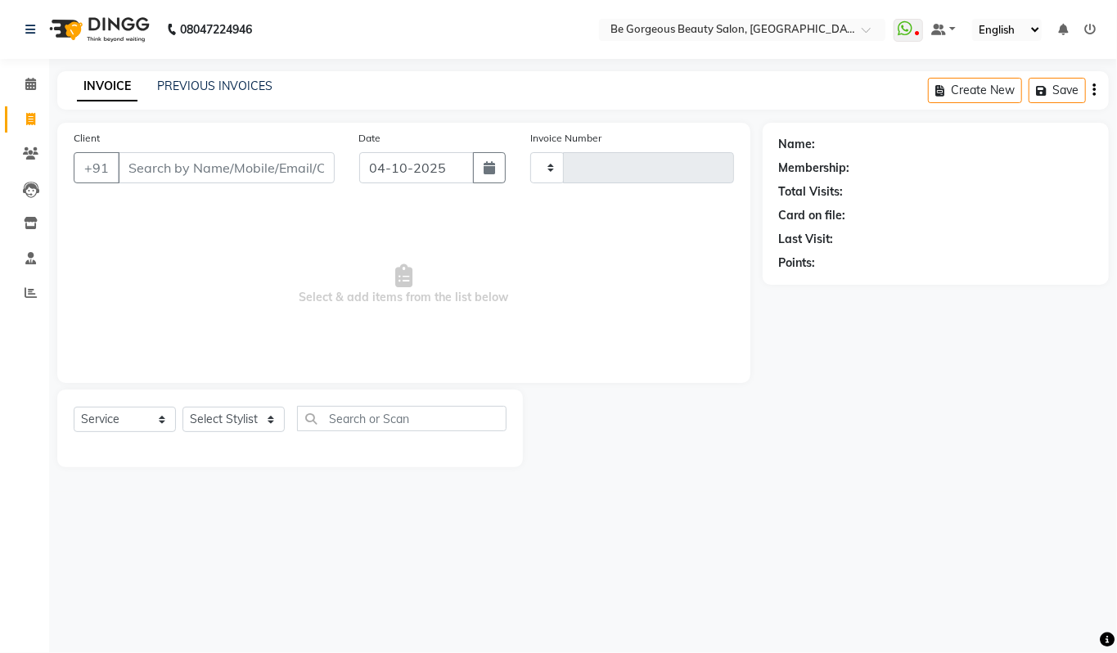
type input "5142"
select select "5405"
click at [23, 92] on span at bounding box center [30, 84] width 29 height 19
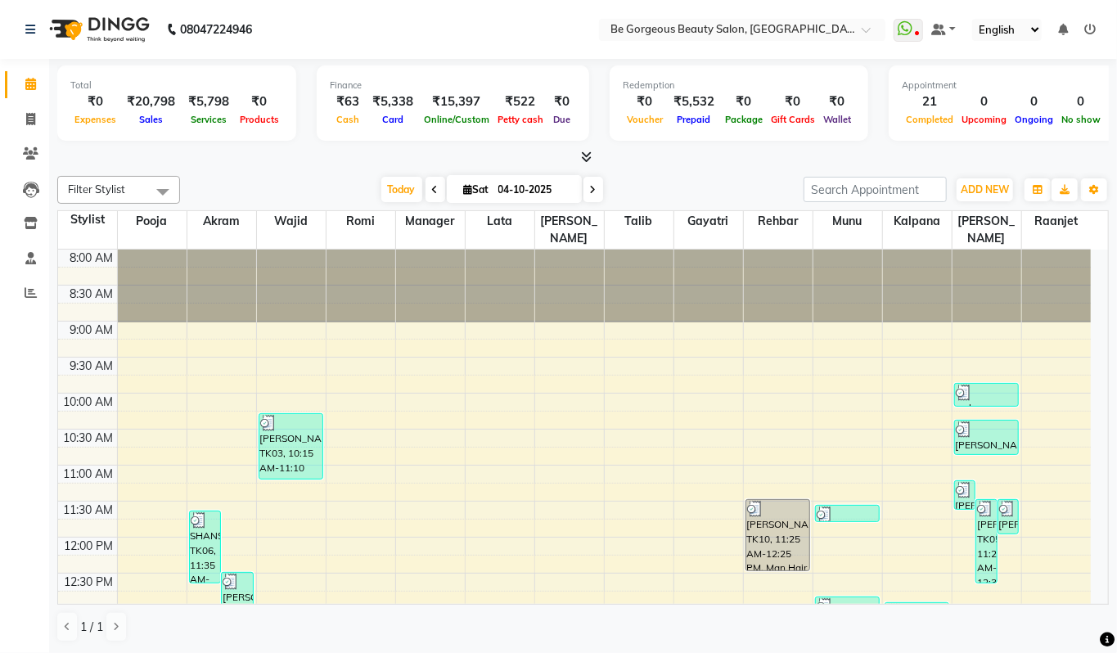
click at [587, 159] on icon at bounding box center [586, 157] width 11 height 12
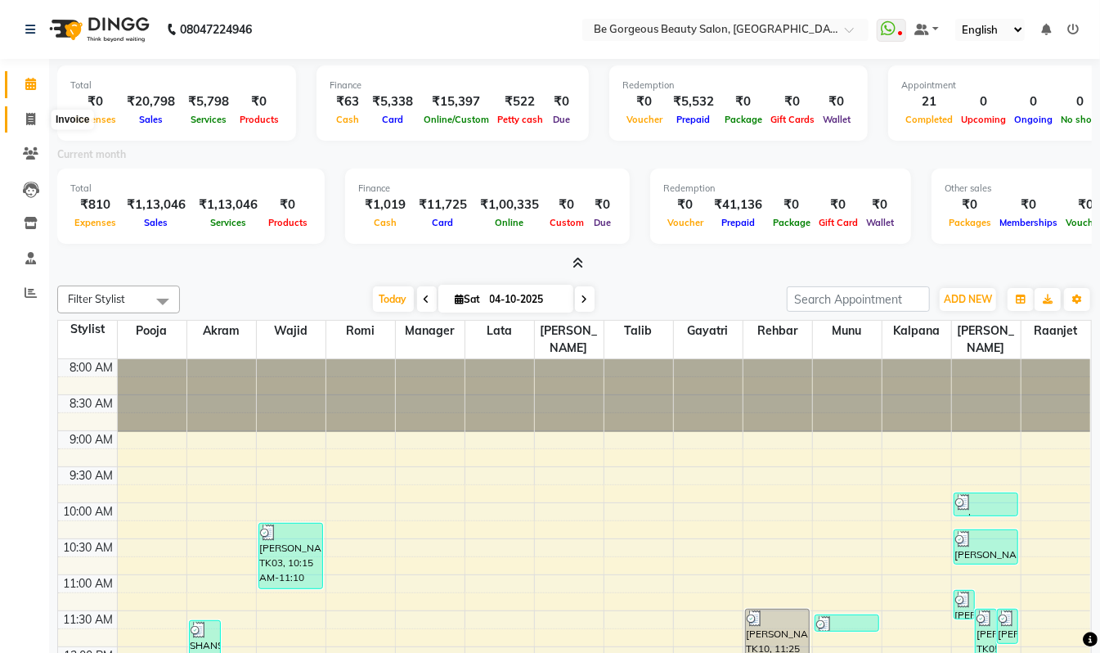
click at [24, 115] on span at bounding box center [30, 119] width 29 height 19
select select "service"
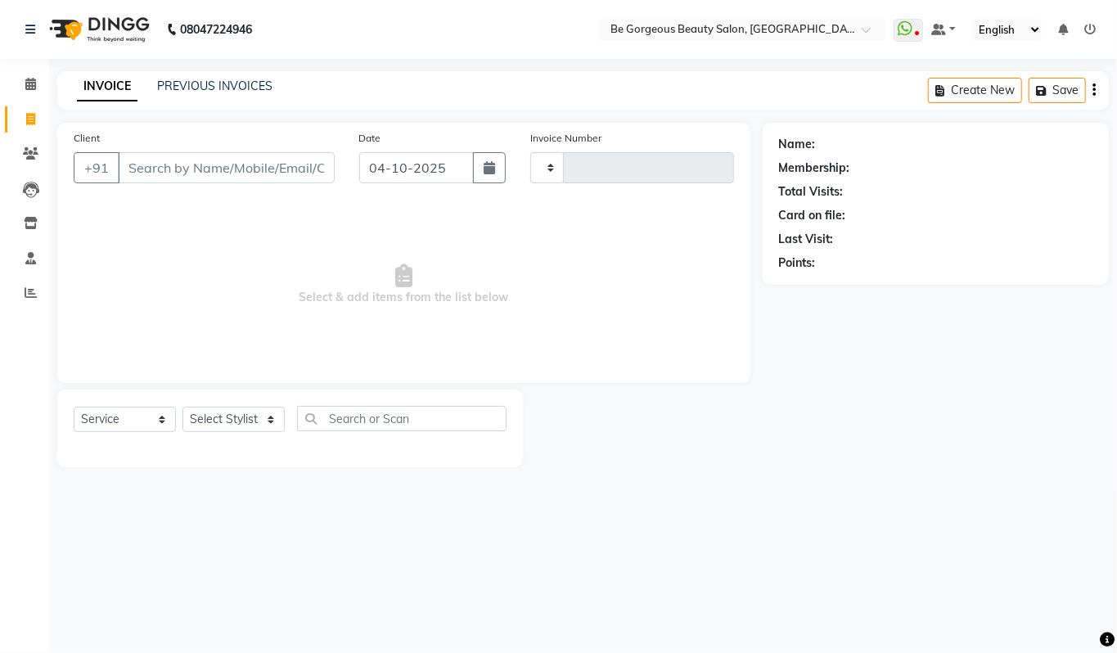
type input "5142"
select select "5405"
click at [240, 417] on select "Select Stylist Akram Anas Gayatri Kalpana lata Manager Munu Pooja Raanjet Rehba…" at bounding box center [233, 419] width 102 height 25
select select "83189"
click at [182, 407] on select "Select Stylist Akram Anas Gayatri Kalpana lata Manager Munu Pooja Raanjet Rehba…" at bounding box center [233, 419] width 102 height 25
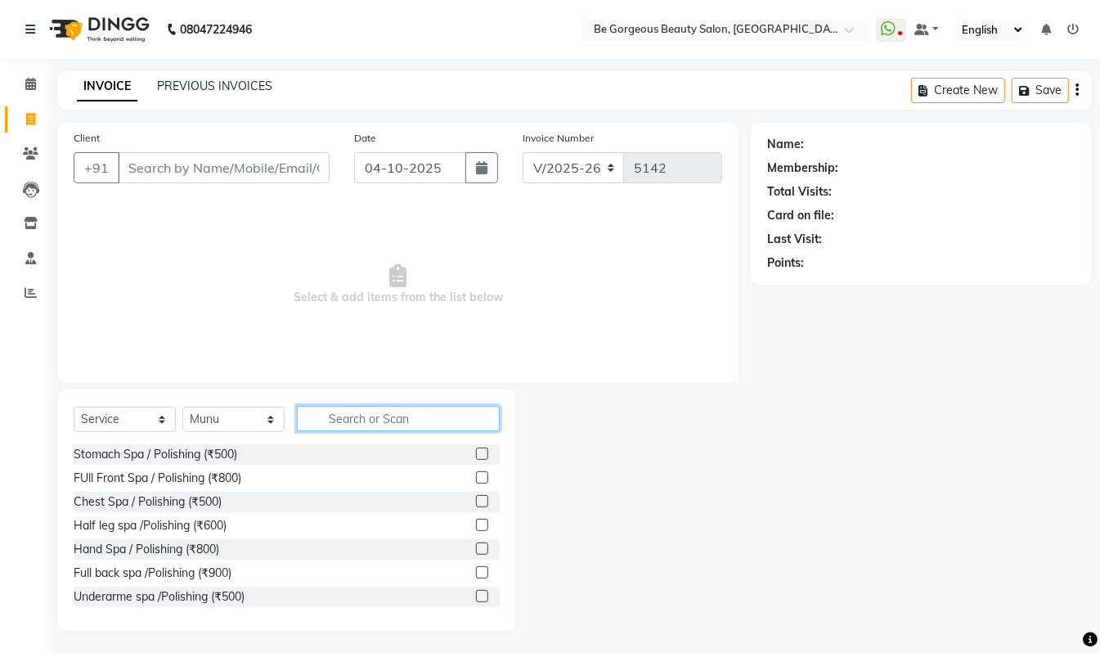
click at [344, 419] on input "text" at bounding box center [398, 418] width 203 height 25
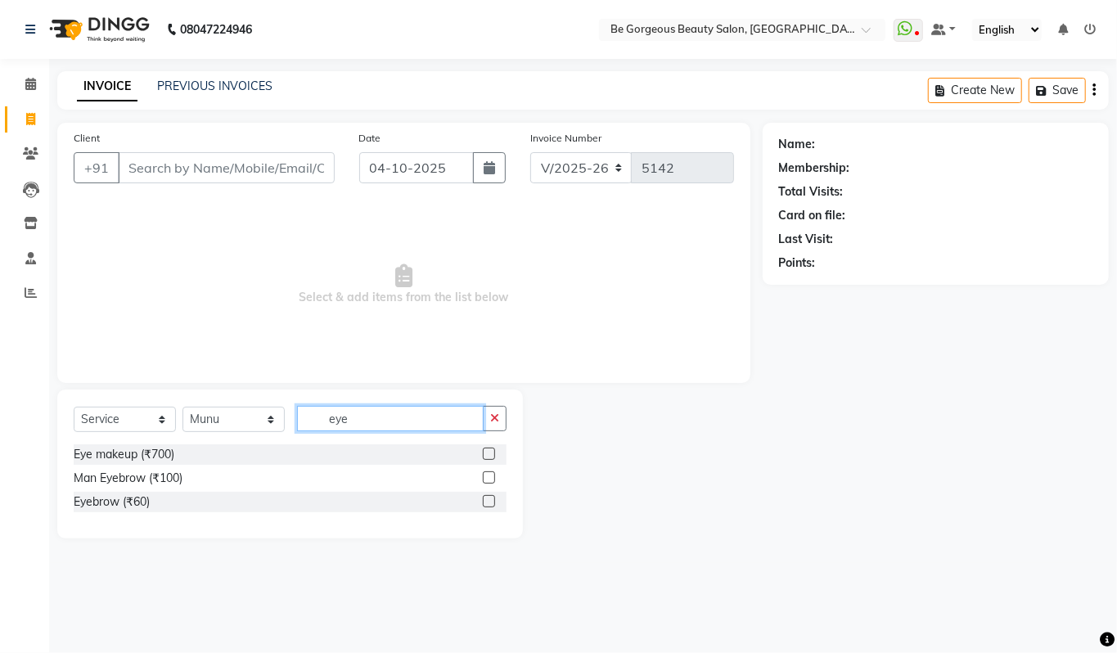
type input "eye"
click at [486, 502] on label at bounding box center [489, 501] width 12 height 12
click at [486, 502] on input "checkbox" at bounding box center [488, 502] width 11 height 11
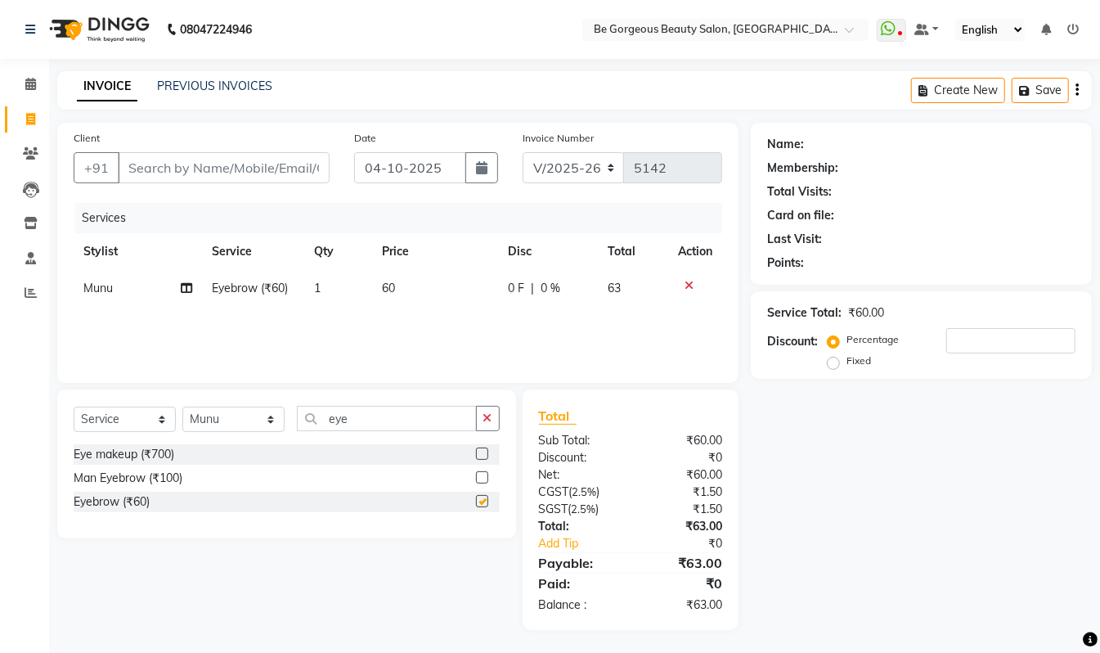
checkbox input "false"
click at [368, 417] on input "eye" at bounding box center [387, 418] width 180 height 25
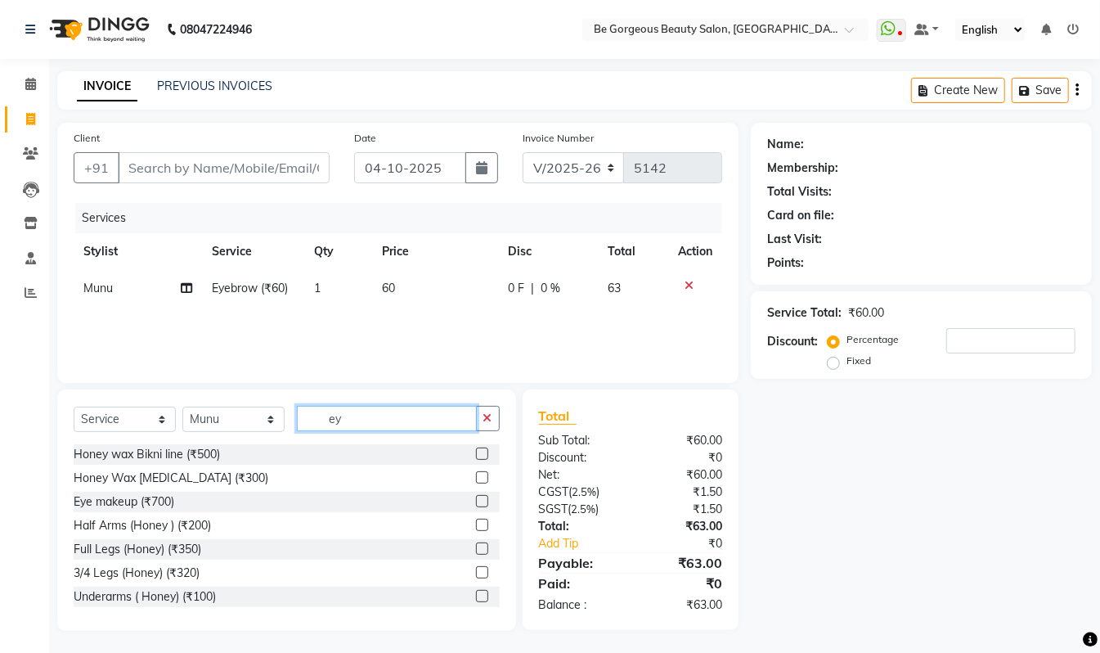
type input "e"
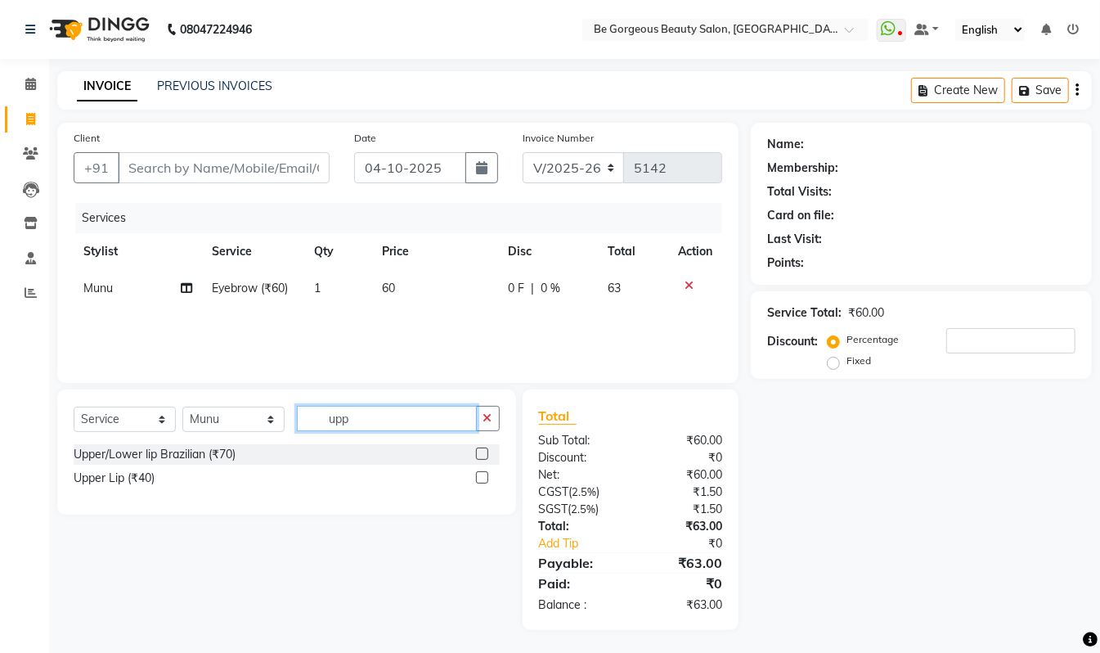
type input "upp"
click at [481, 481] on label at bounding box center [482, 477] width 12 height 12
click at [481, 481] on input "checkbox" at bounding box center [481, 478] width 11 height 11
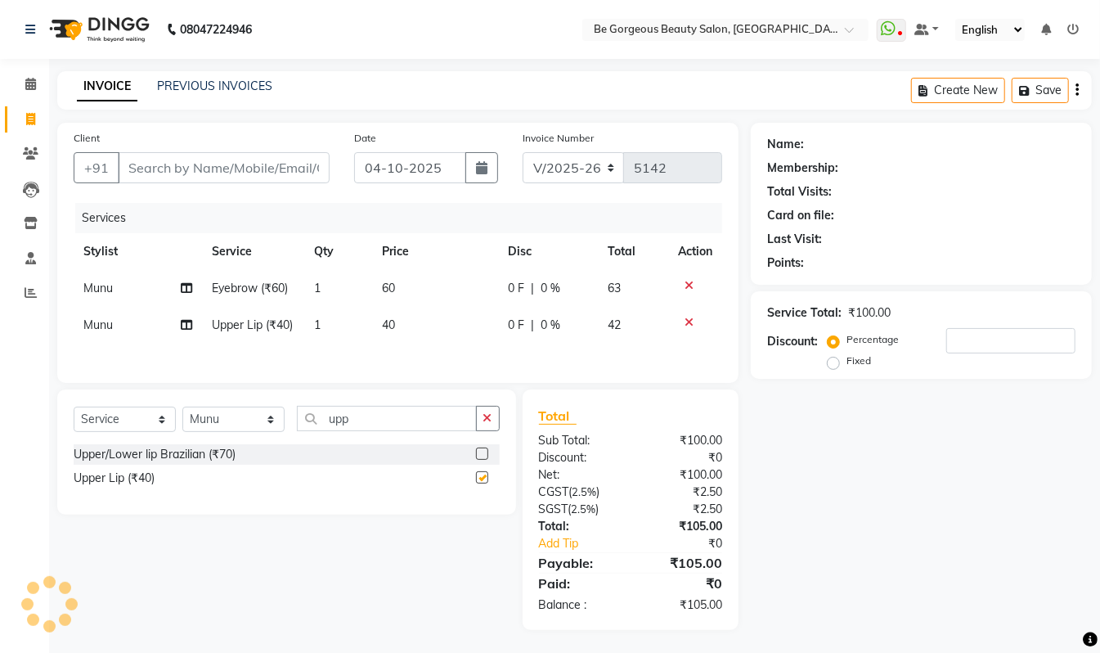
checkbox input "false"
click at [172, 170] on input "Client" at bounding box center [224, 167] width 212 height 31
type input "9"
type input "0"
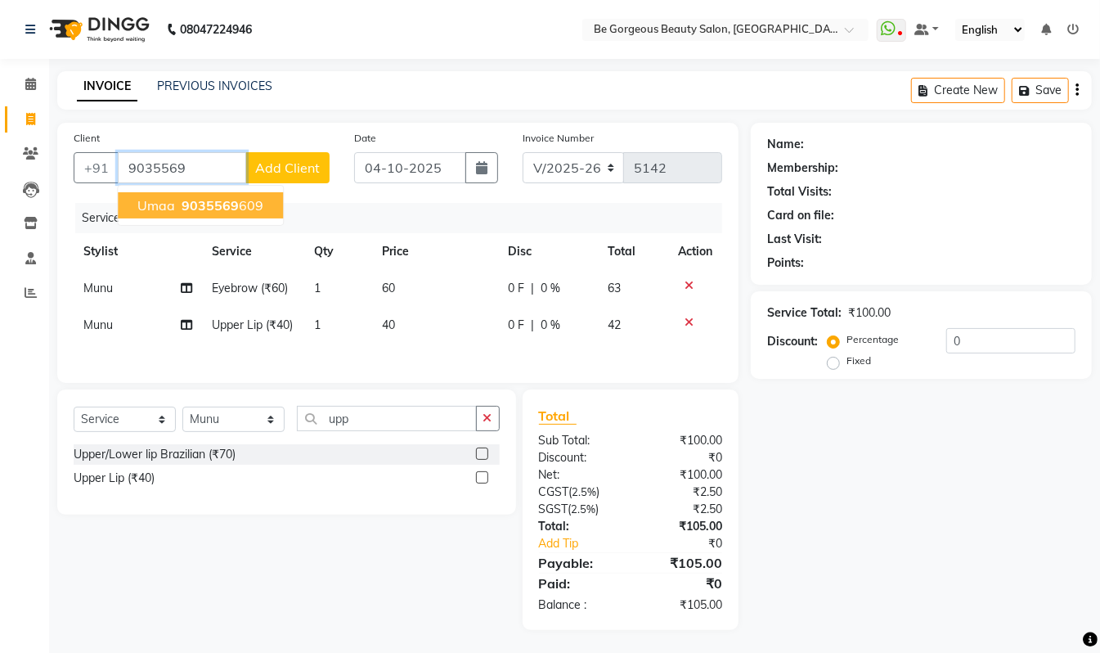
click at [207, 197] on span "9035569" at bounding box center [210, 205] width 57 height 16
type input "9035569609"
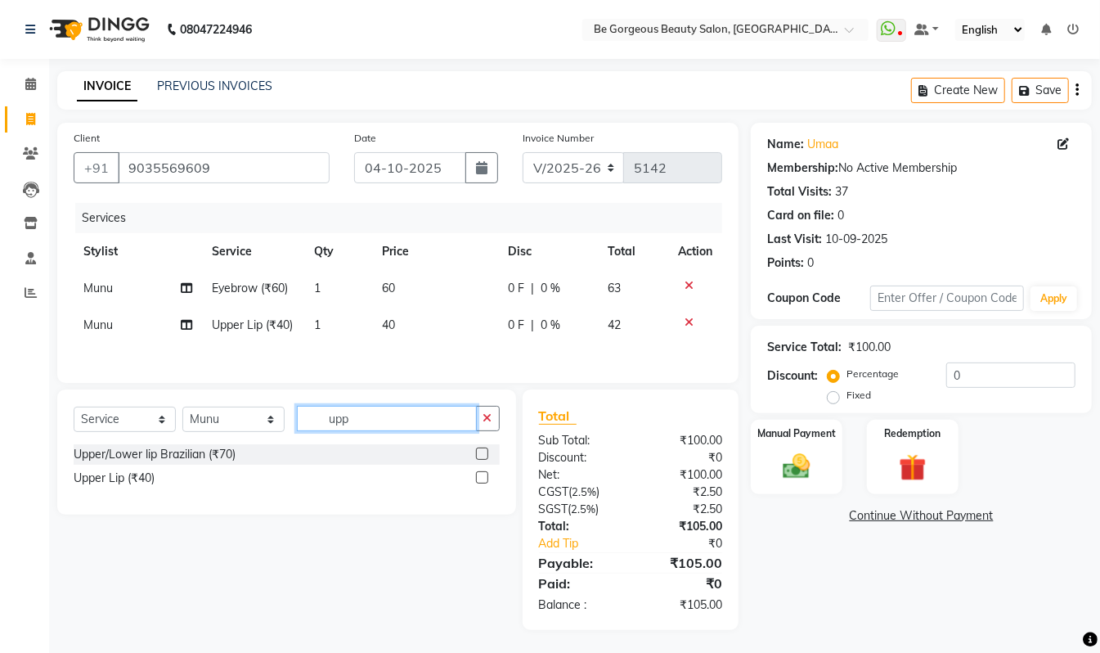
click at [387, 427] on input "upp" at bounding box center [387, 418] width 180 height 25
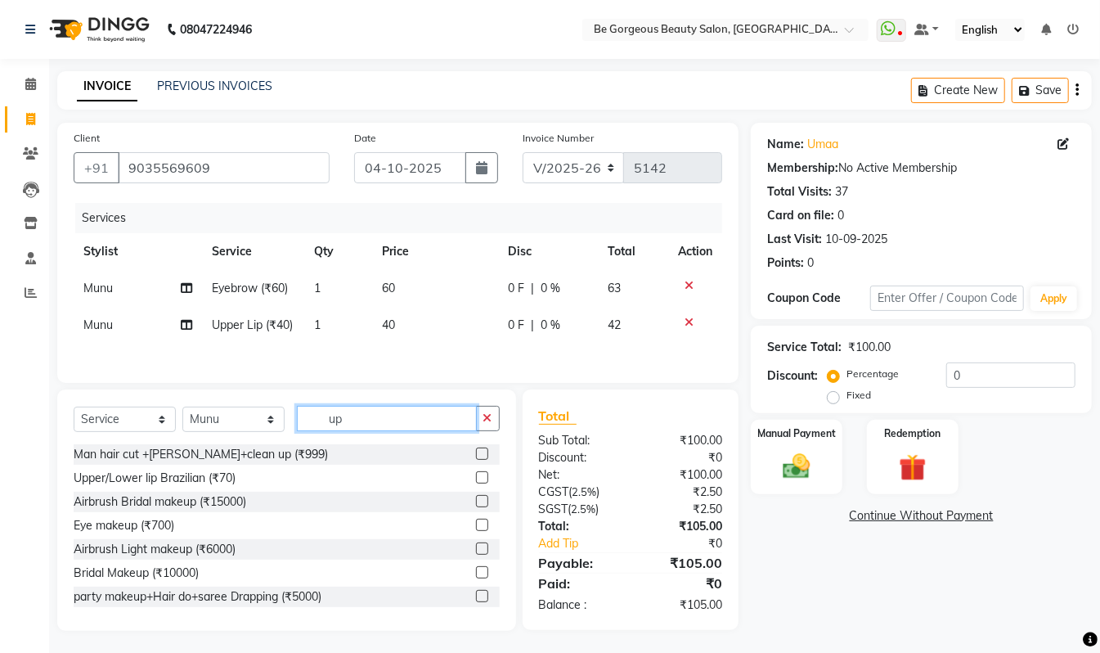
type input "u"
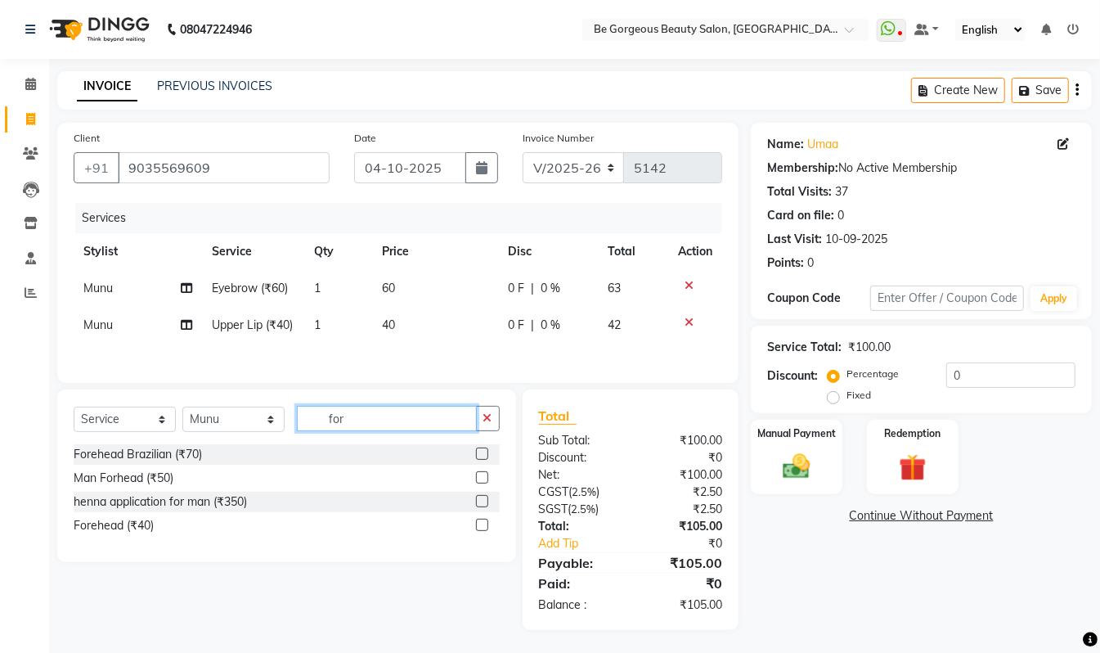
type input "for"
click at [483, 531] on label at bounding box center [482, 525] width 12 height 12
click at [483, 531] on input "checkbox" at bounding box center [481, 525] width 11 height 11
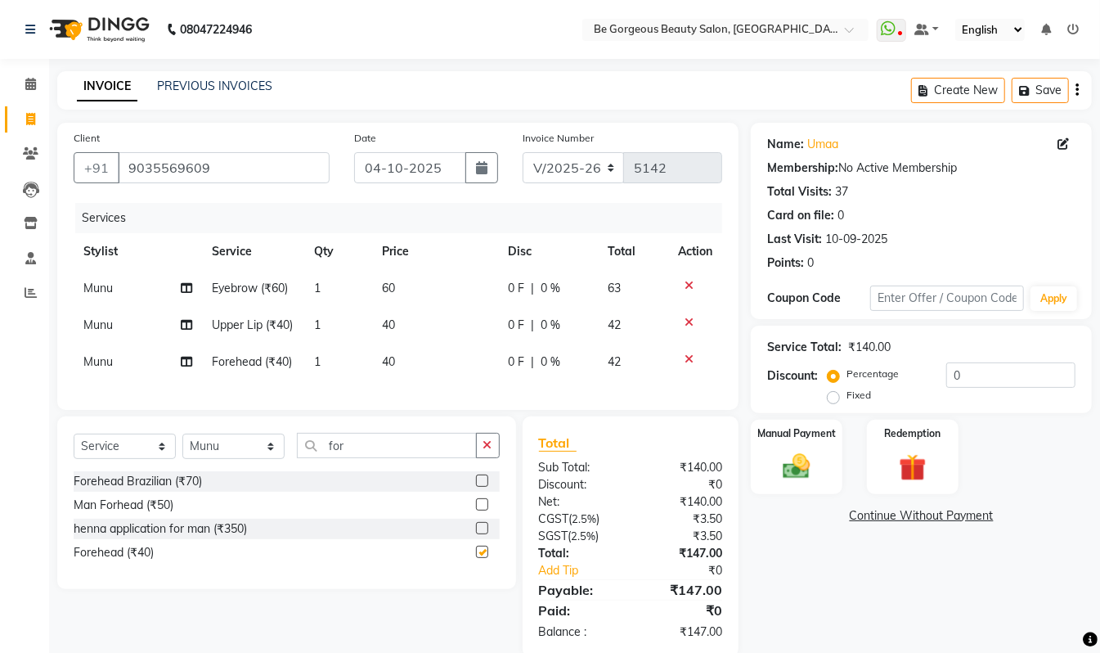
checkbox input "false"
click at [823, 460] on div "Manual Payment" at bounding box center [796, 457] width 95 height 78
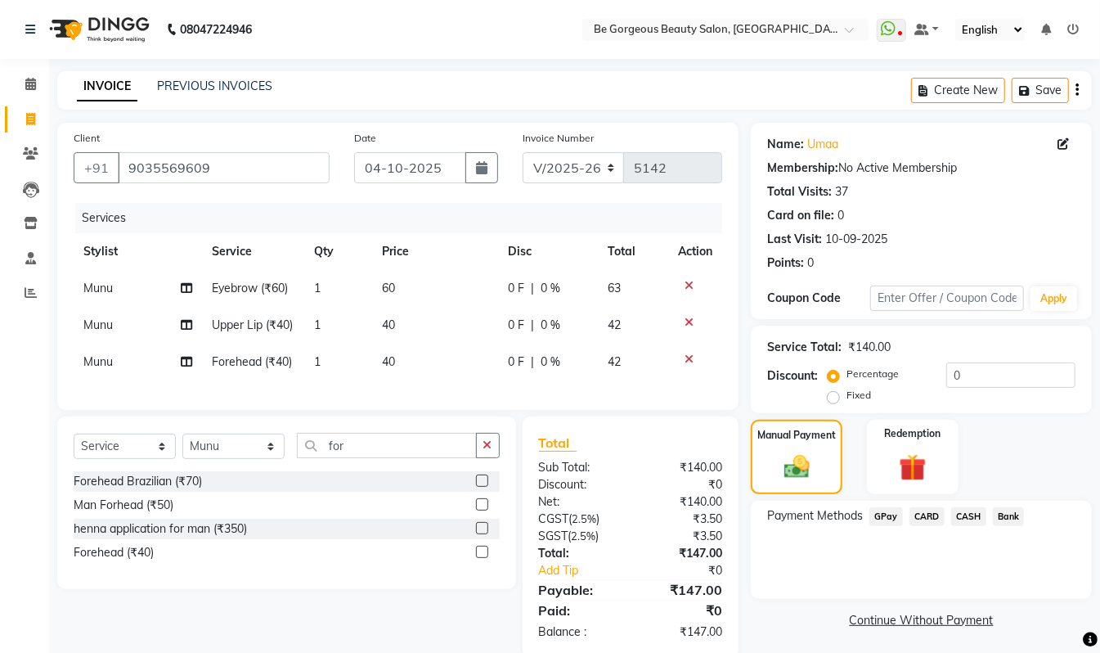
click at [972, 521] on span "CASH" at bounding box center [968, 516] width 35 height 19
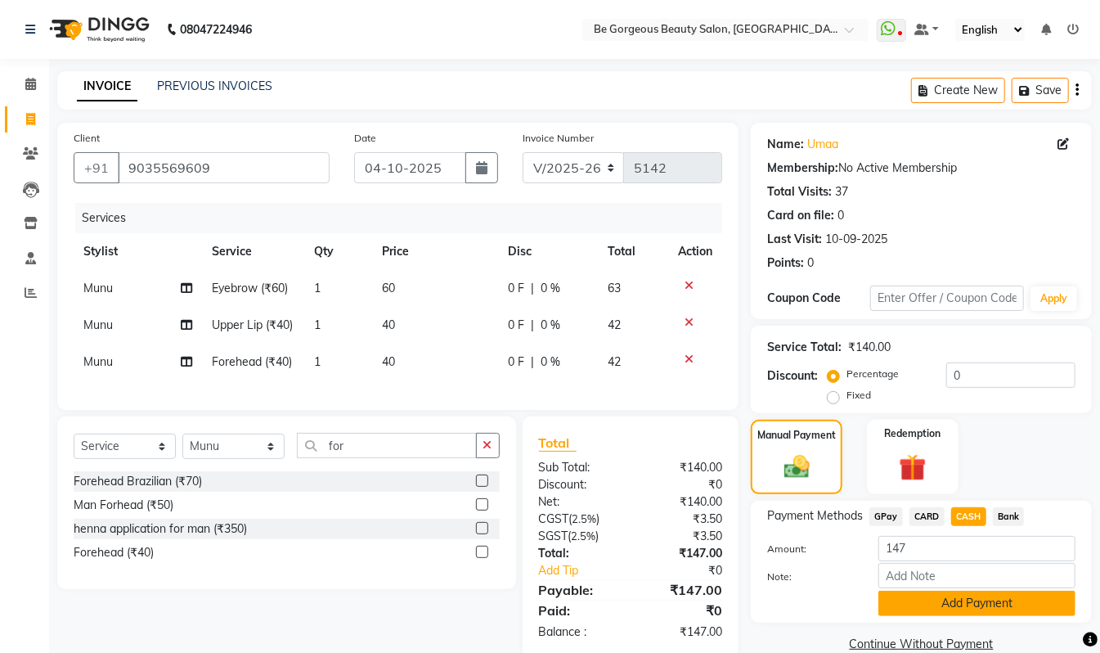
click at [982, 601] on button "Add Payment" at bounding box center [977, 603] width 197 height 25
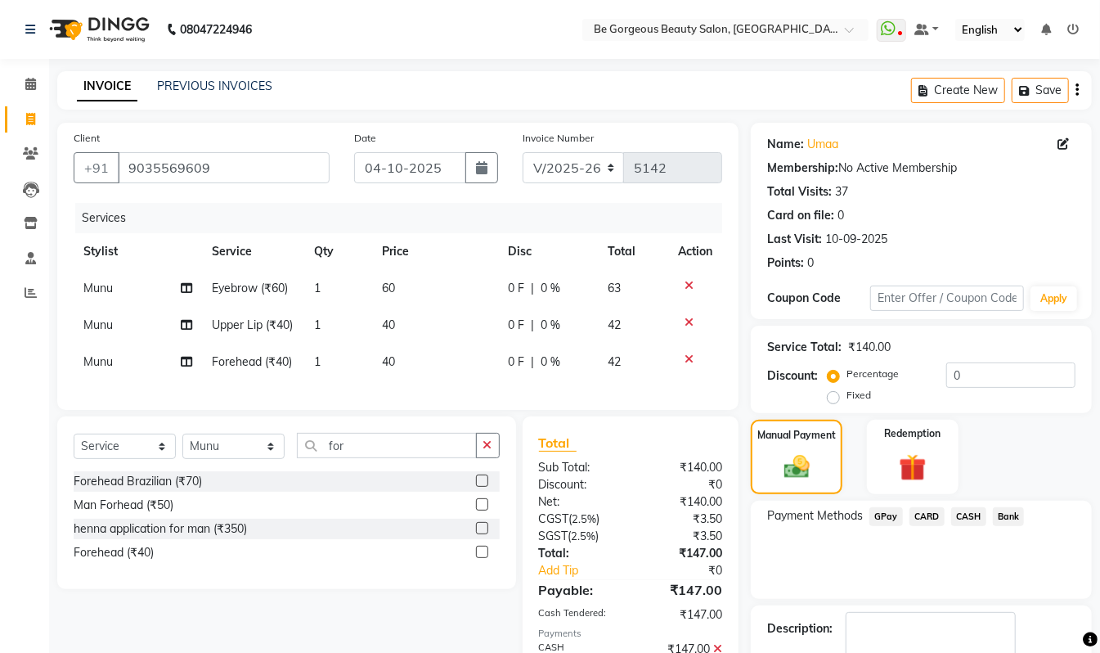
scroll to position [102, 0]
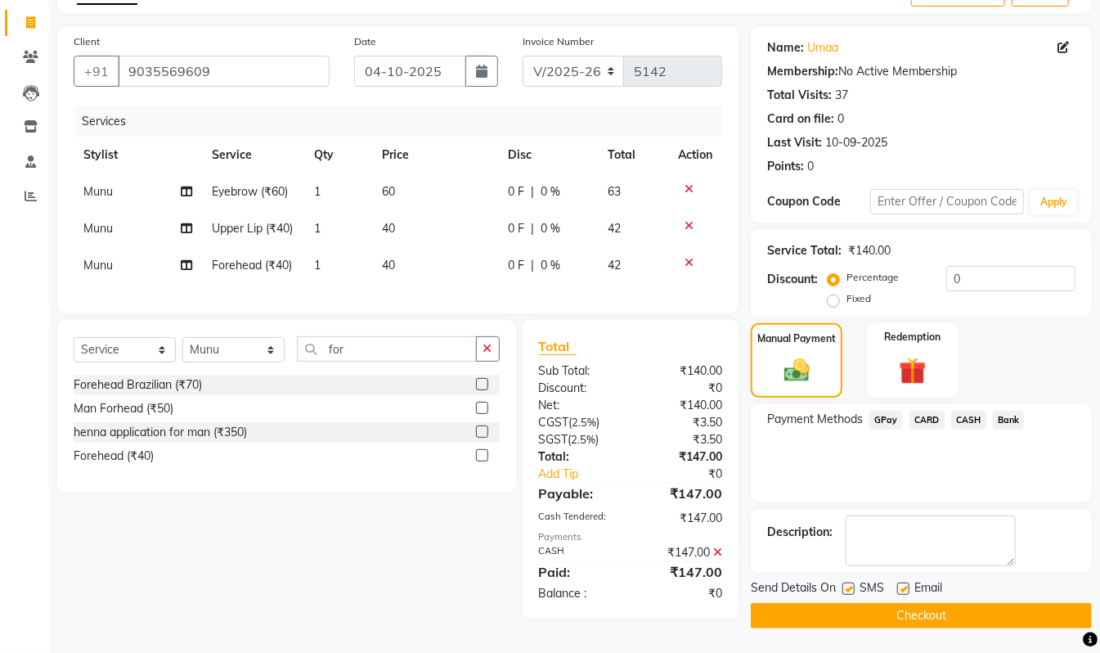
click at [1022, 616] on button "Checkout" at bounding box center [921, 615] width 341 height 25
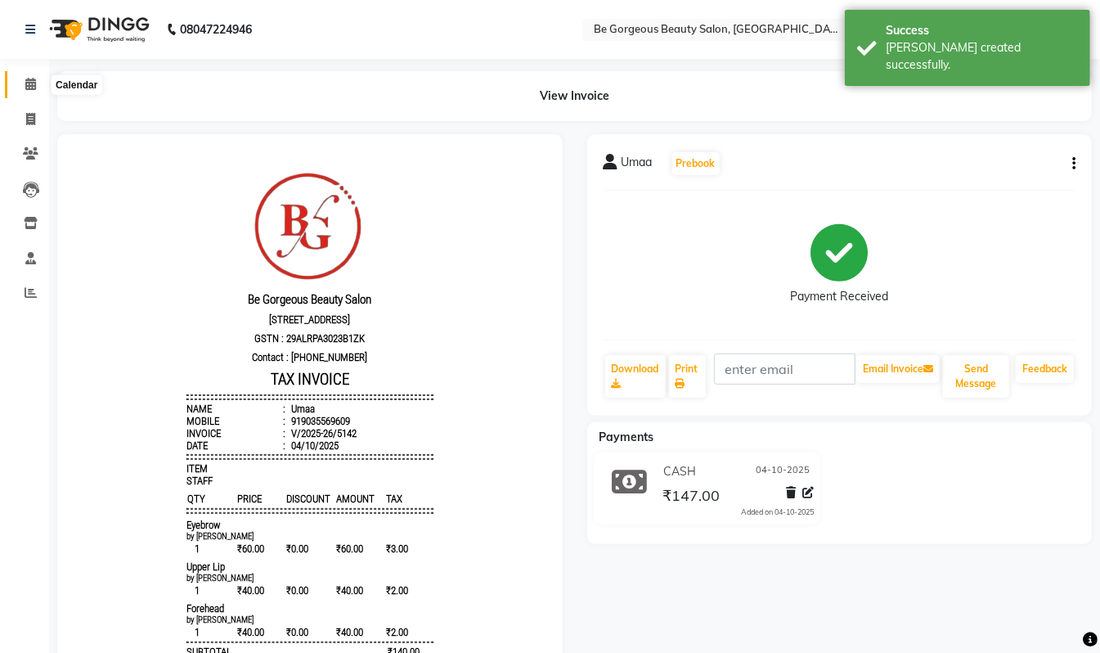
click at [23, 85] on span at bounding box center [30, 84] width 29 height 19
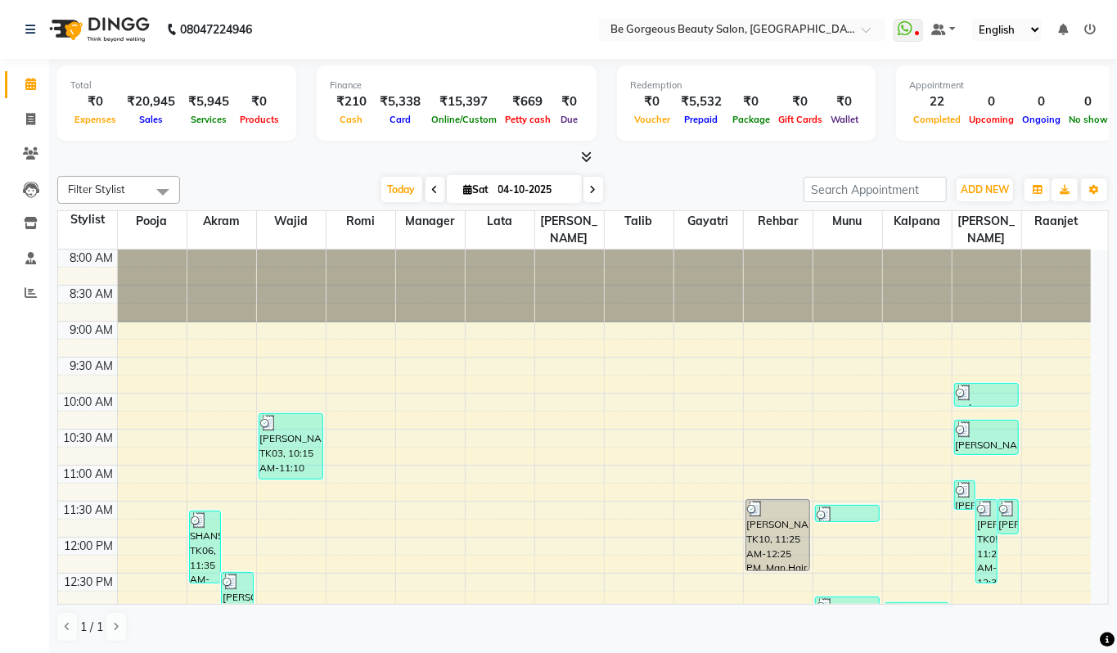
click at [587, 155] on icon at bounding box center [586, 157] width 11 height 12
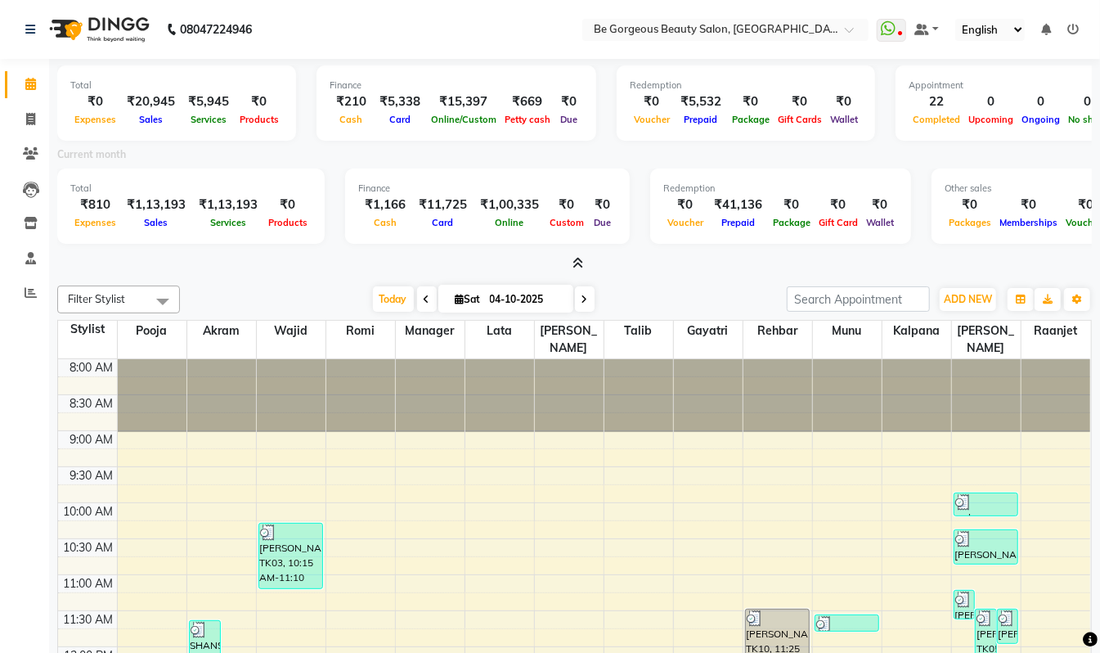
click at [576, 259] on icon at bounding box center [578, 263] width 11 height 12
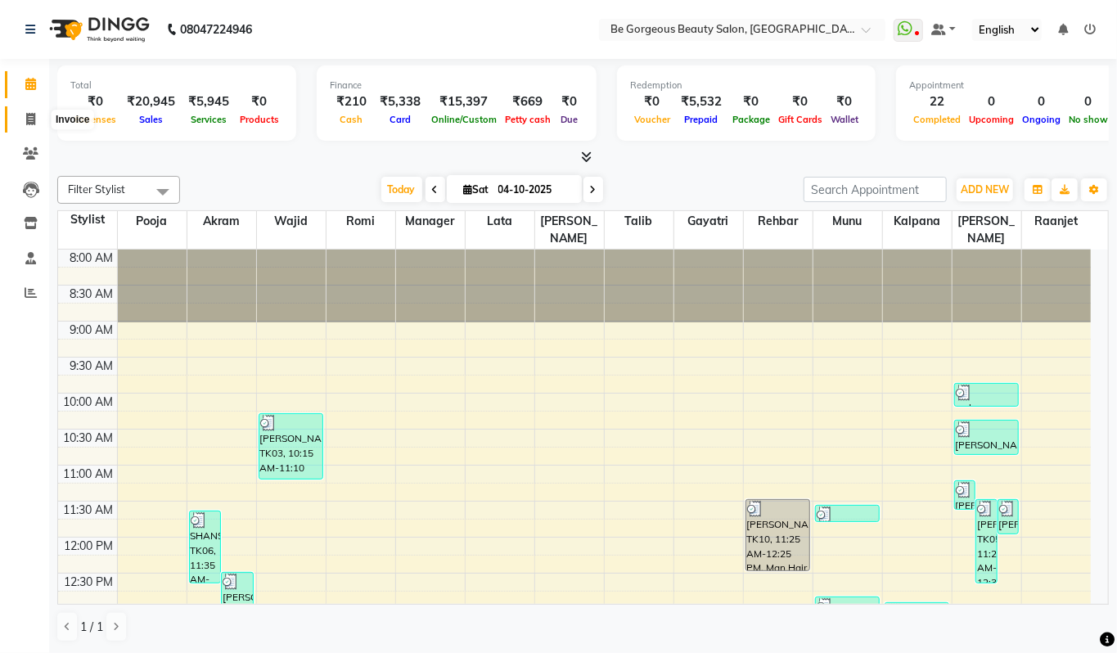
click at [33, 115] on icon at bounding box center [30, 119] width 9 height 12
select select "5405"
select select "service"
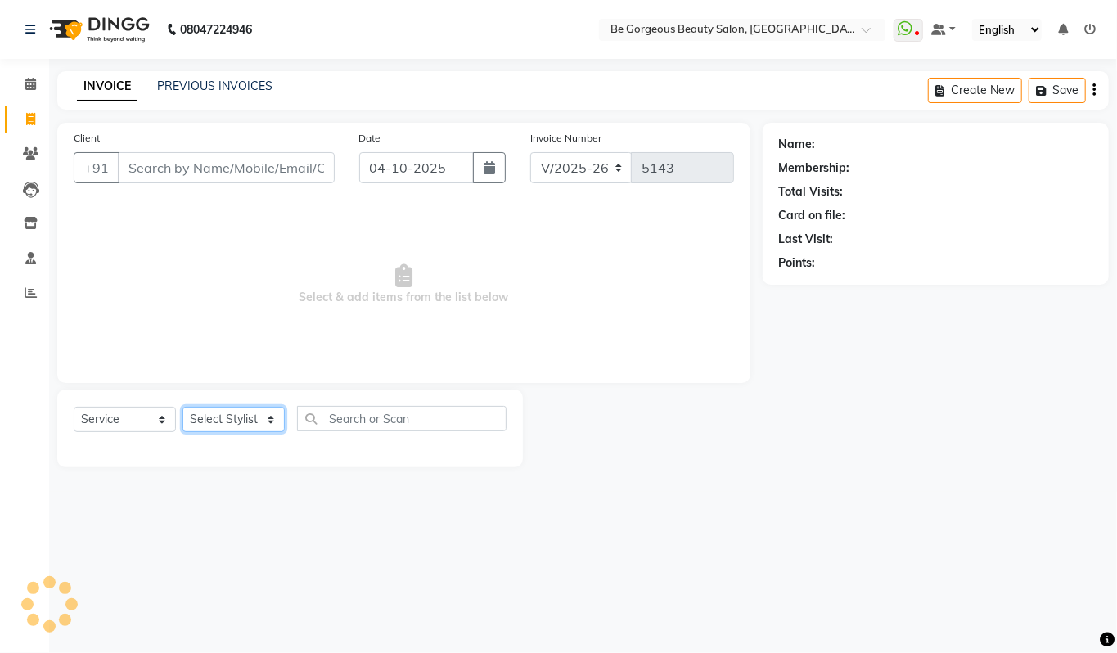
click at [226, 412] on select "Select Stylist" at bounding box center [233, 419] width 102 height 25
select select "90706"
click at [182, 407] on select "Select Stylist Akram Anas Gayatri Kalpana lata Manager Munu Pooja Raanjet Rehba…" at bounding box center [233, 419] width 102 height 25
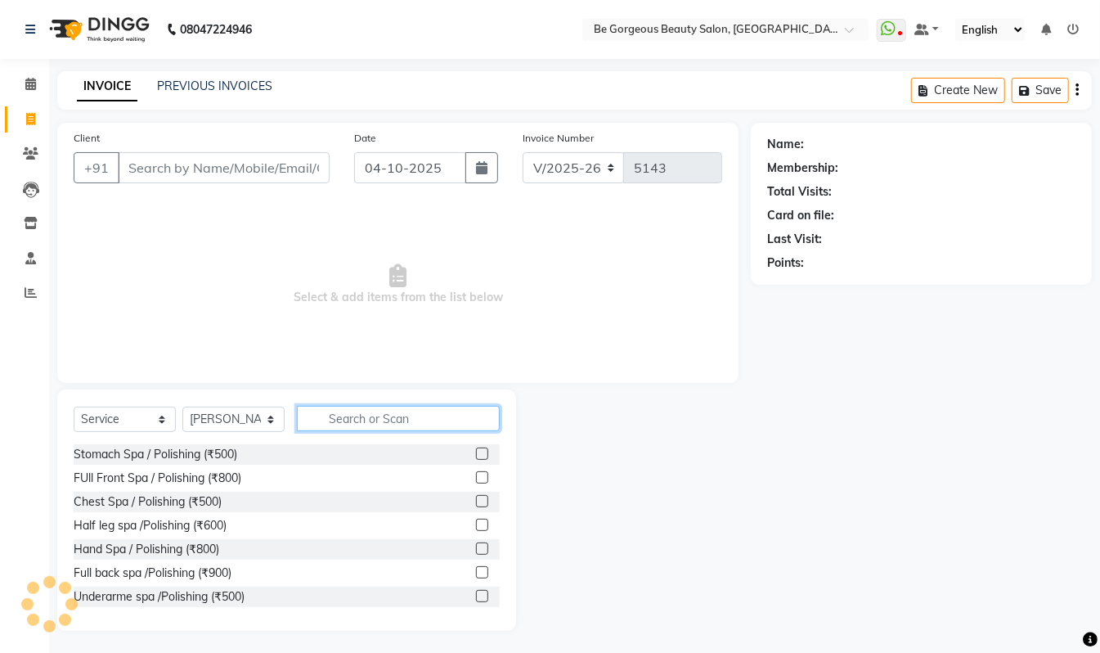
click at [370, 416] on input "text" at bounding box center [398, 418] width 203 height 25
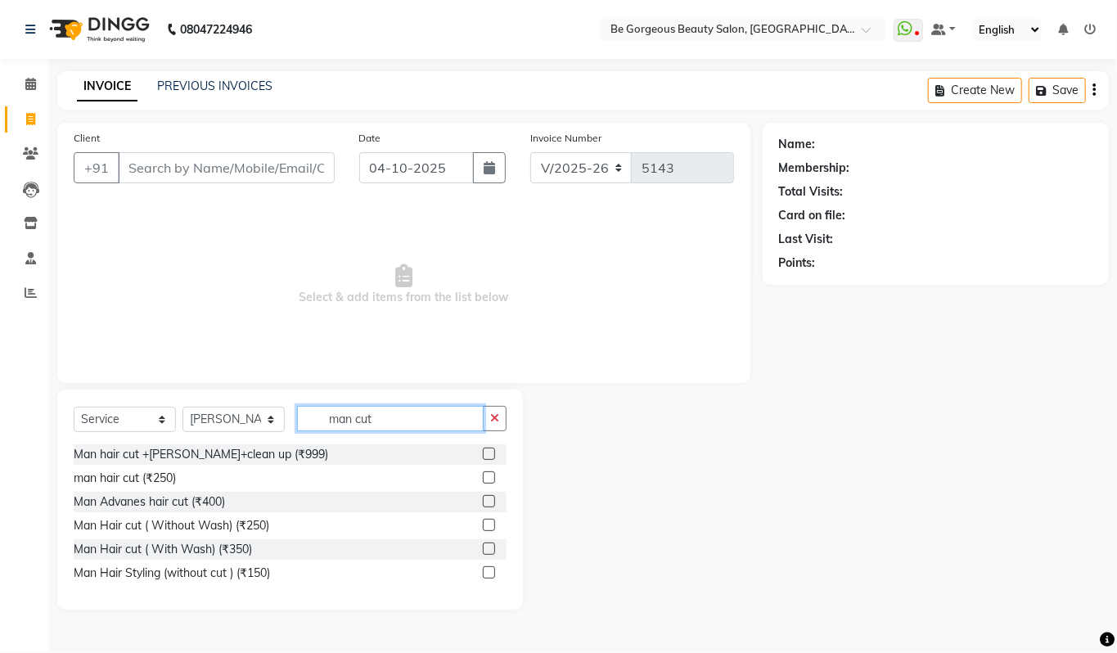
type input "man cut"
click at [488, 478] on label at bounding box center [489, 477] width 12 height 12
click at [488, 478] on input "checkbox" at bounding box center [488, 478] width 11 height 11
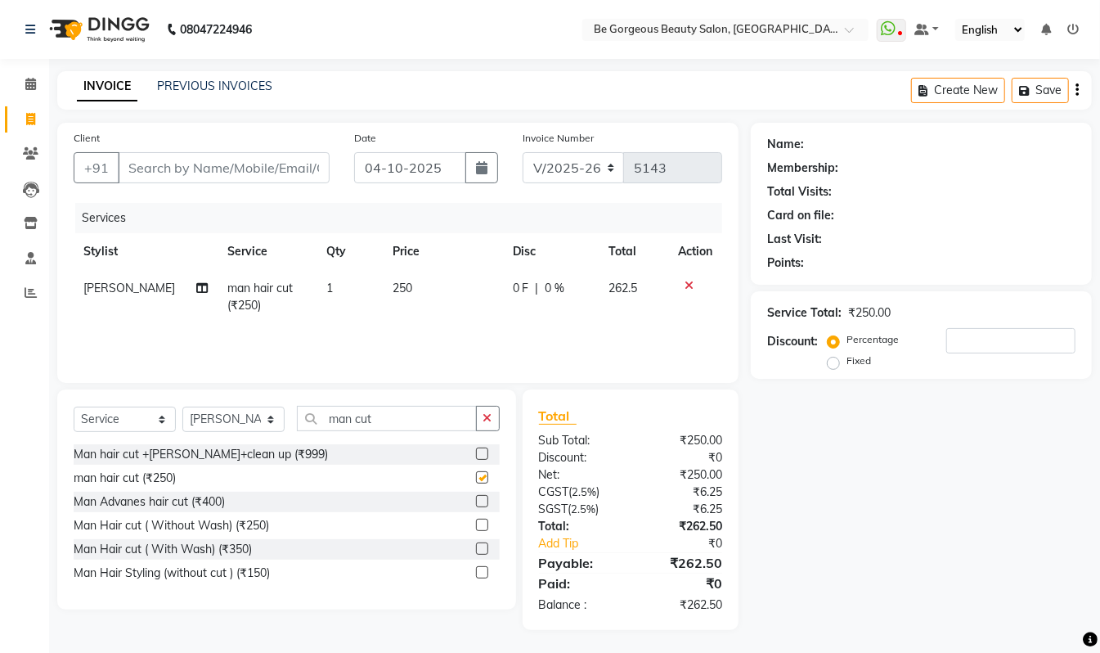
checkbox input "false"
click at [147, 164] on input "Client" at bounding box center [224, 167] width 212 height 31
type input "7"
type input "0"
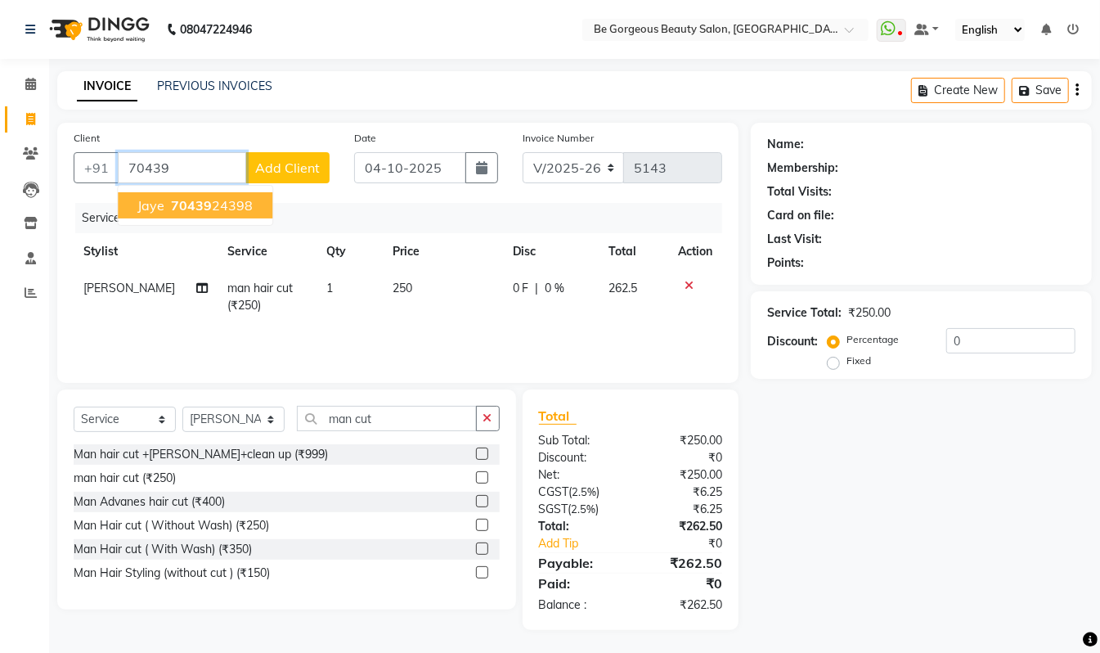
click at [236, 205] on ngb-highlight "70439 24398" at bounding box center [210, 205] width 85 height 16
type input "7043924398"
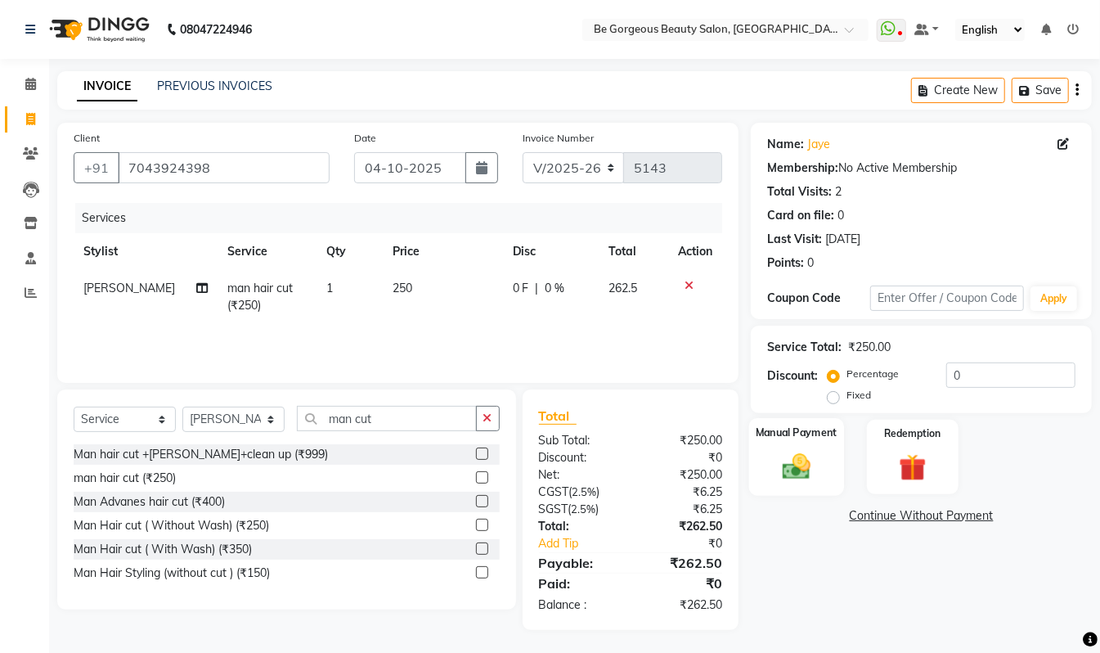
click at [829, 453] on div "Manual Payment" at bounding box center [796, 457] width 95 height 78
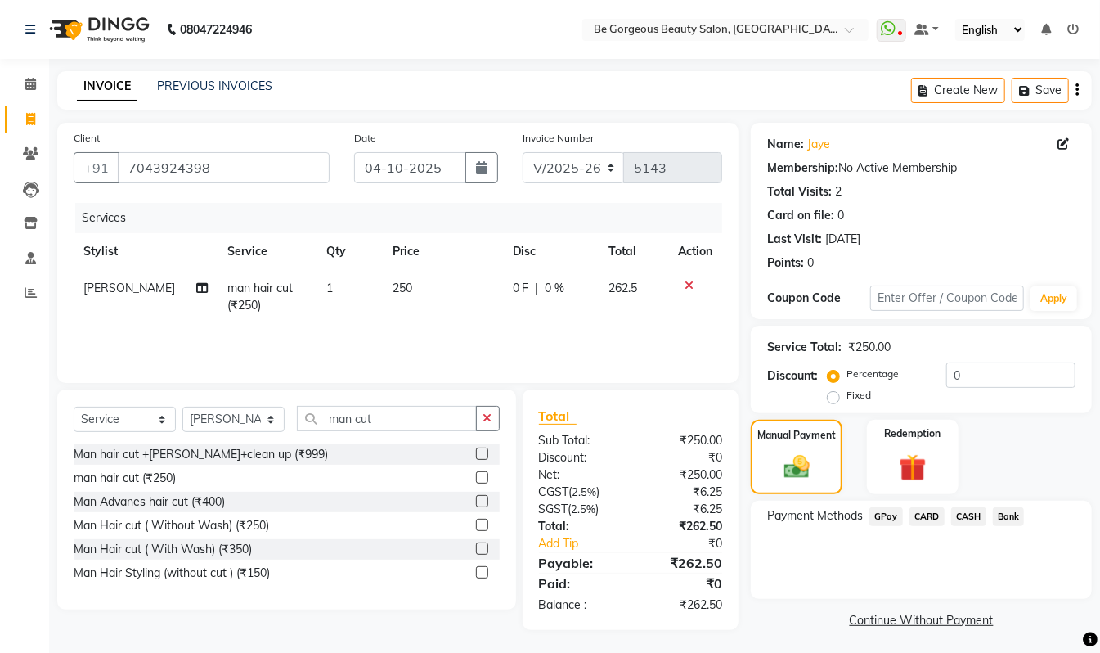
click at [892, 515] on span "GPay" at bounding box center [887, 516] width 34 height 19
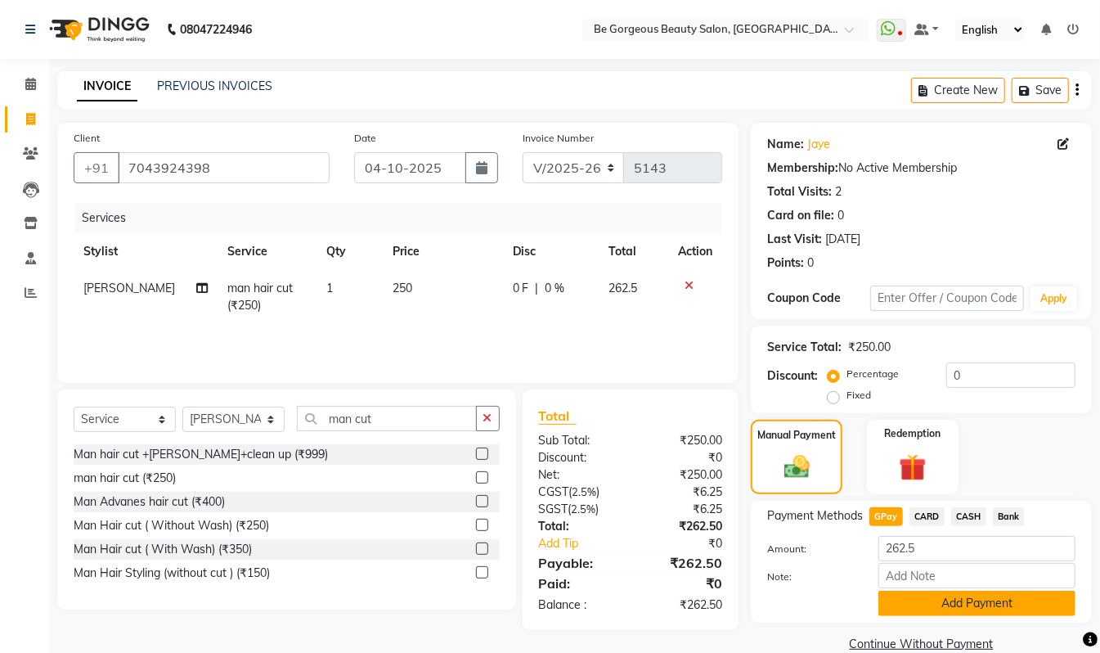
click at [962, 600] on button "Add Payment" at bounding box center [977, 603] width 197 height 25
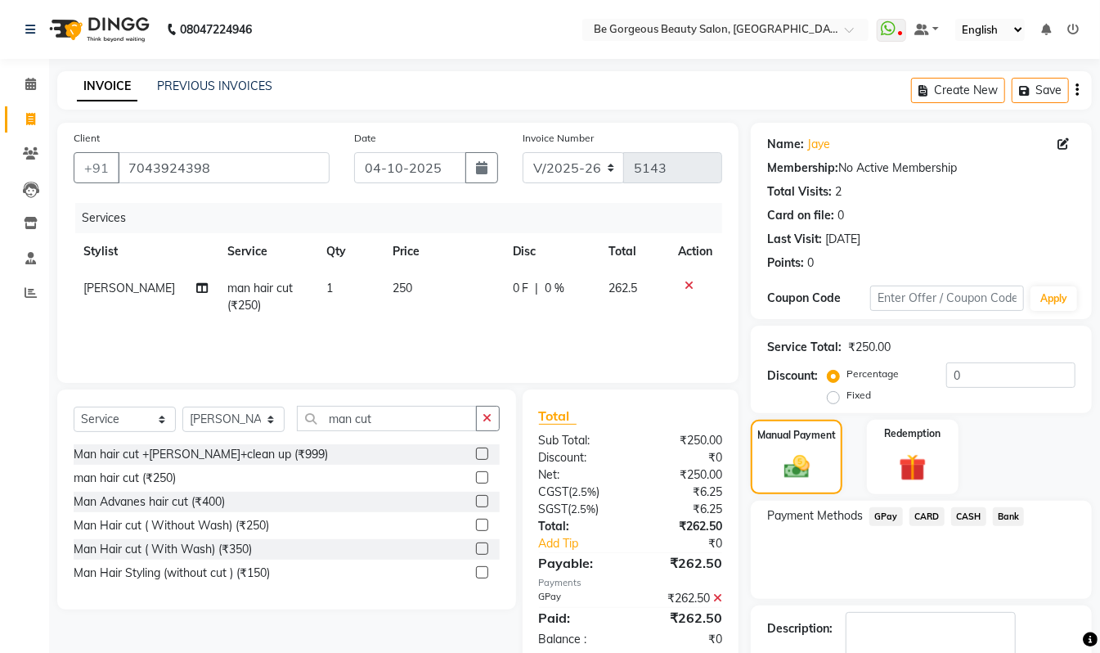
scroll to position [97, 0]
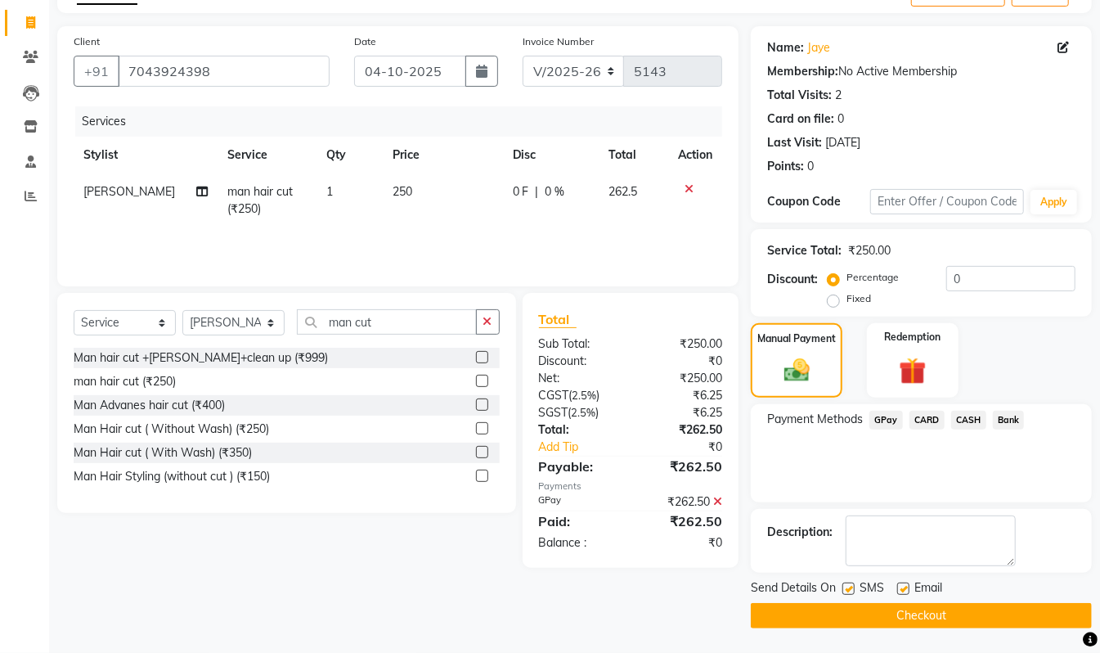
click at [1021, 613] on button "Checkout" at bounding box center [921, 615] width 341 height 25
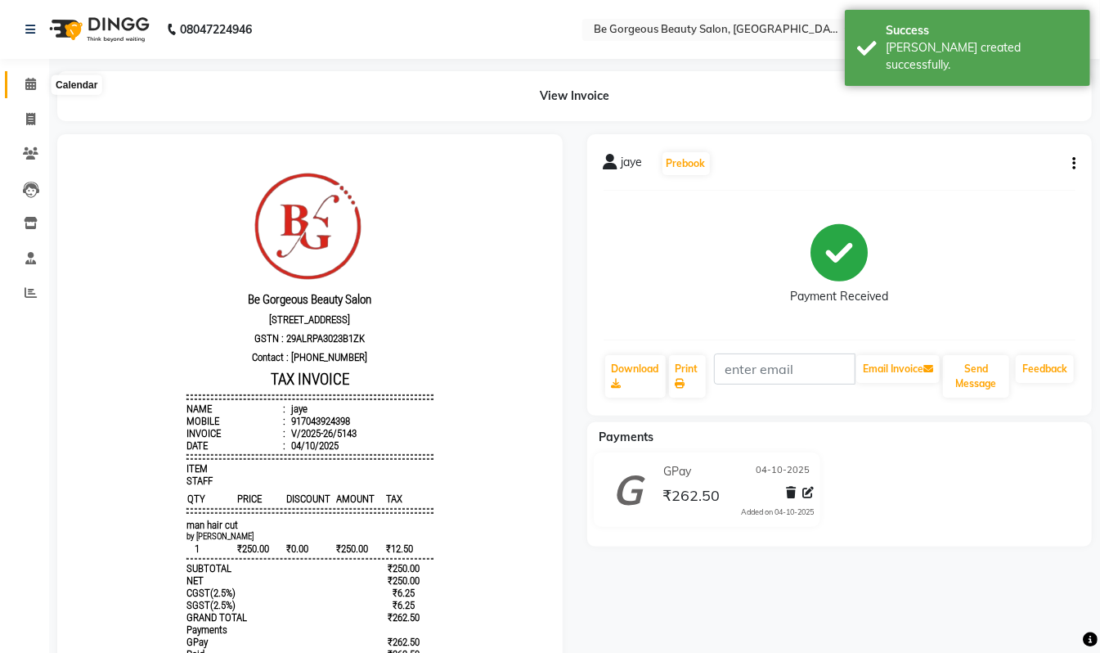
click at [29, 85] on icon at bounding box center [30, 84] width 11 height 12
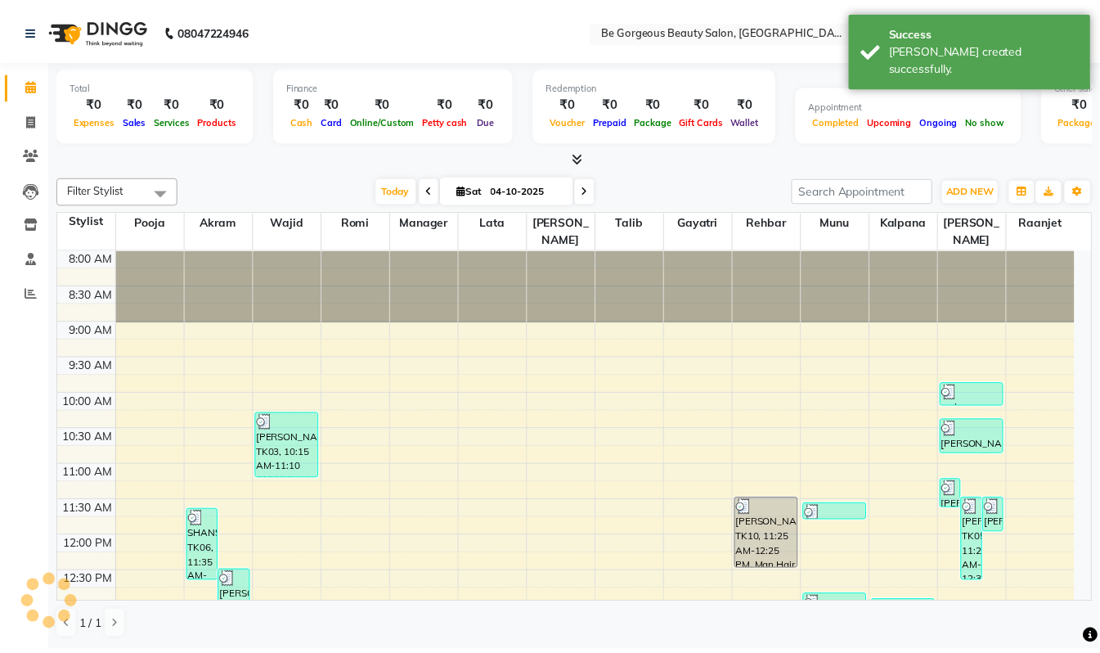
scroll to position [578, 0]
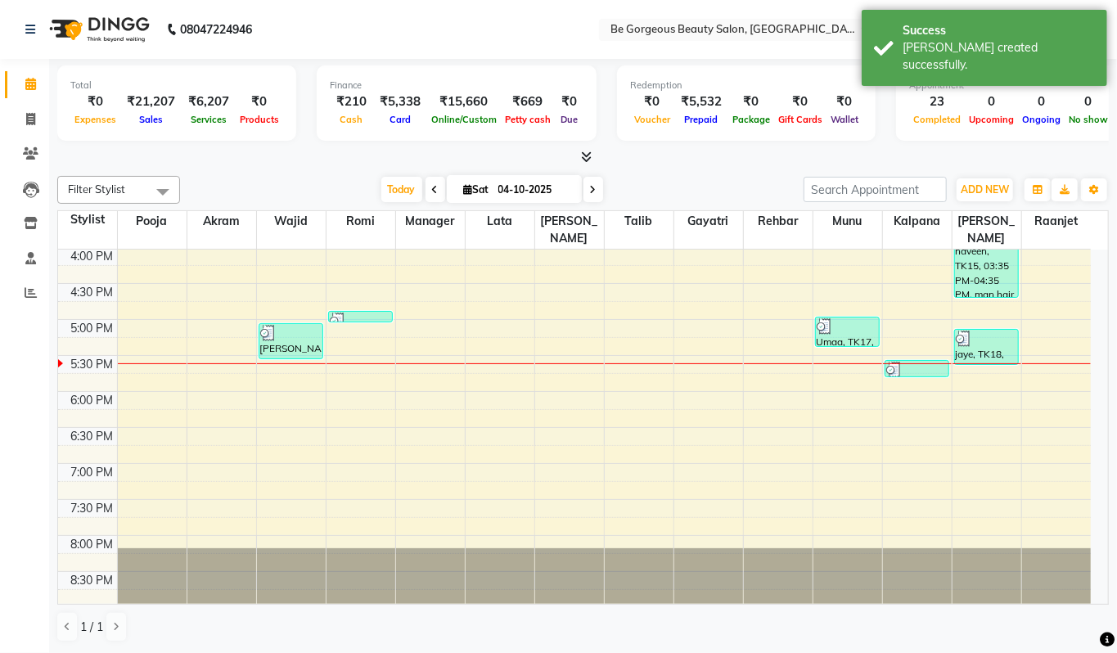
click at [591, 161] on icon at bounding box center [586, 157] width 11 height 12
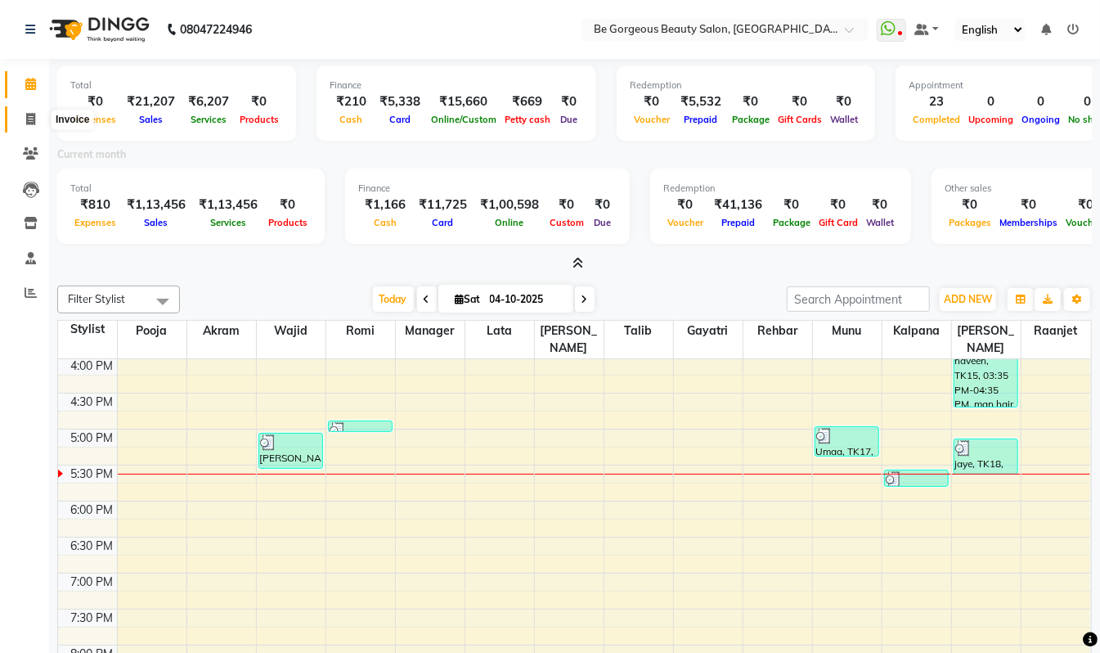
click at [28, 116] on icon at bounding box center [30, 119] width 9 height 12
select select "service"
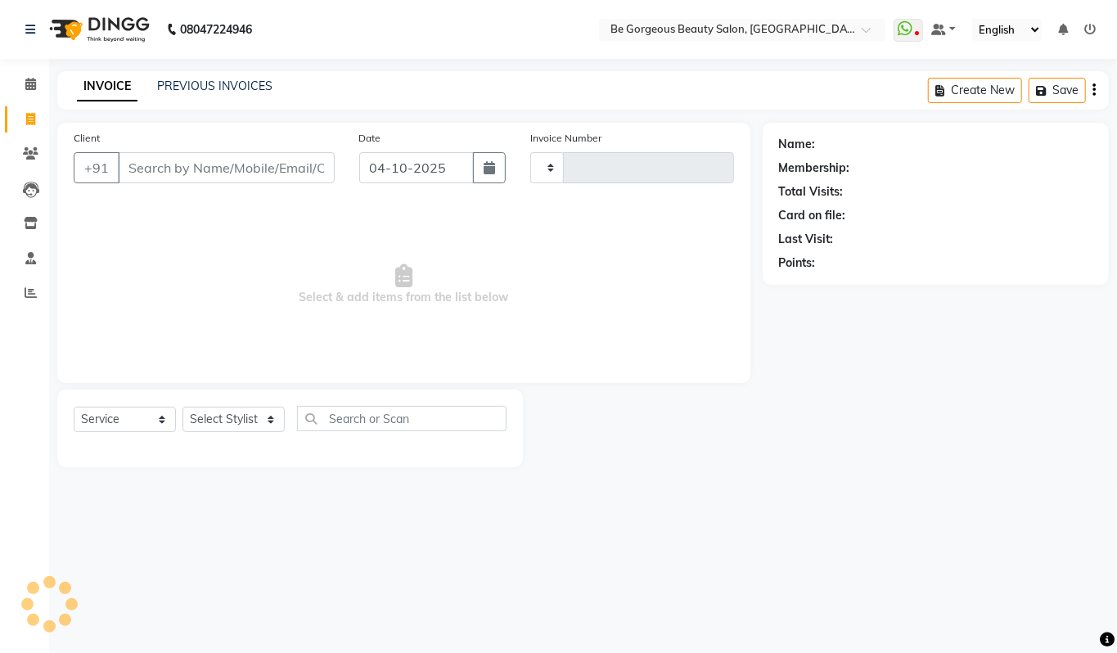
type input "5144"
select select "5405"
click at [200, 422] on select "Select Stylist Akram Anas Gayatri Kalpana lata Manager Munu Pooja Raanjet Rehba…" at bounding box center [233, 419] width 102 height 25
select select "36207"
click at [182, 407] on select "Select Stylist Akram Anas Gayatri Kalpana lata Manager Munu Pooja Raanjet Rehba…" at bounding box center [233, 419] width 102 height 25
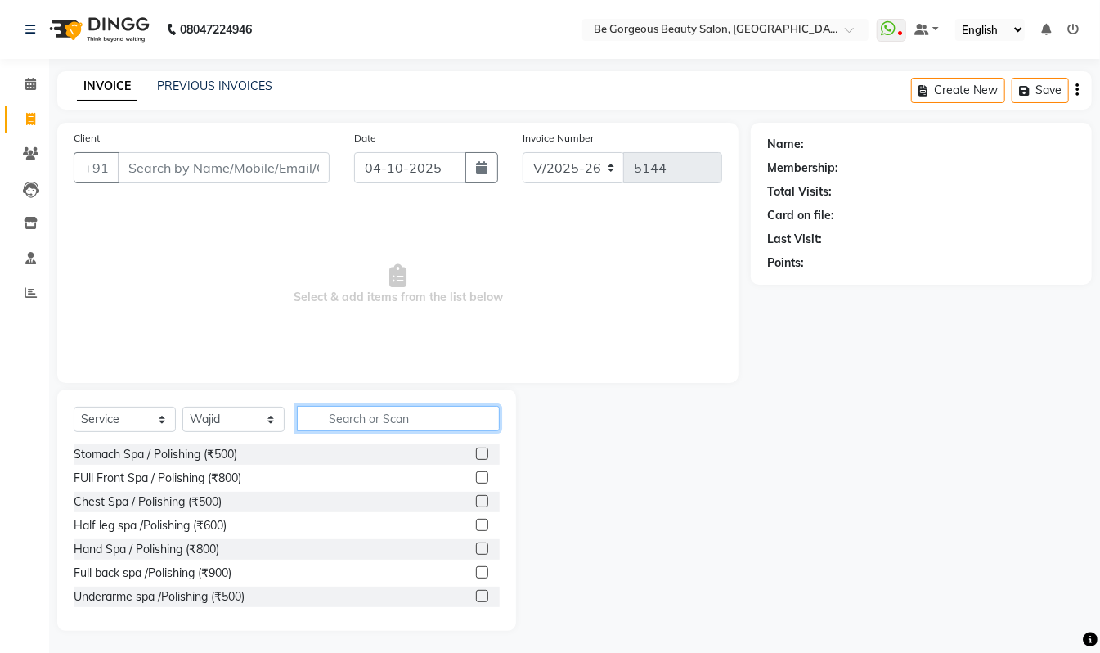
click at [344, 416] on input "text" at bounding box center [398, 418] width 203 height 25
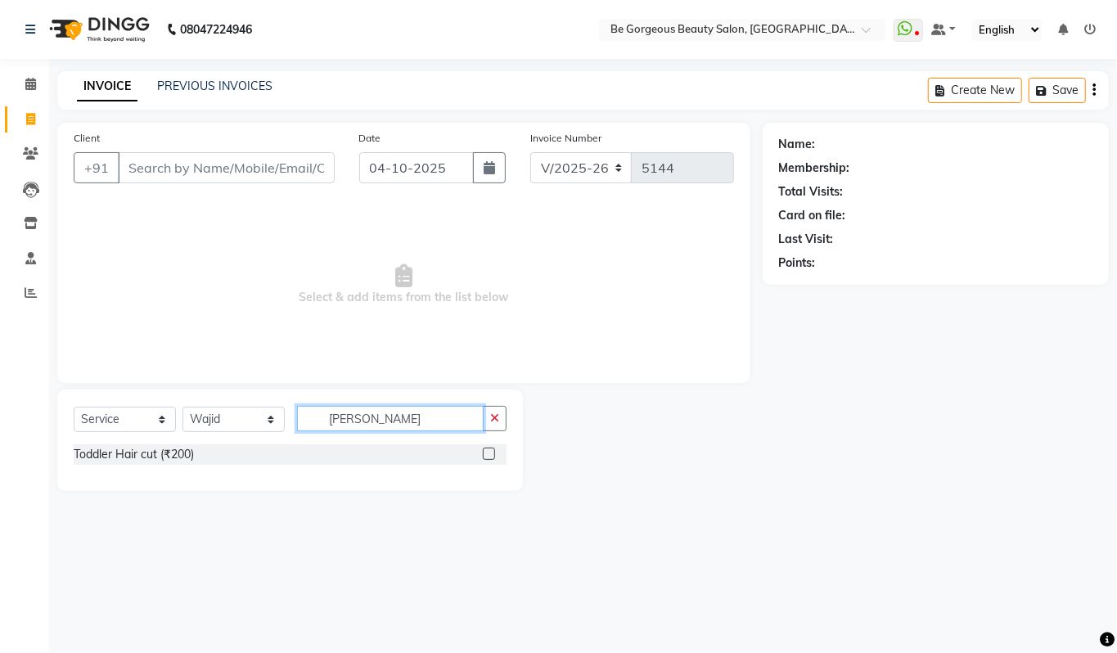
type input "tod"
click at [492, 456] on label at bounding box center [489, 454] width 12 height 12
click at [492, 456] on input "checkbox" at bounding box center [488, 454] width 11 height 11
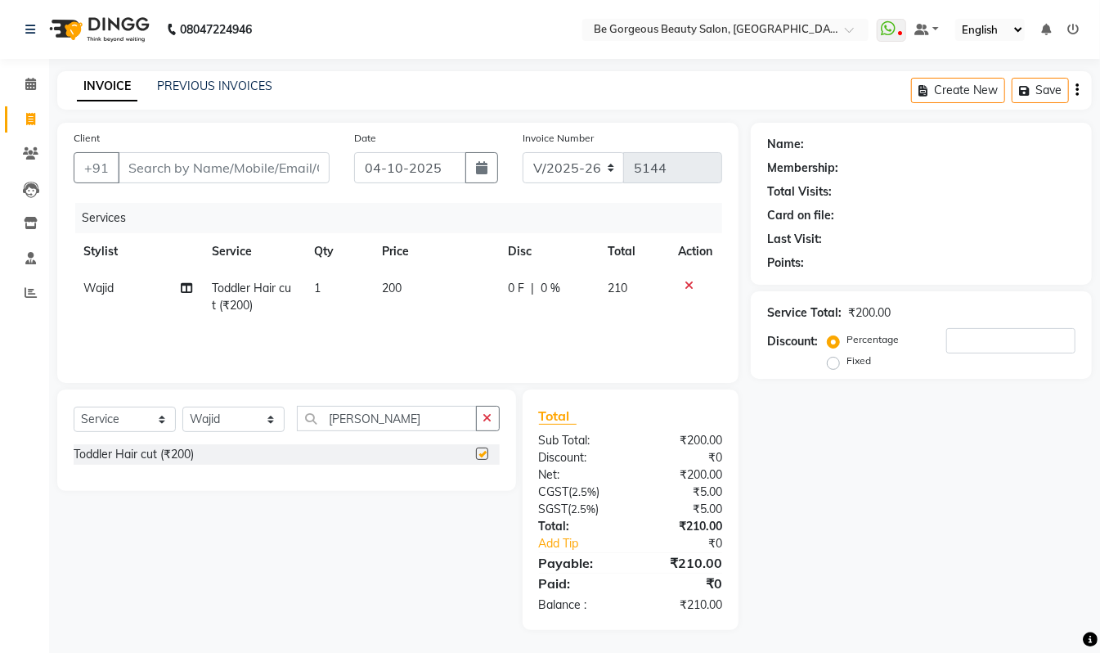
checkbox input "false"
click at [157, 168] on input "Client" at bounding box center [224, 167] width 212 height 31
click at [158, 167] on input "Client" at bounding box center [224, 167] width 212 height 31
type input "9"
type input "0"
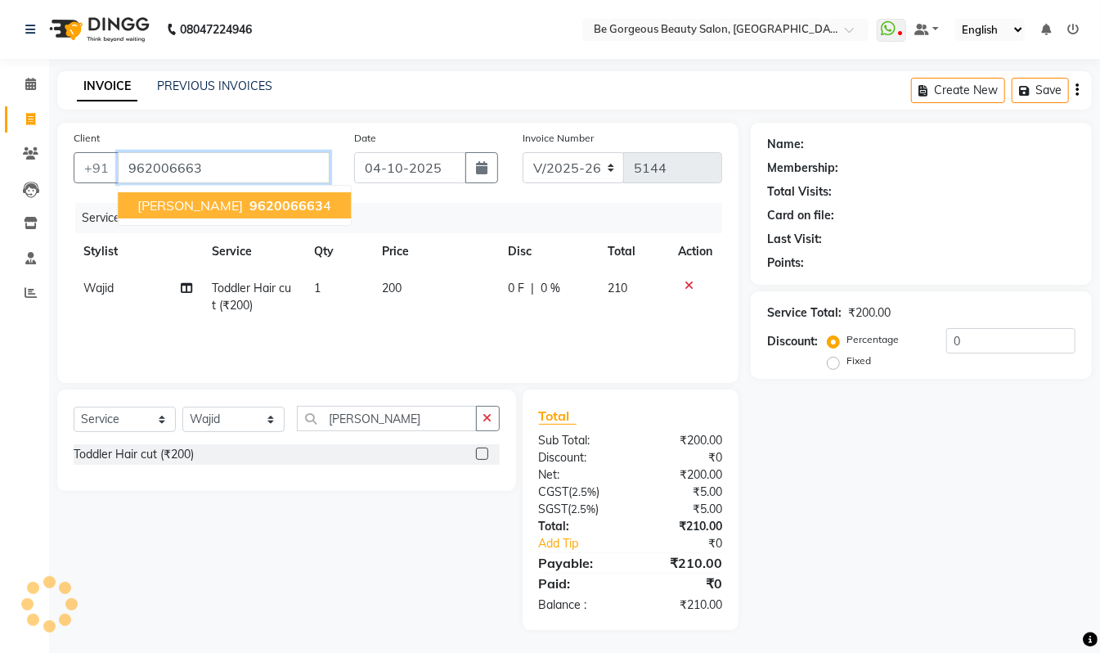
click at [250, 207] on span "962006663" at bounding box center [287, 205] width 74 height 16
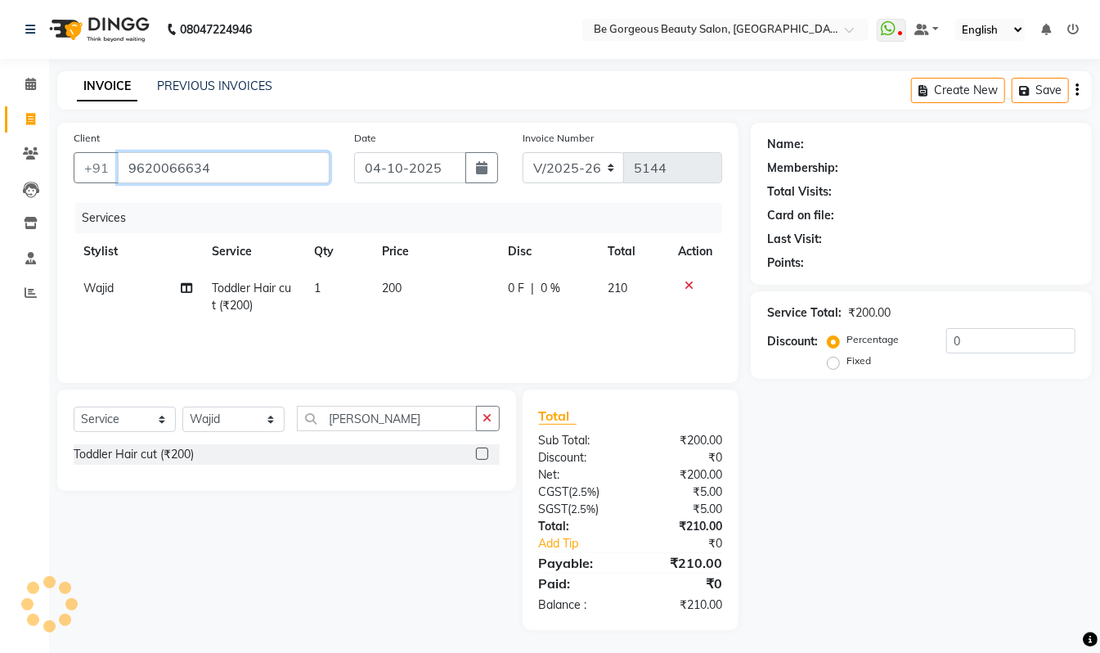
type input "9620066634"
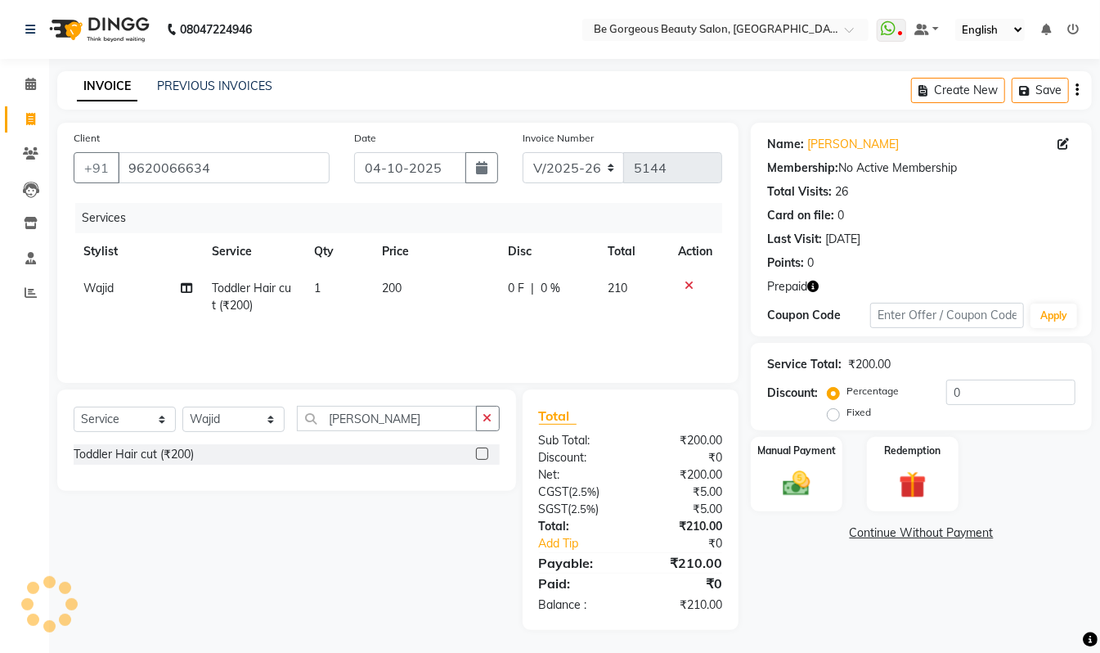
click at [812, 282] on icon "button" at bounding box center [812, 286] width 11 height 11
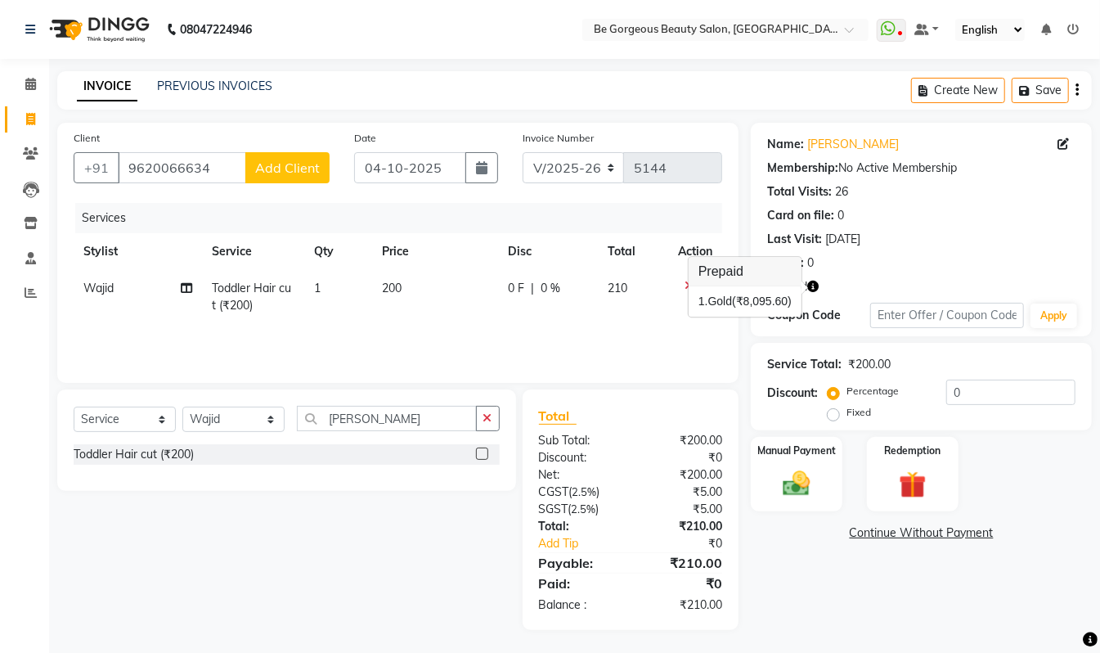
click at [870, 273] on div "Name: Suhani Membership: No Active Membership Total Visits: 26 Card on file: 0 …" at bounding box center [921, 230] width 341 height 214
click at [885, 481] on div "Redemption" at bounding box center [913, 474] width 95 height 78
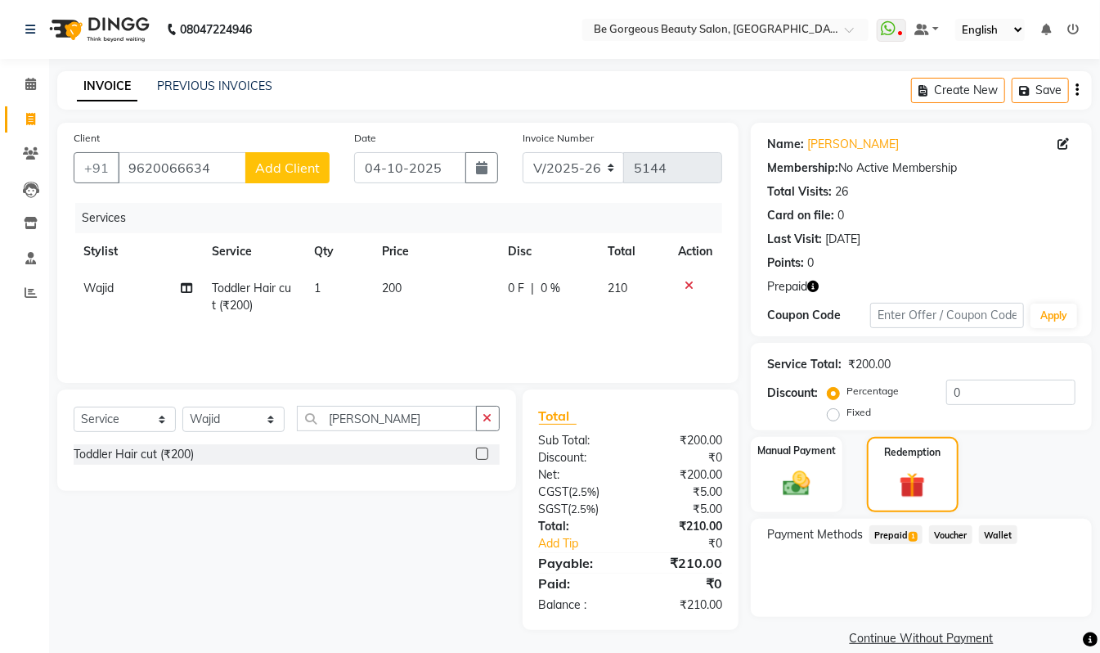
click at [903, 533] on span "Prepaid 1" at bounding box center [896, 534] width 53 height 19
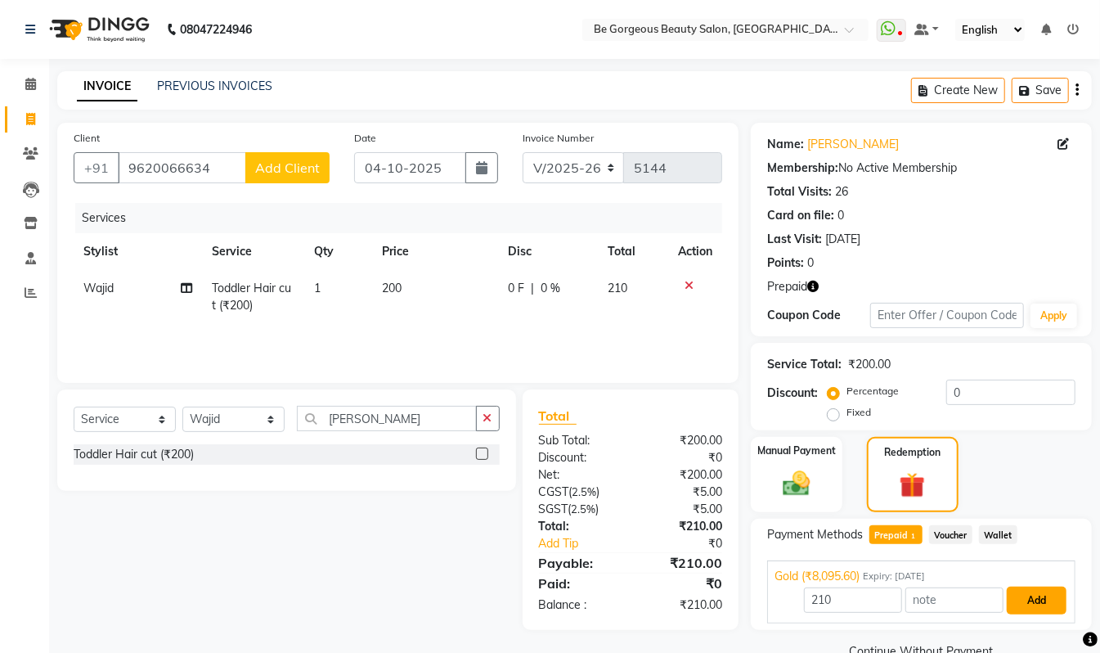
click at [1029, 599] on button "Add" at bounding box center [1037, 601] width 60 height 28
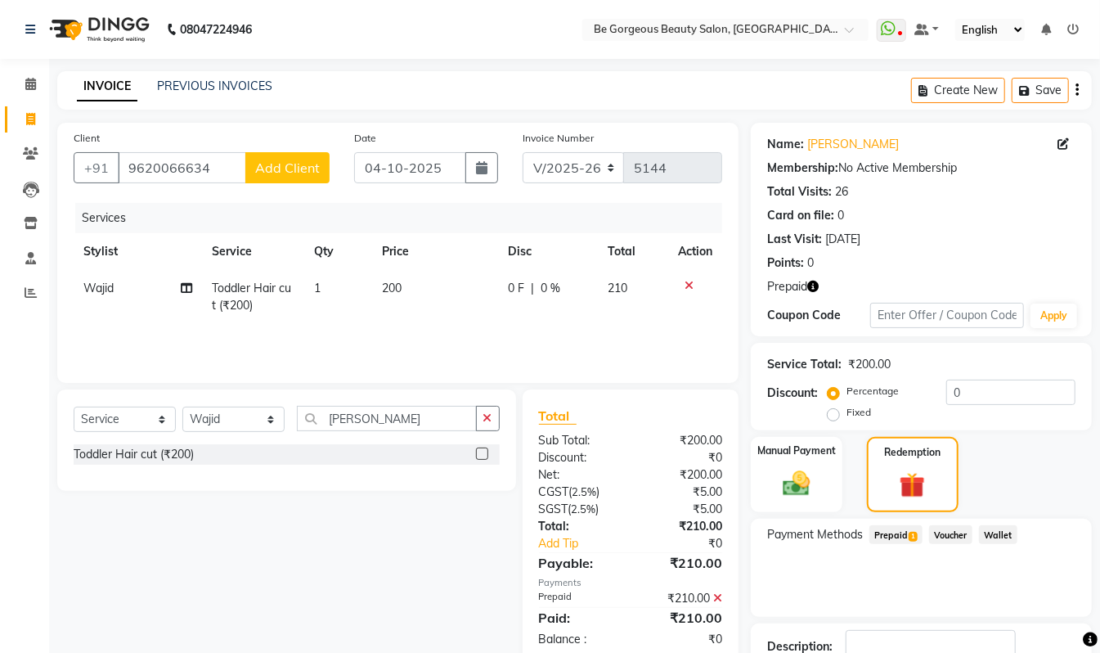
scroll to position [115, 0]
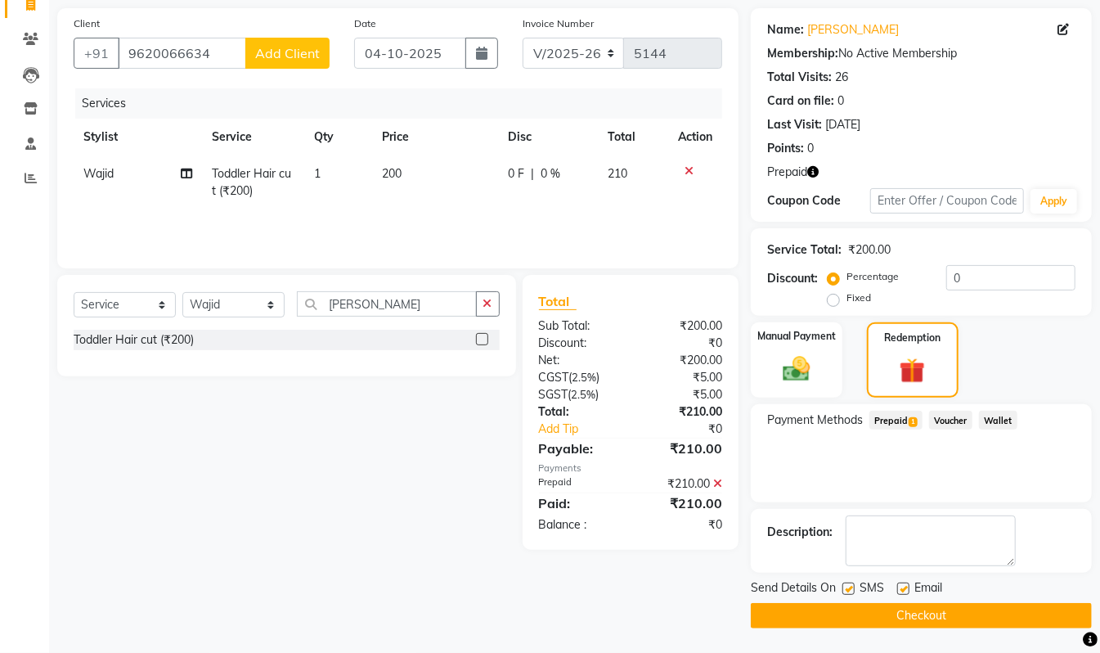
click at [1015, 623] on button "Checkout" at bounding box center [921, 615] width 341 height 25
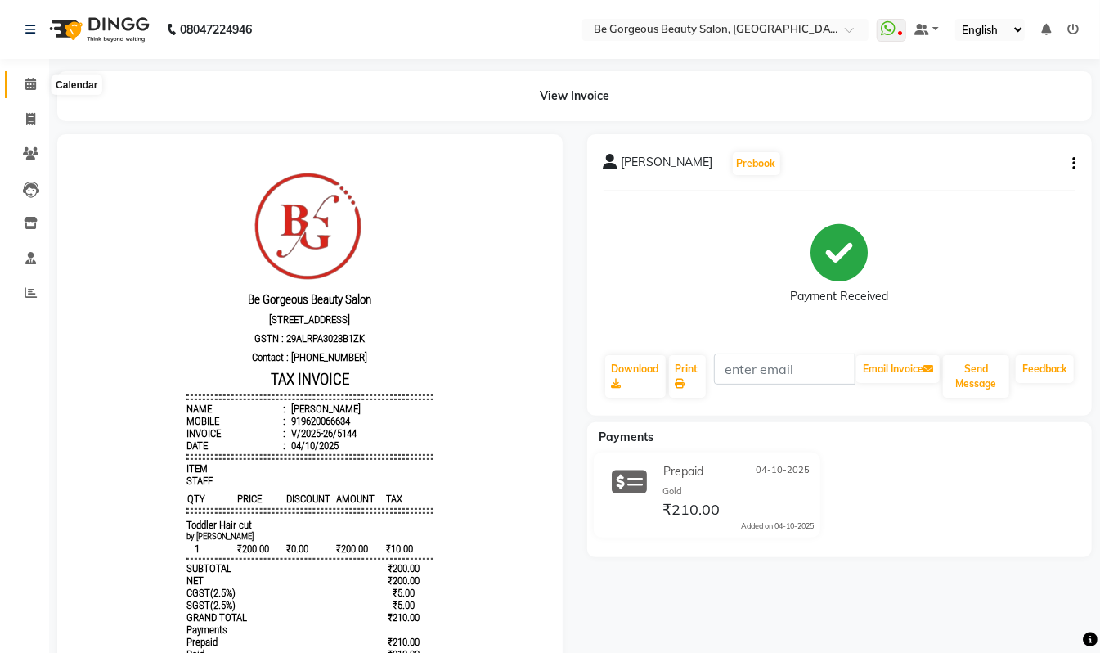
click at [26, 85] on icon at bounding box center [30, 84] width 11 height 12
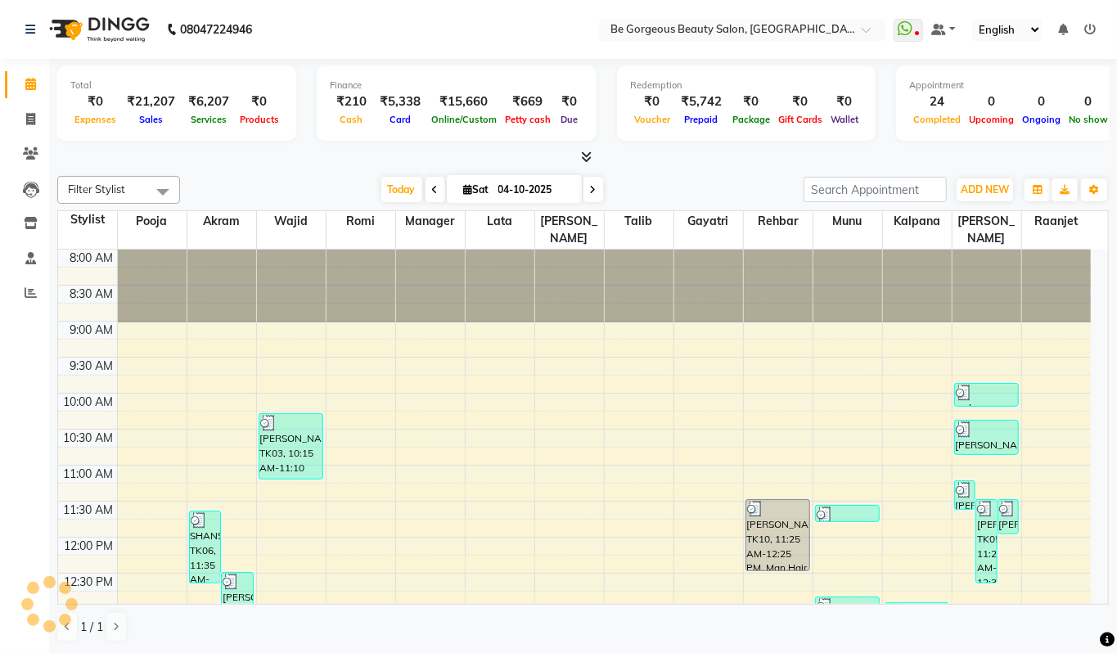
scroll to position [578, 0]
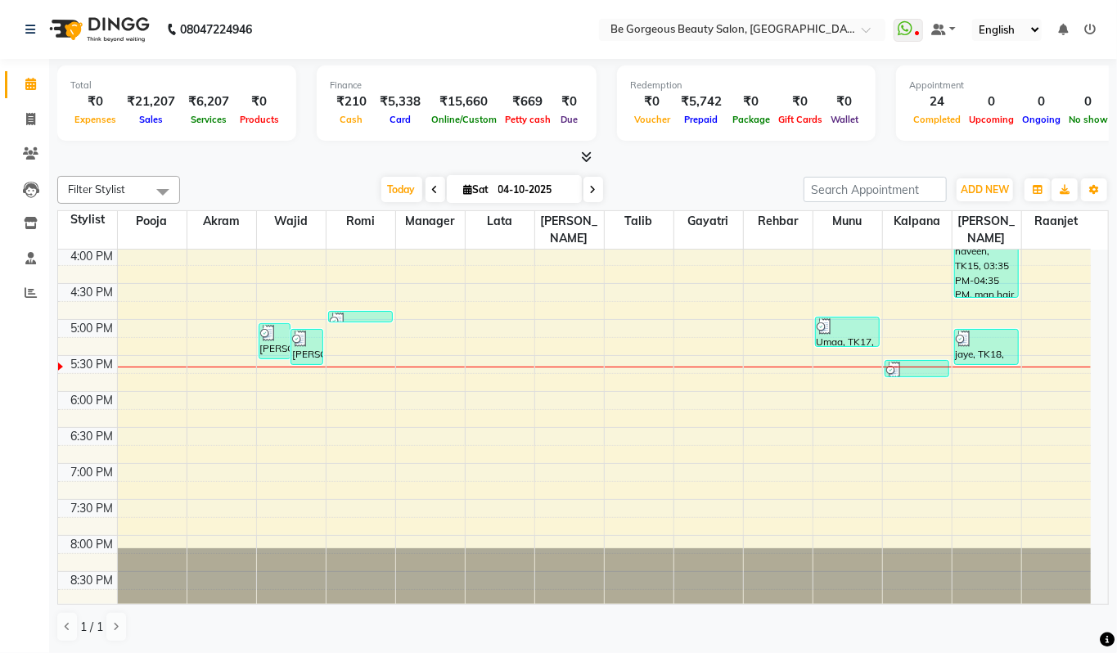
click at [584, 160] on icon at bounding box center [586, 157] width 11 height 12
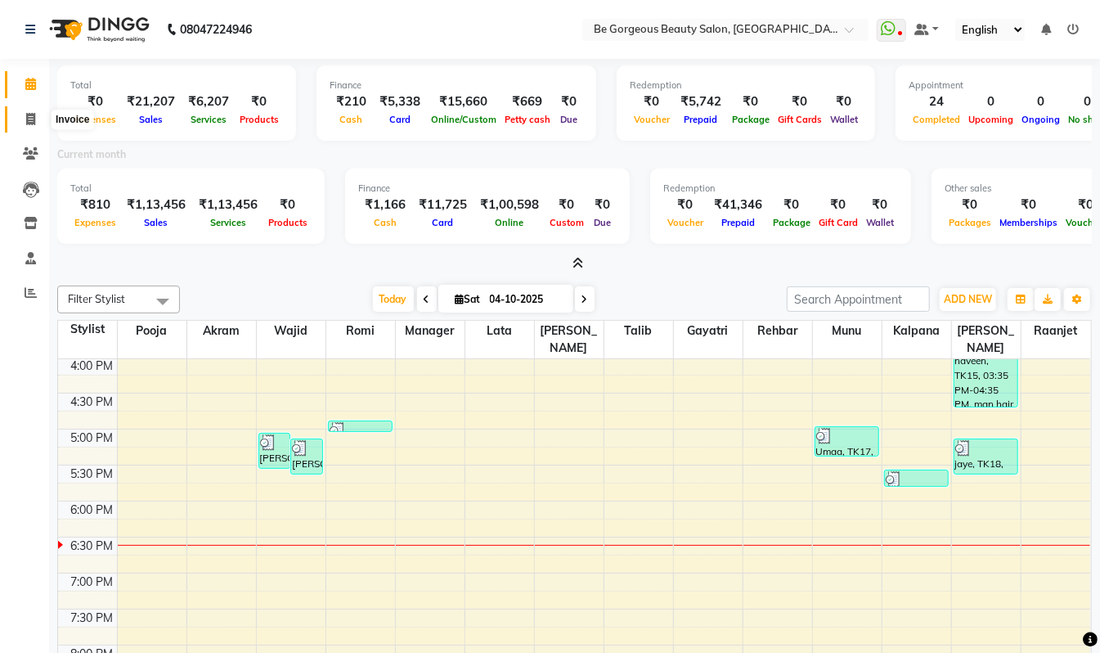
click at [26, 119] on icon at bounding box center [30, 119] width 9 height 12
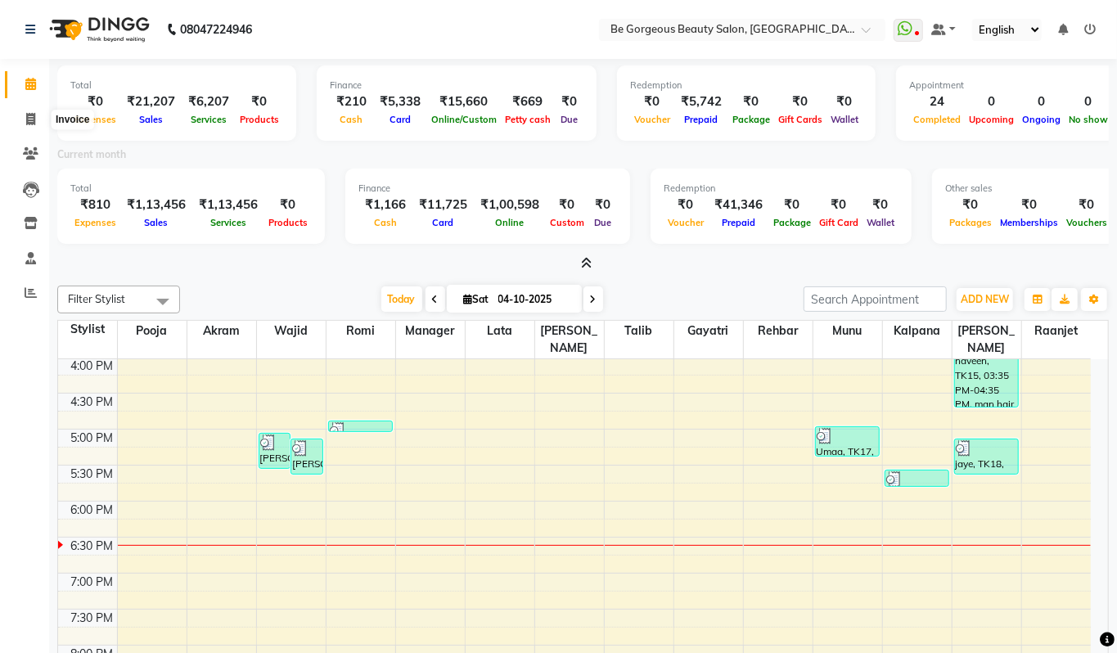
select select "5405"
select select "service"
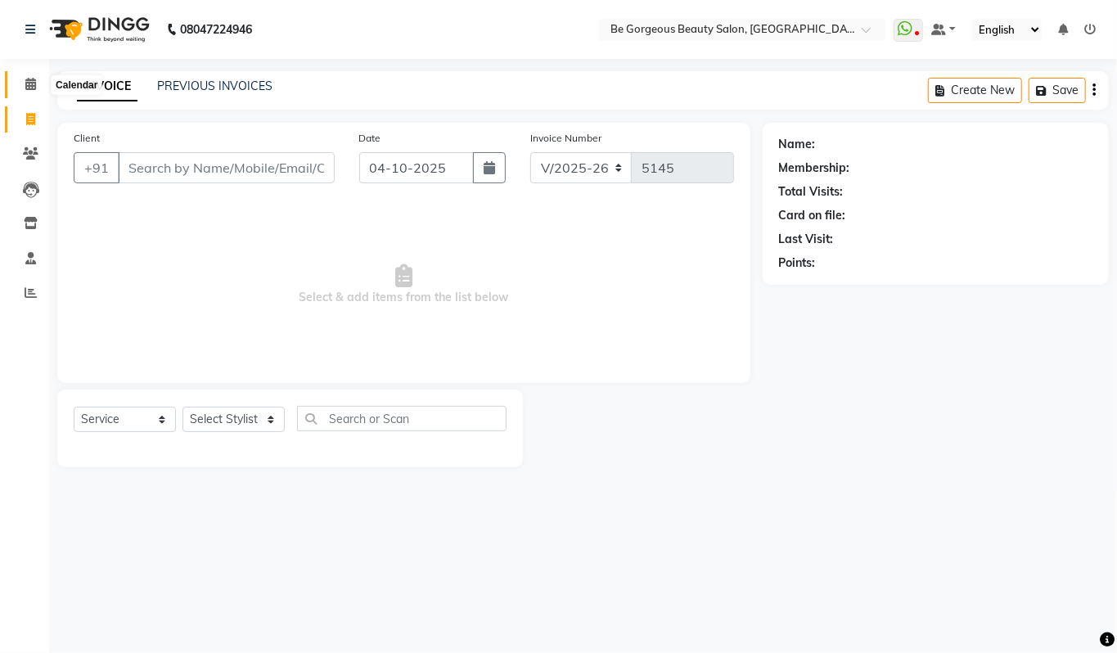
click at [25, 79] on icon at bounding box center [30, 84] width 11 height 12
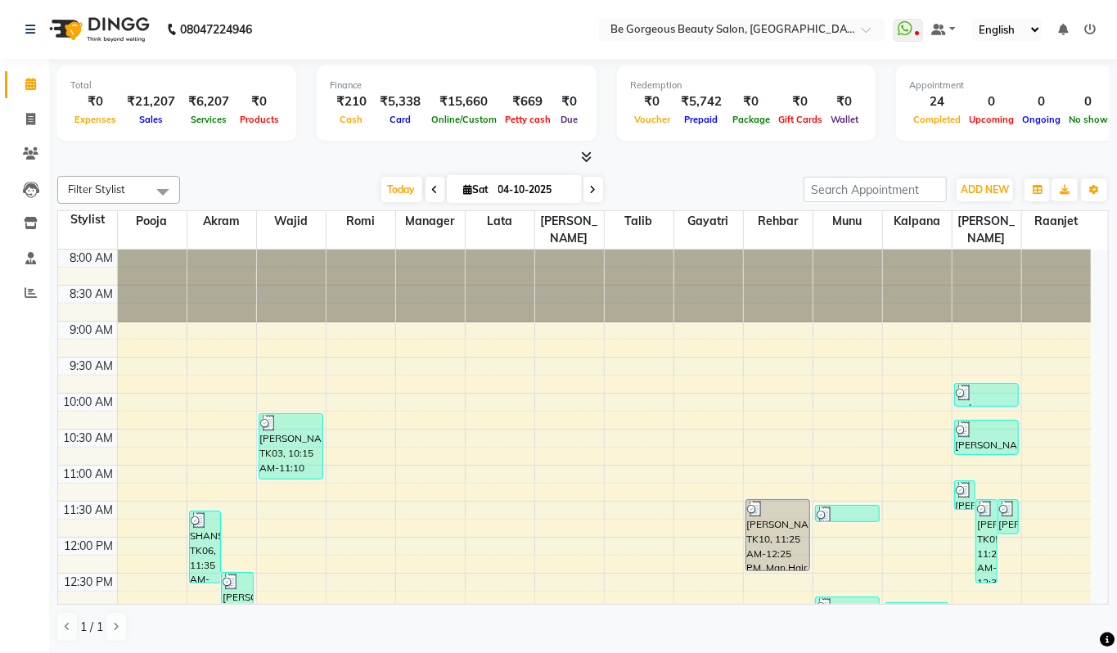
click at [586, 162] on icon at bounding box center [586, 157] width 11 height 12
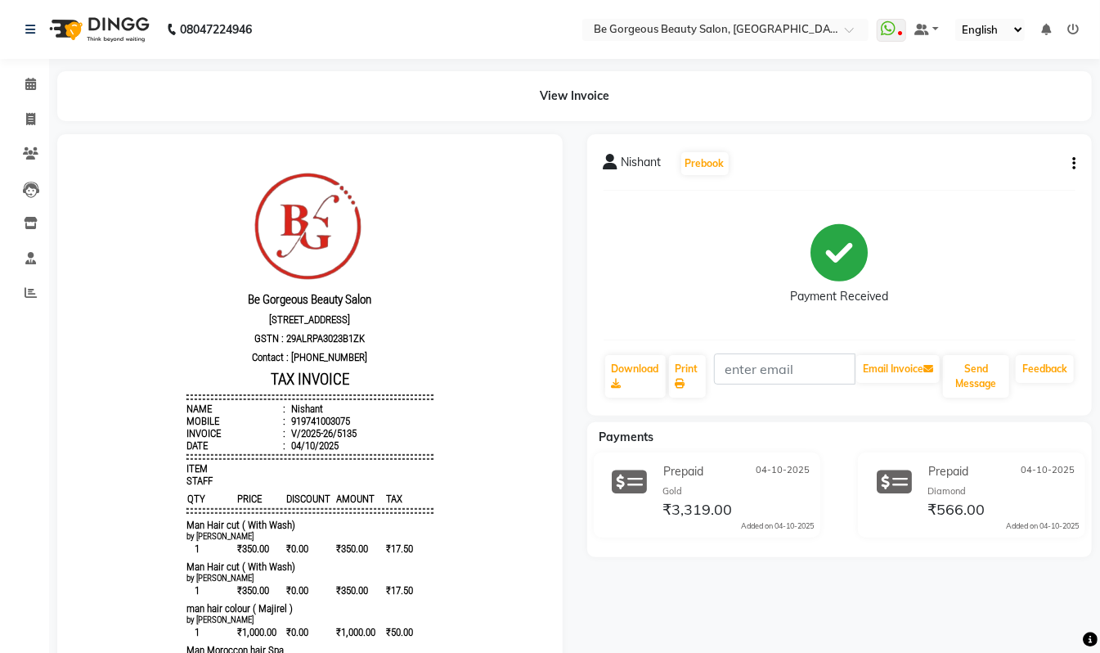
click at [1073, 164] on icon "button" at bounding box center [1074, 164] width 3 height 1
click at [973, 151] on div "Edit Item Staff" at bounding box center [992, 152] width 112 height 20
select select "83188"
select select "36204"
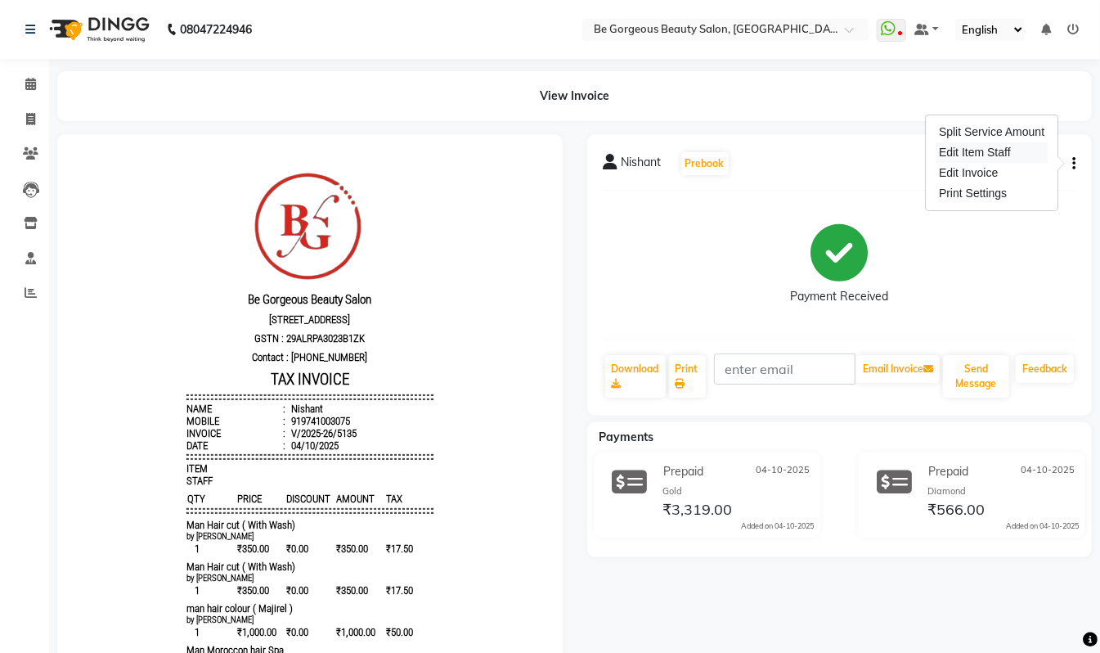
select select "36204"
select select "36200"
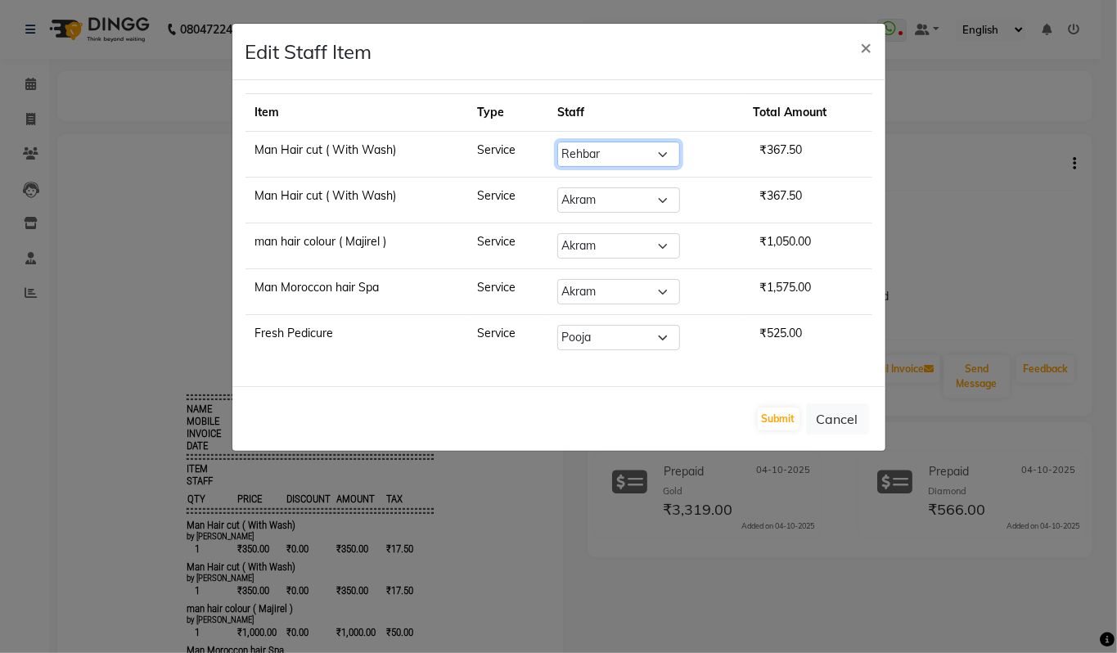
click at [616, 151] on select "Select Akram Anas Gayatri Kalpana lata Manager Munu Pooja Raanjet Rehbar Rihaan…" at bounding box center [618, 154] width 123 height 25
select select "90706"
click at [557, 142] on select "Select Akram Anas Gayatri Kalpana lata Manager Munu Pooja Raanjet Rehbar Rihaan…" at bounding box center [618, 154] width 123 height 25
click at [776, 426] on button "Submit" at bounding box center [779, 418] width 42 height 23
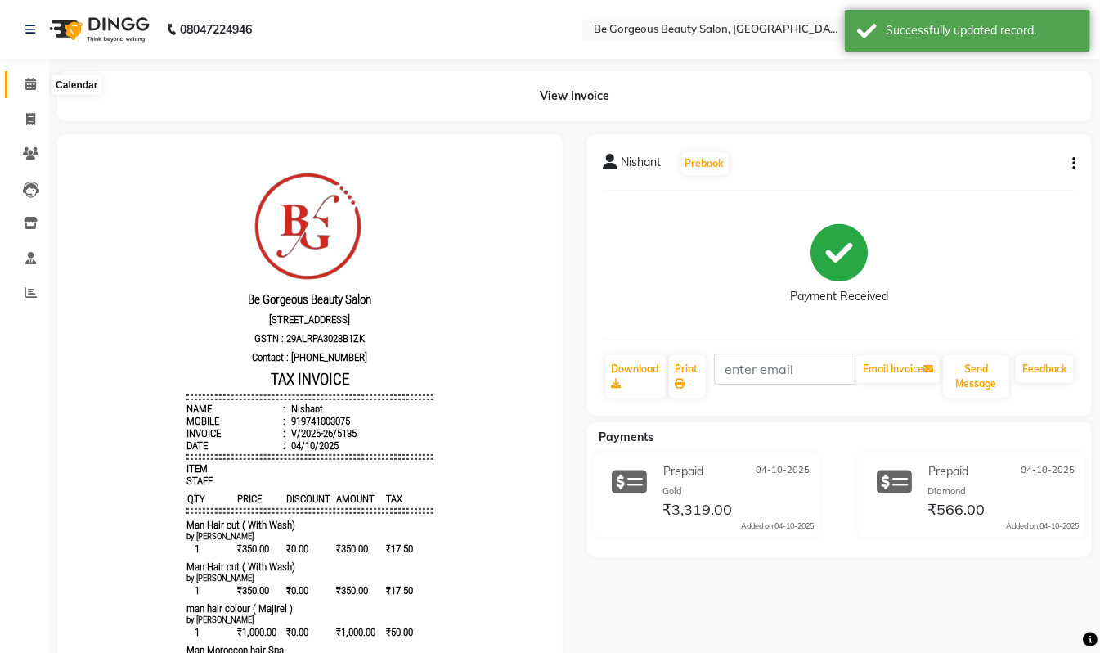
click at [33, 80] on icon at bounding box center [30, 84] width 11 height 12
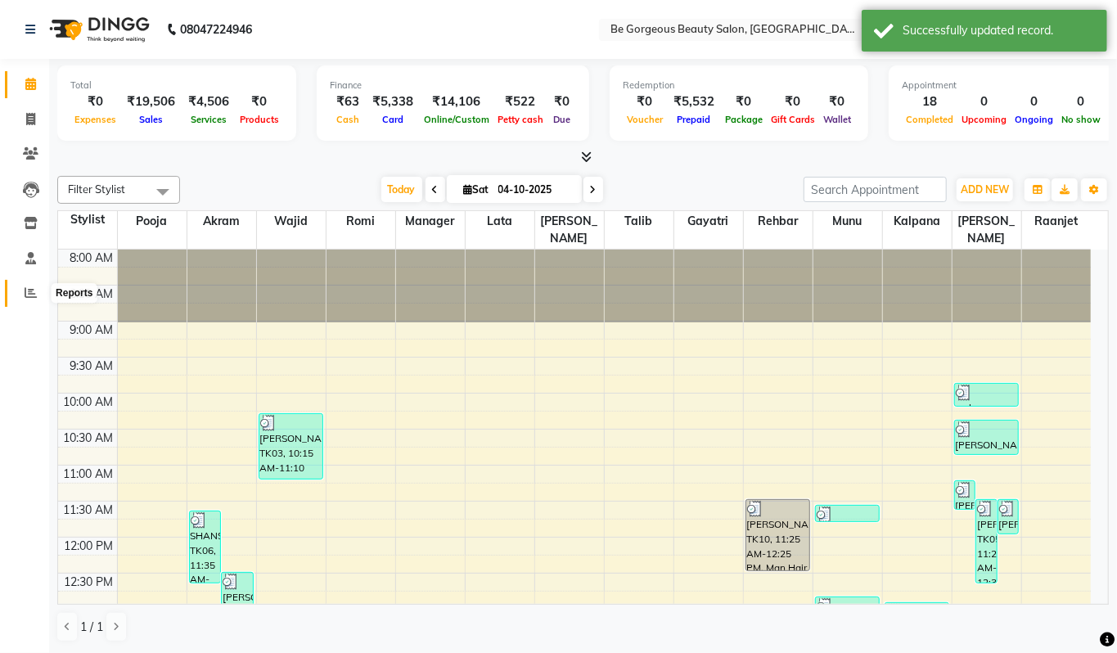
click at [25, 286] on icon at bounding box center [31, 292] width 12 height 12
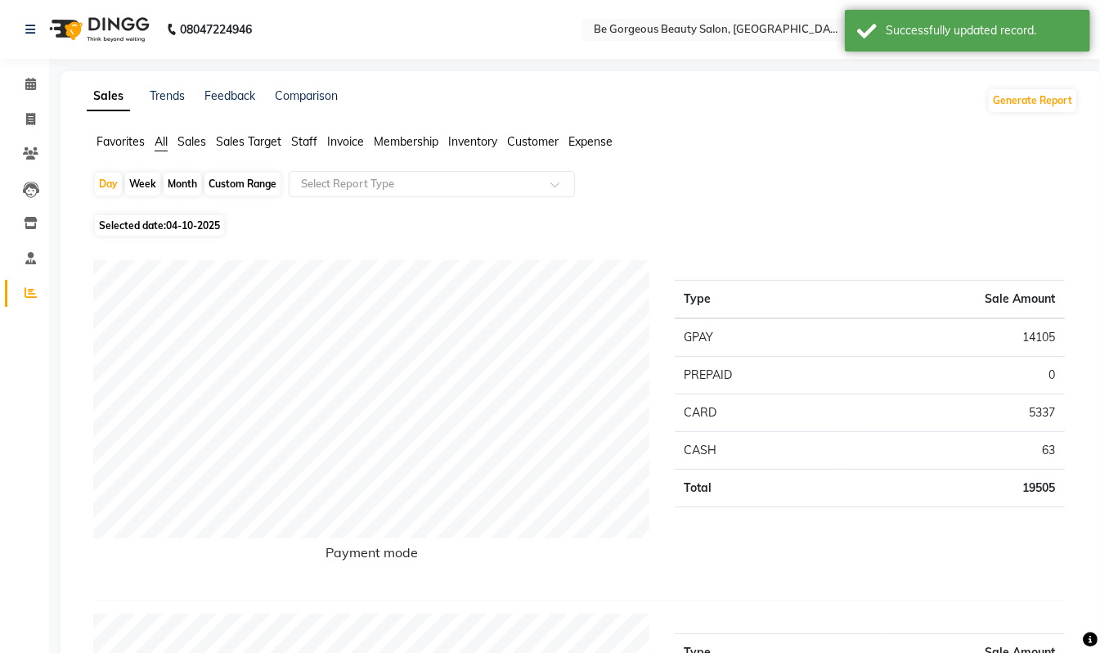
click at [298, 142] on span "Staff" at bounding box center [304, 141] width 26 height 15
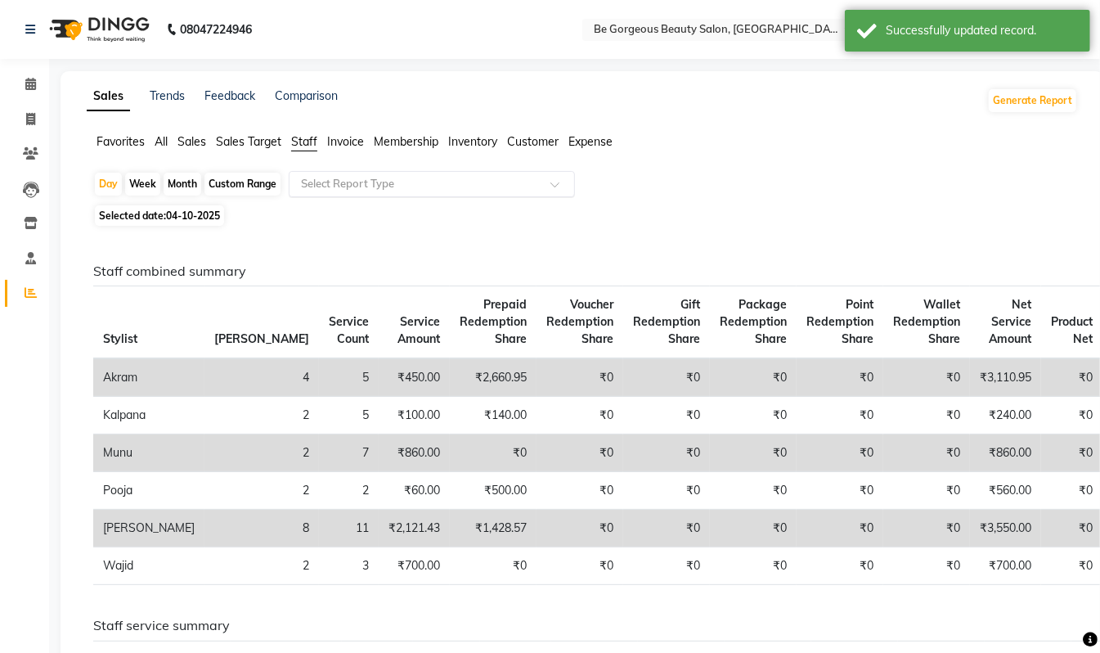
click at [331, 181] on input "text" at bounding box center [416, 184] width 236 height 16
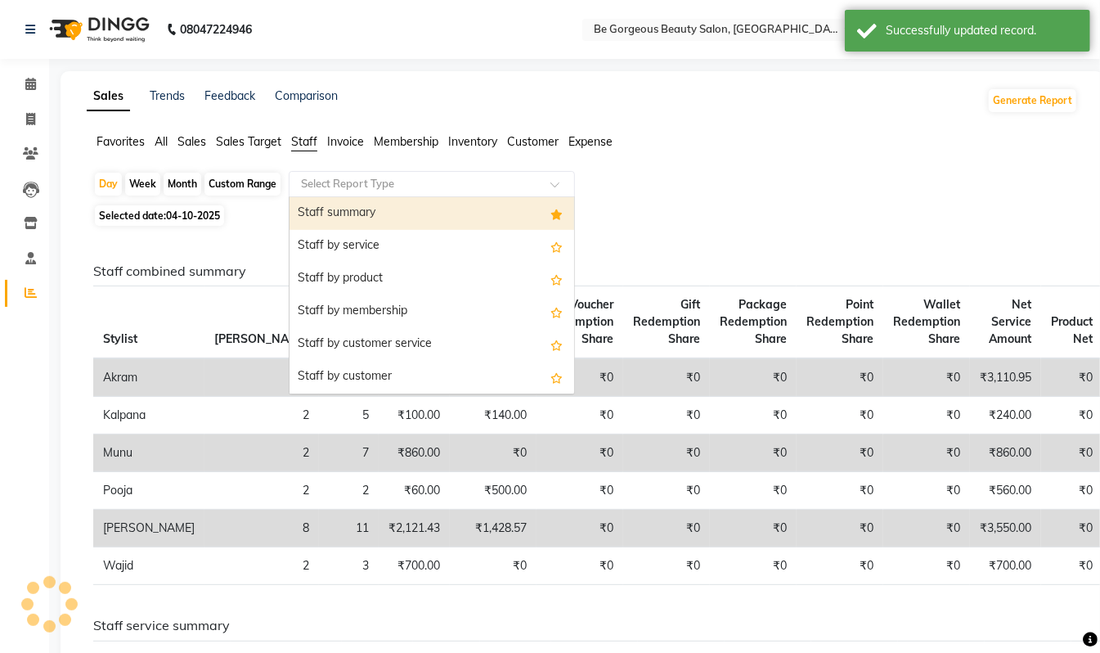
click at [317, 209] on div "Staff summary" at bounding box center [432, 213] width 285 height 33
select select "csv"
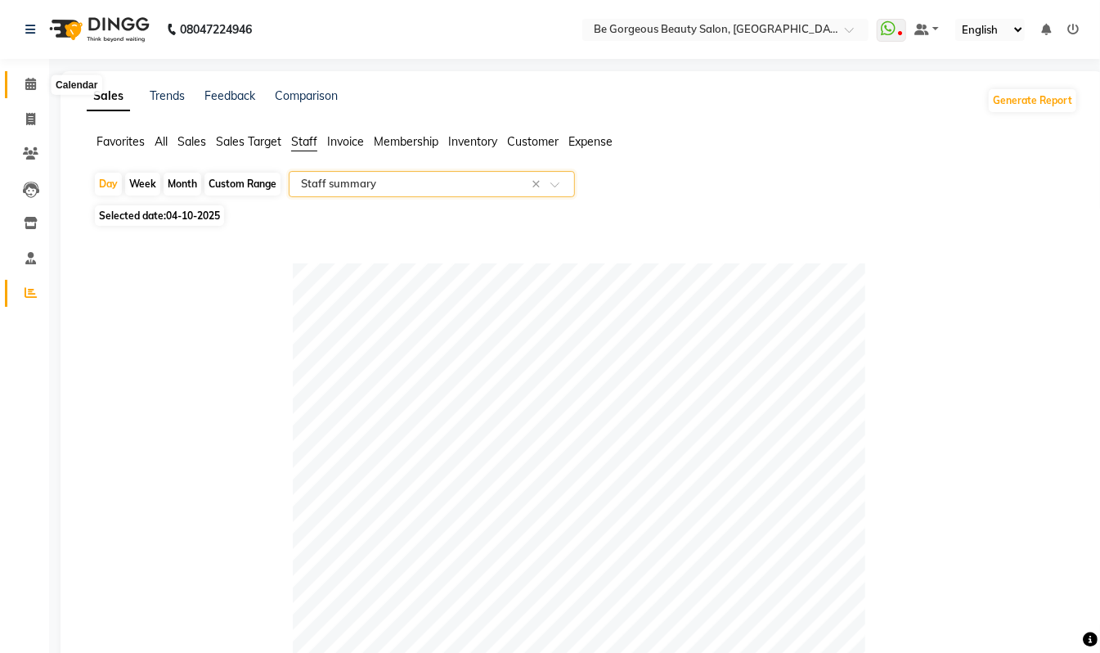
click at [28, 92] on span at bounding box center [30, 84] width 29 height 19
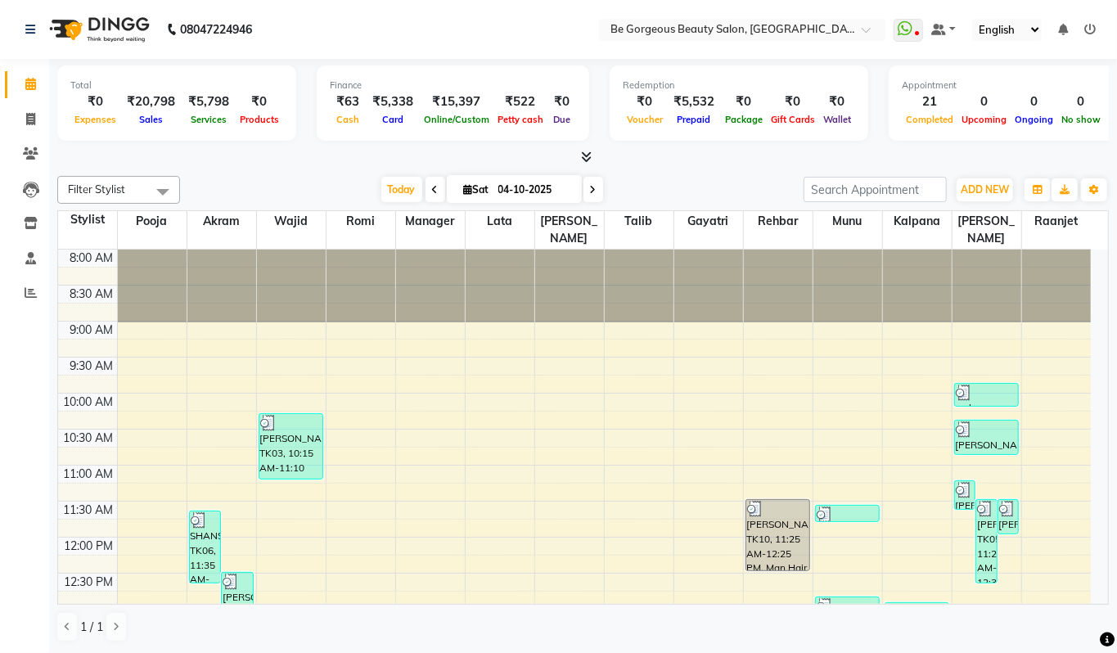
click at [586, 160] on icon at bounding box center [586, 157] width 11 height 12
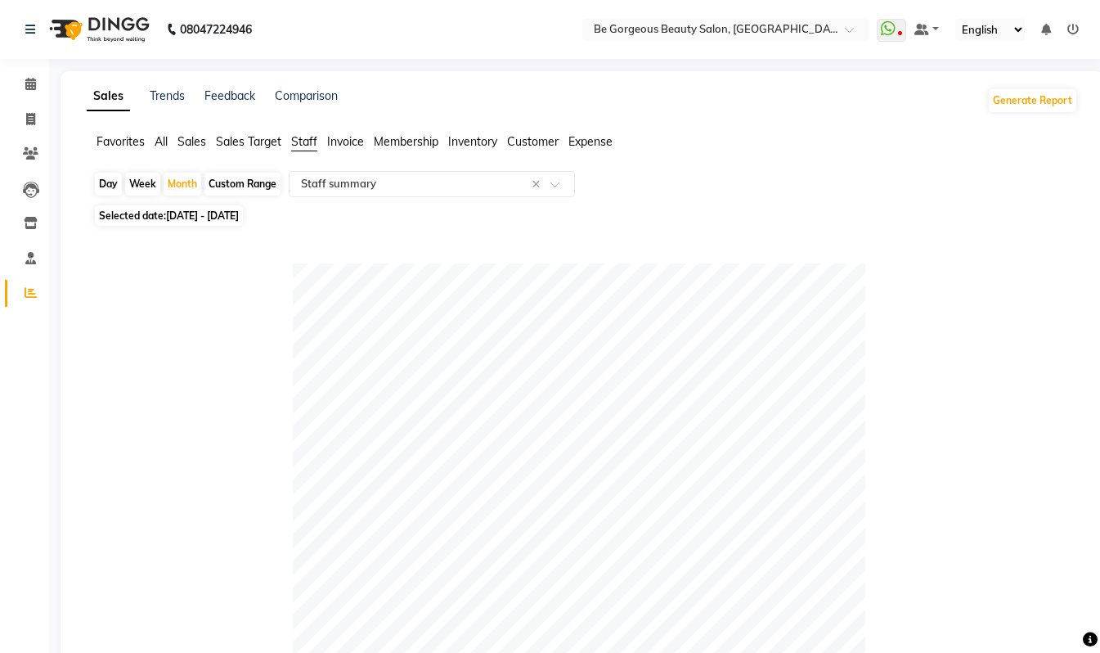
select select "csv"
click at [28, 83] on icon at bounding box center [30, 84] width 11 height 12
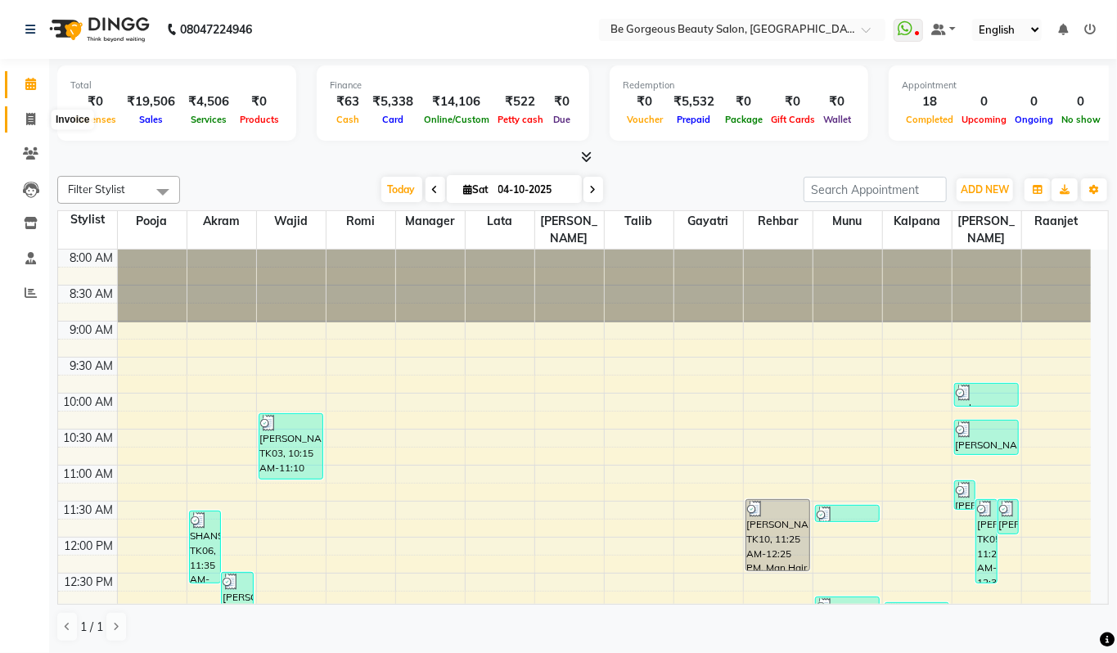
click at [26, 123] on icon at bounding box center [30, 119] width 9 height 12
select select "service"
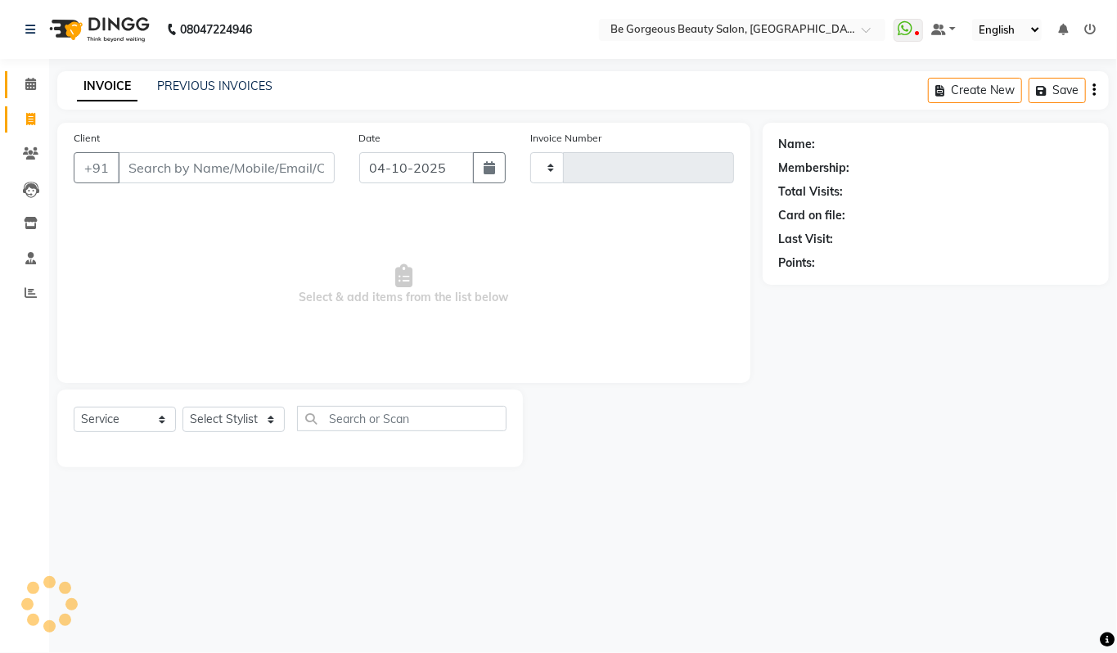
type input "5145"
select select "5405"
click at [30, 80] on icon at bounding box center [30, 84] width 11 height 12
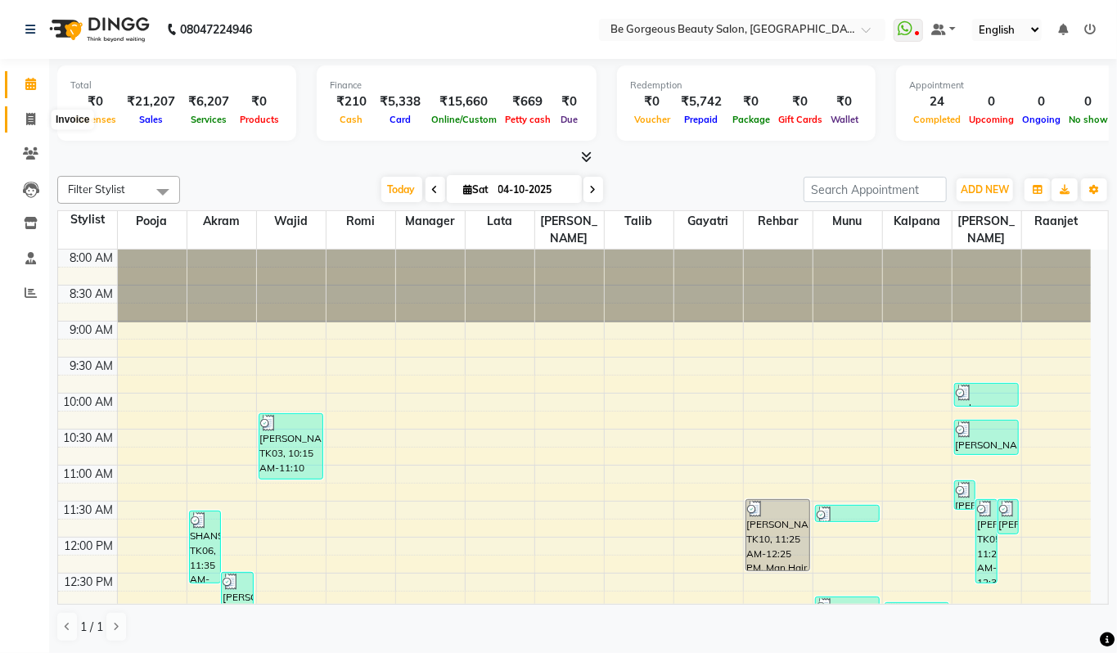
click at [24, 128] on span at bounding box center [30, 119] width 29 height 19
select select "5405"
select select "service"
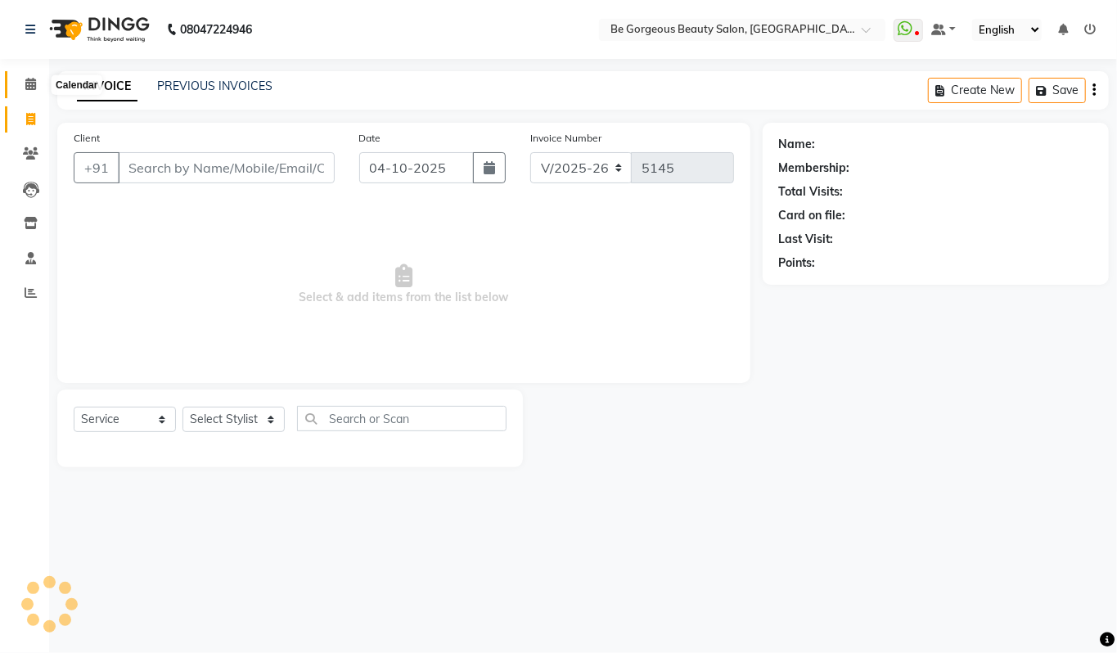
click at [25, 85] on icon at bounding box center [30, 84] width 11 height 12
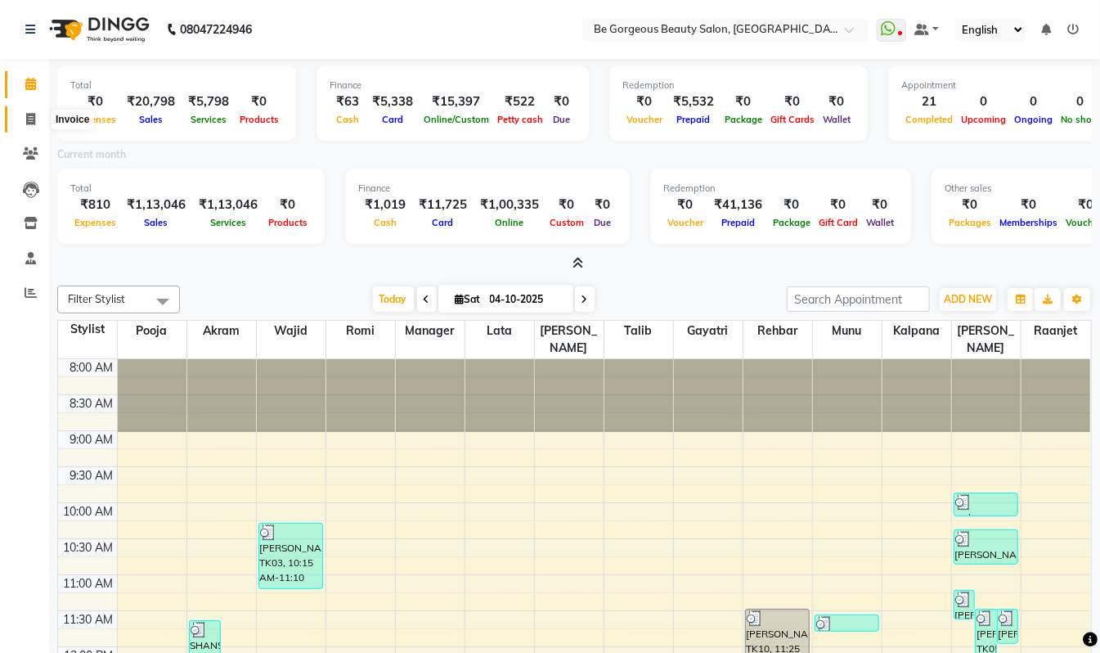
click at [33, 119] on icon at bounding box center [30, 119] width 9 height 12
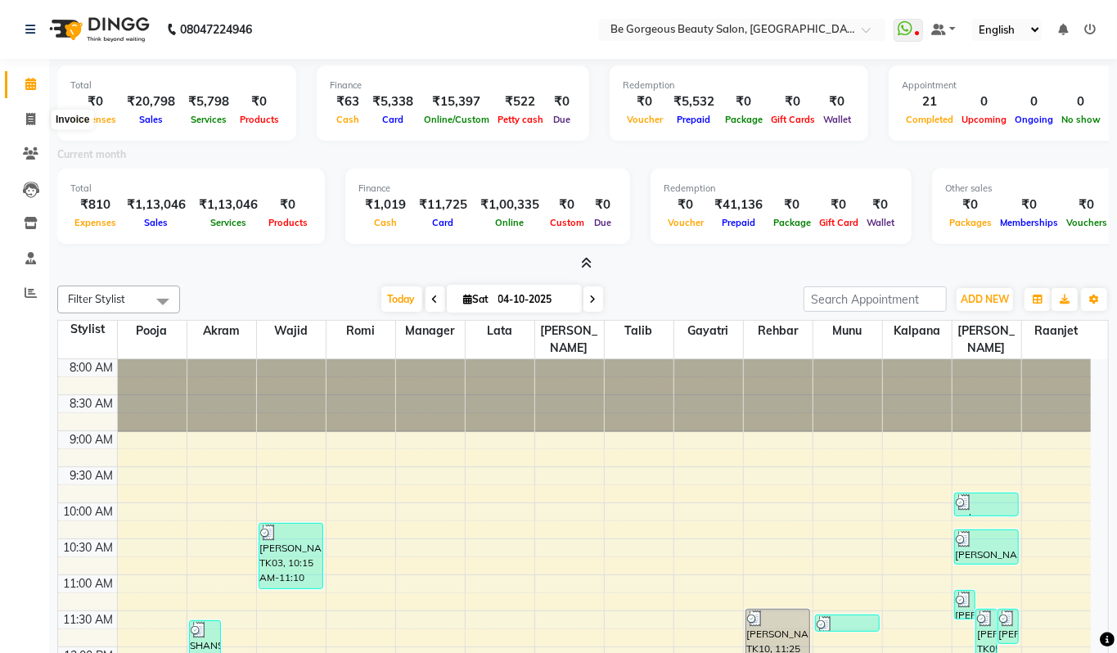
select select "5405"
select select "service"
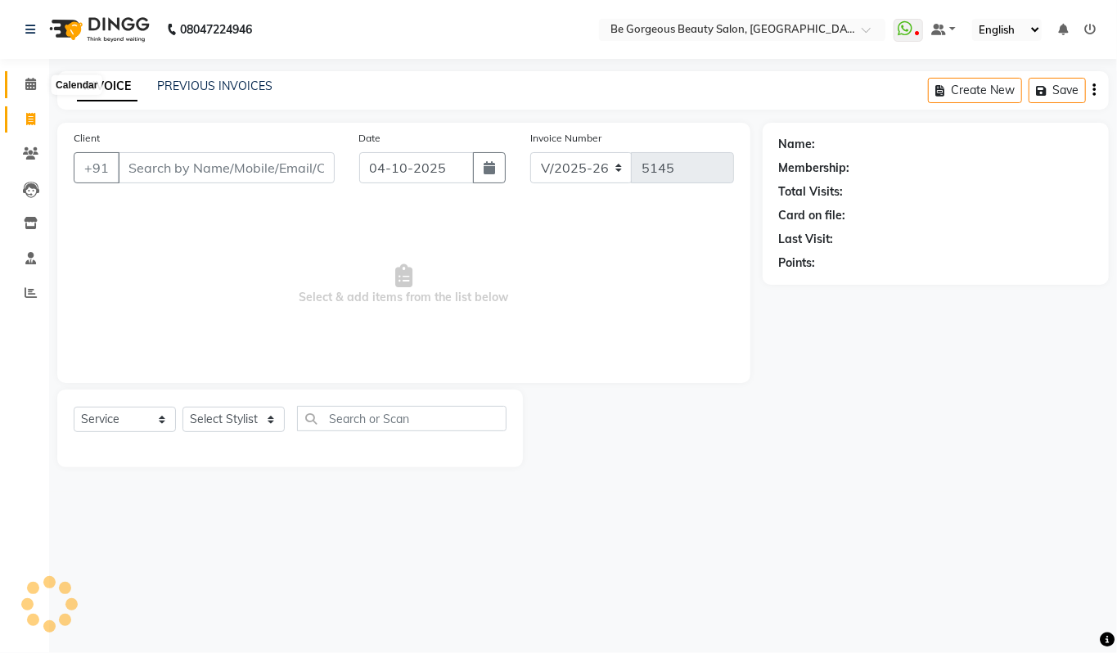
click at [30, 88] on icon at bounding box center [30, 84] width 11 height 12
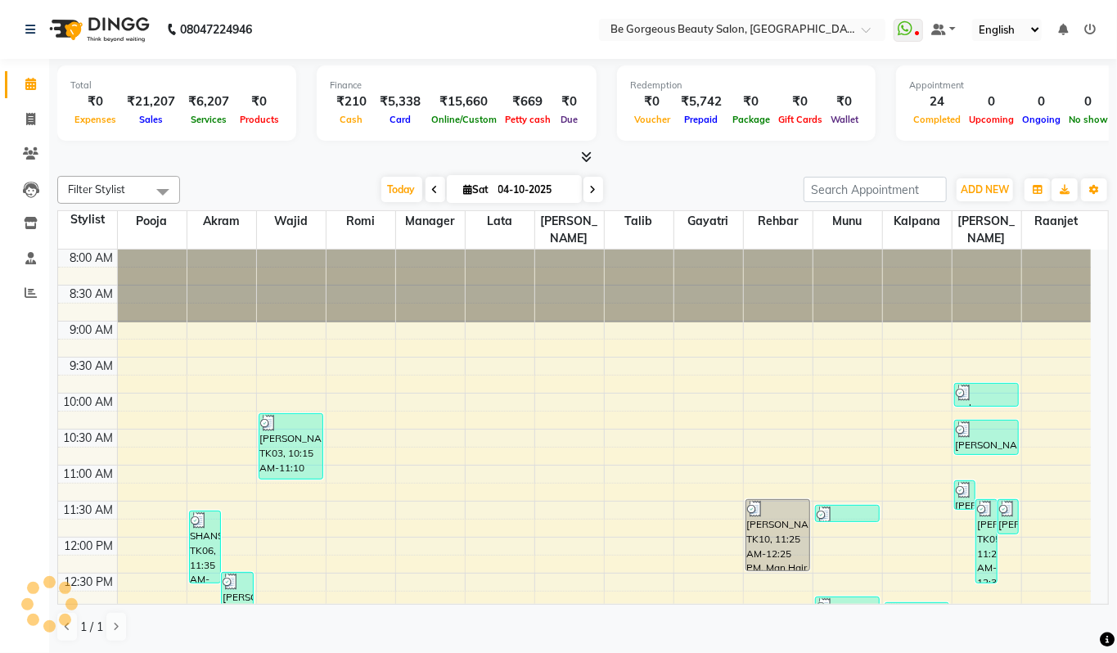
scroll to position [578, 0]
